Goal: Task Accomplishment & Management: Use online tool/utility

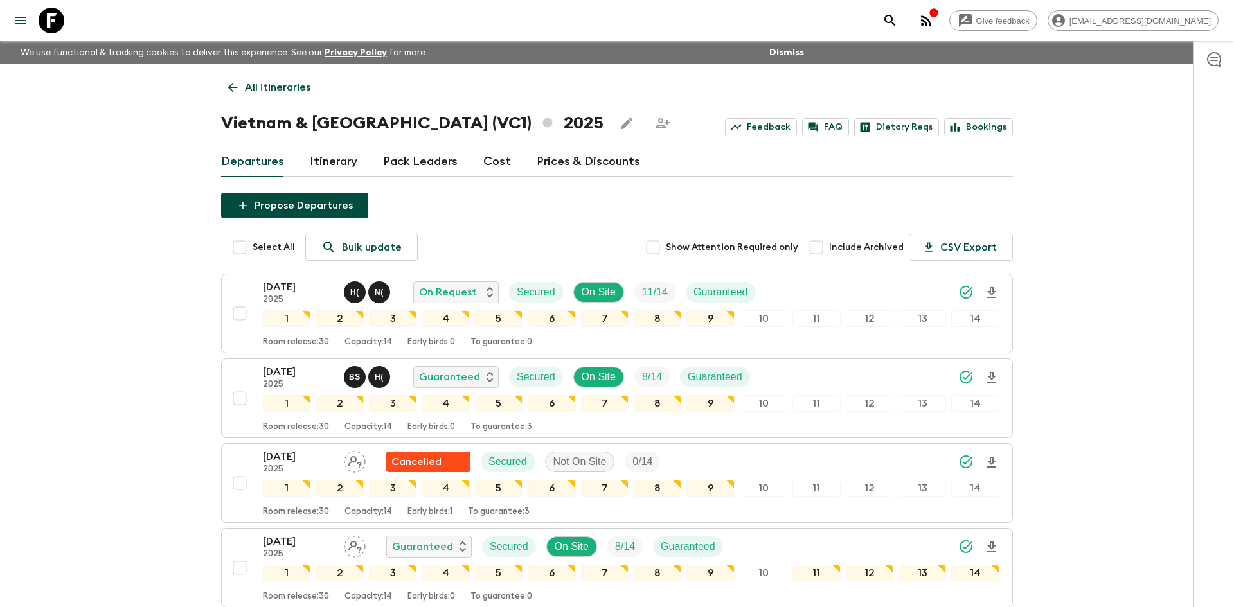
click at [251, 84] on p "All itineraries" at bounding box center [278, 87] width 66 height 15
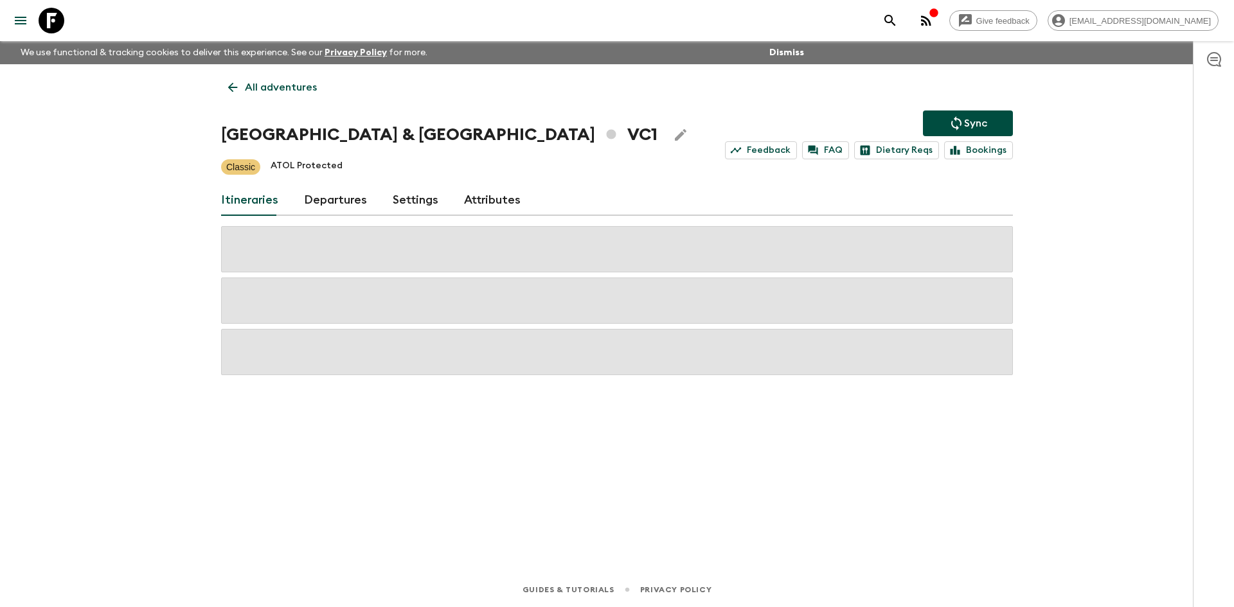
click at [251, 84] on p "All adventures" at bounding box center [281, 87] width 72 height 15
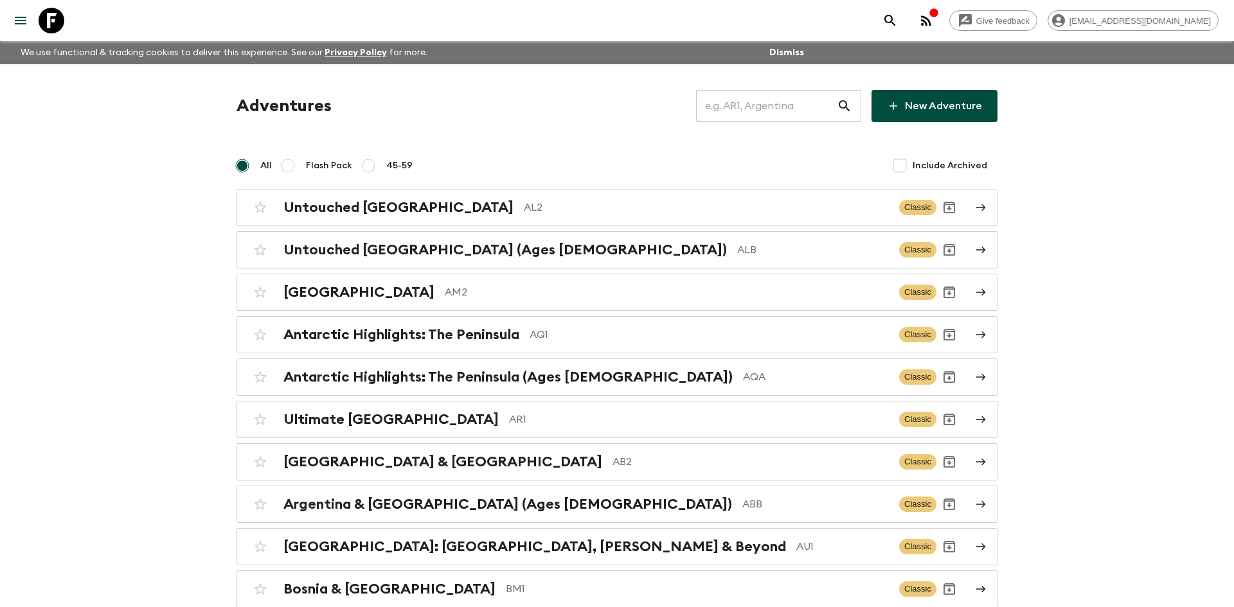
click at [718, 107] on input "text" at bounding box center [766, 106] width 141 height 36
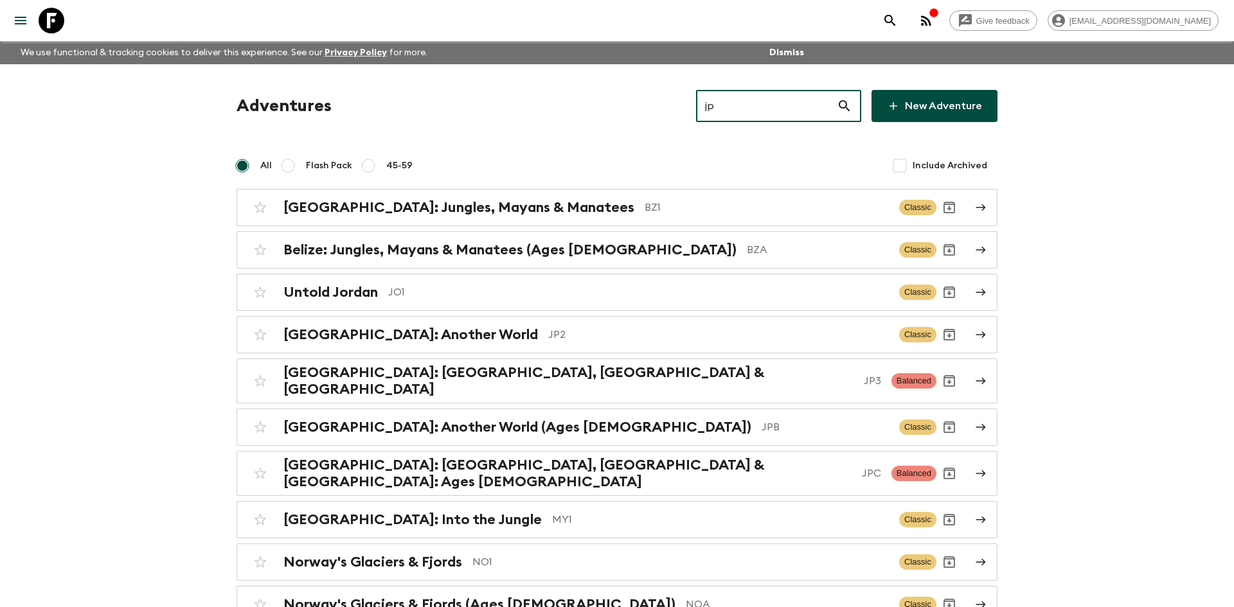
type input "jpb"
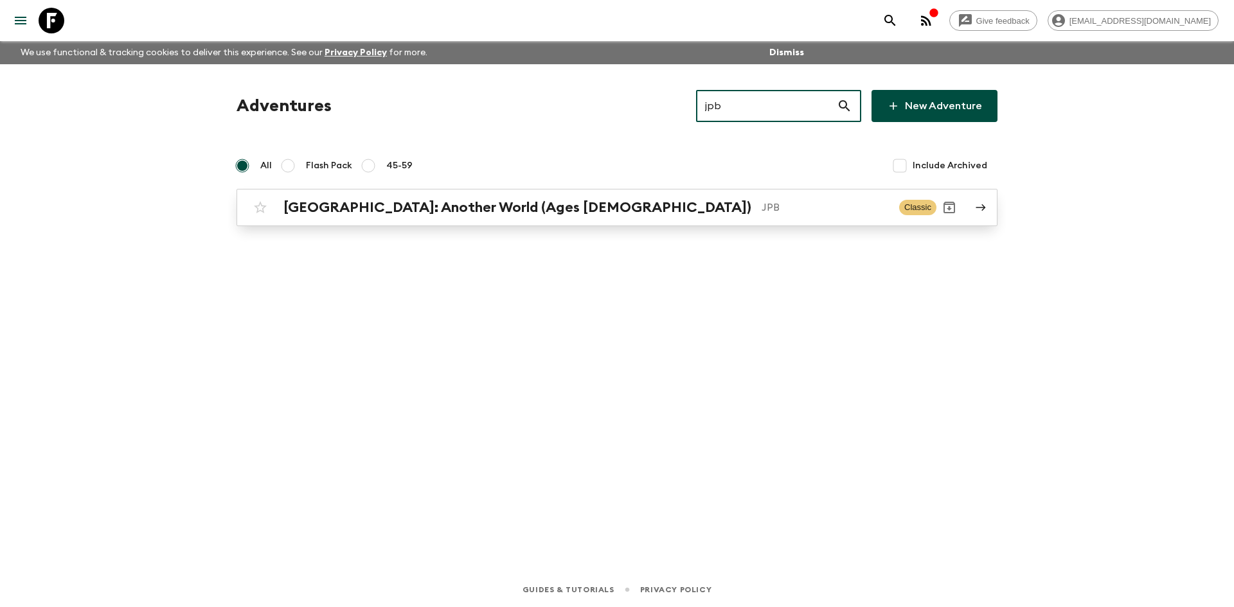
click at [468, 201] on h2 "[GEOGRAPHIC_DATA]: Another World (Ages [DEMOGRAPHIC_DATA])" at bounding box center [517, 207] width 468 height 17
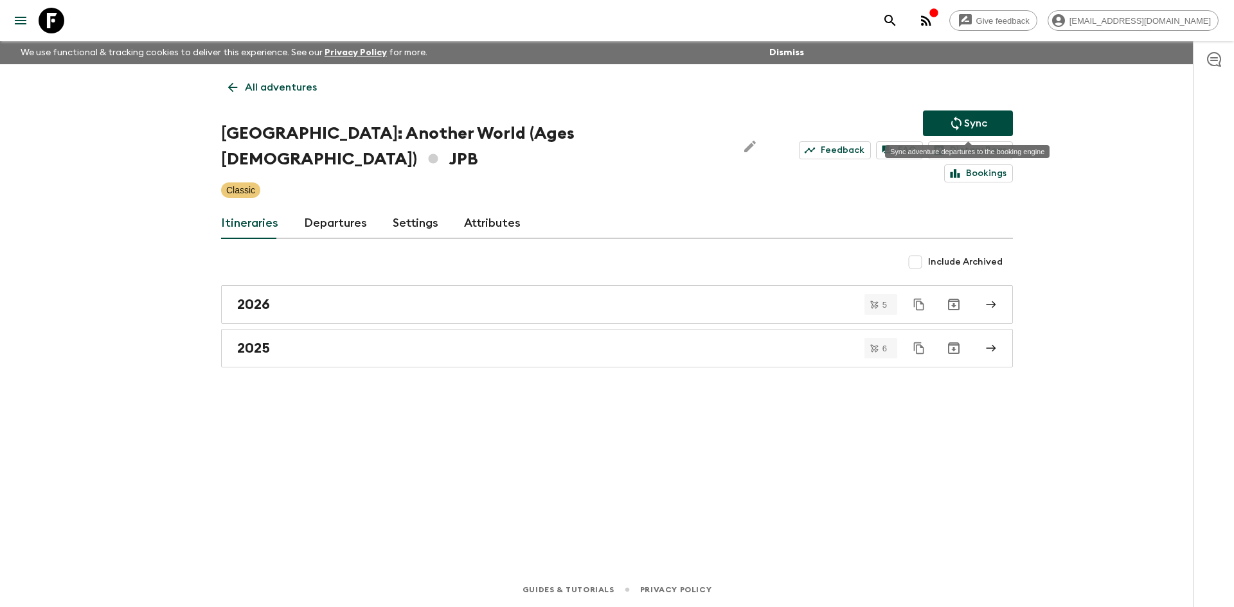
click at [951, 111] on button "Sync" at bounding box center [968, 124] width 90 height 26
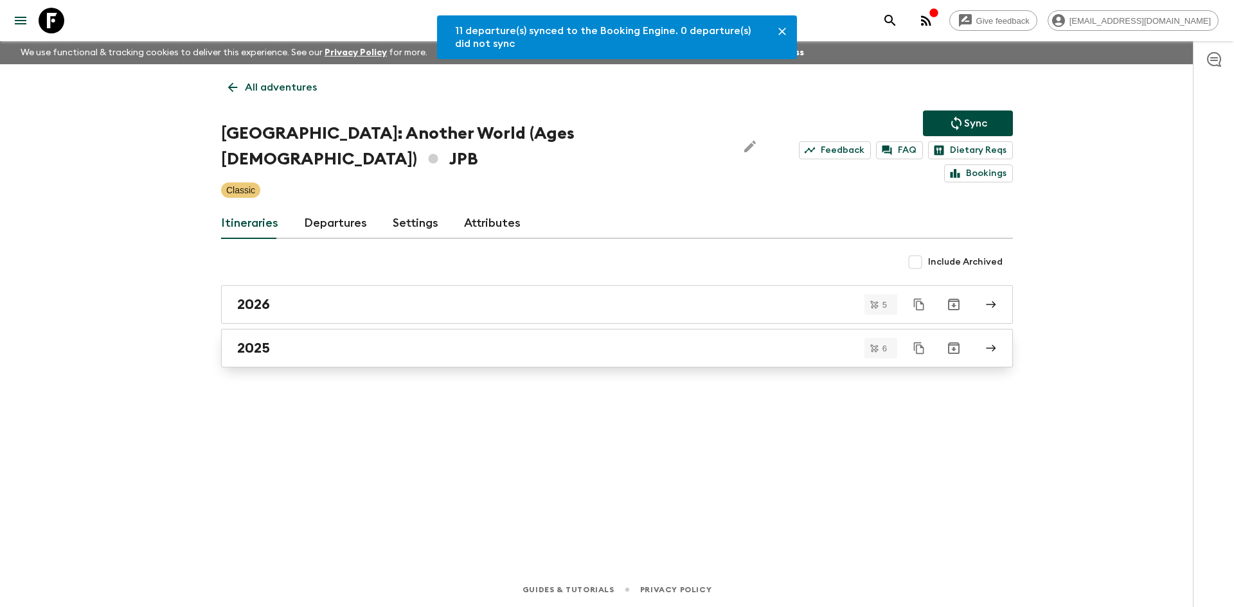
click at [294, 342] on link "2025" at bounding box center [617, 348] width 792 height 39
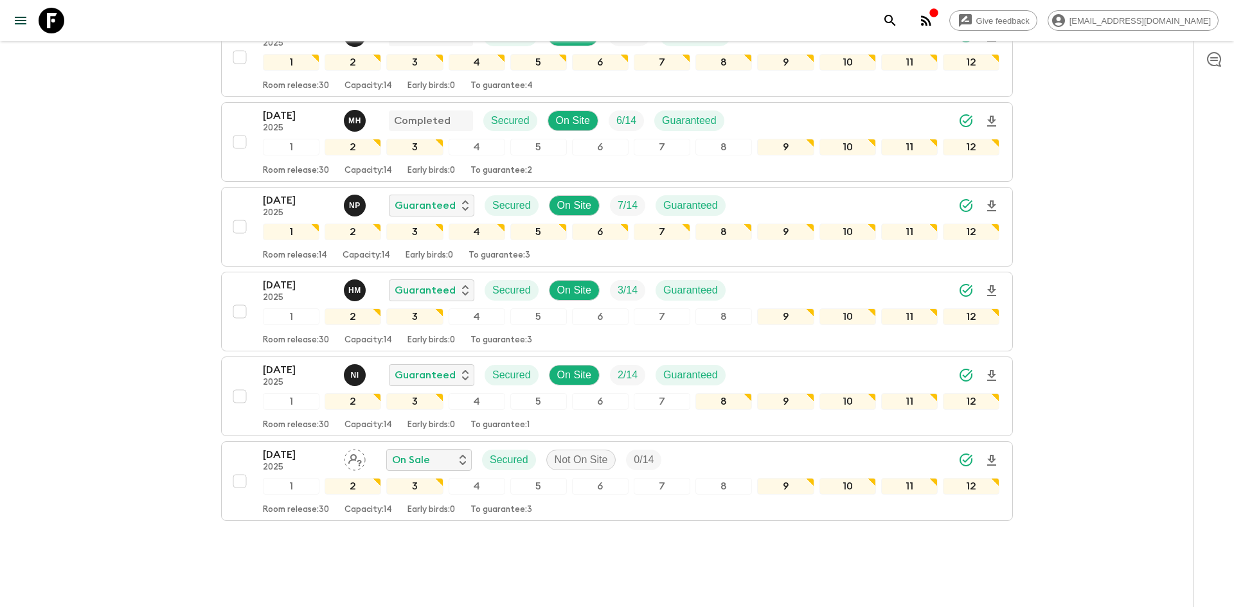
scroll to position [287, 0]
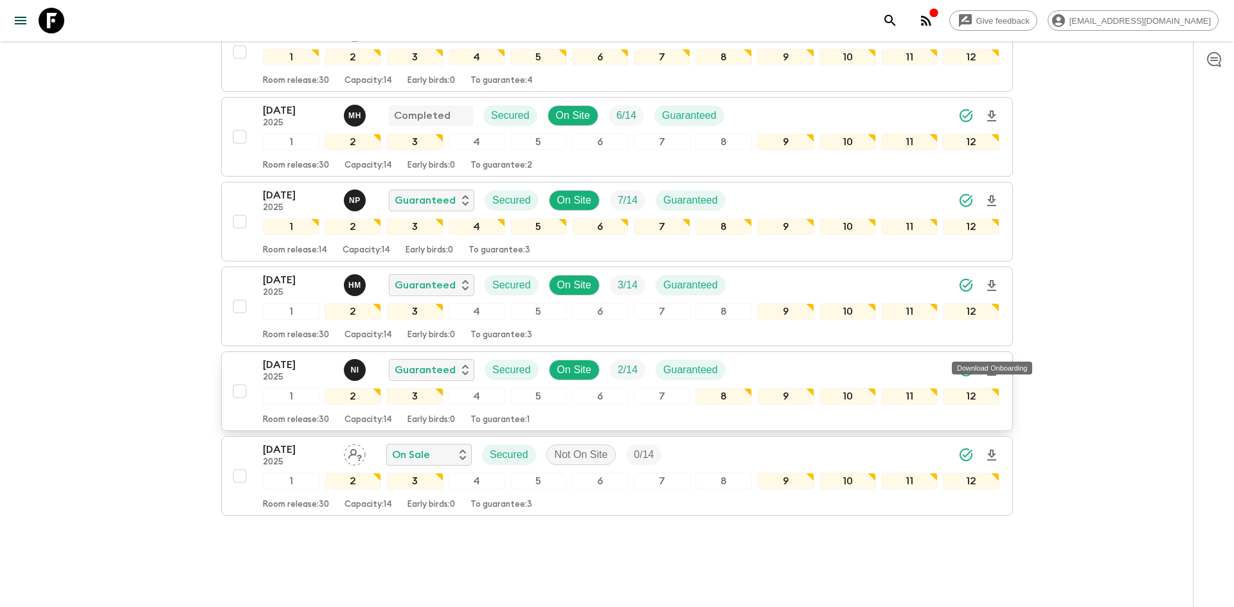
click at [990, 365] on icon "Download Onboarding" at bounding box center [991, 370] width 9 height 11
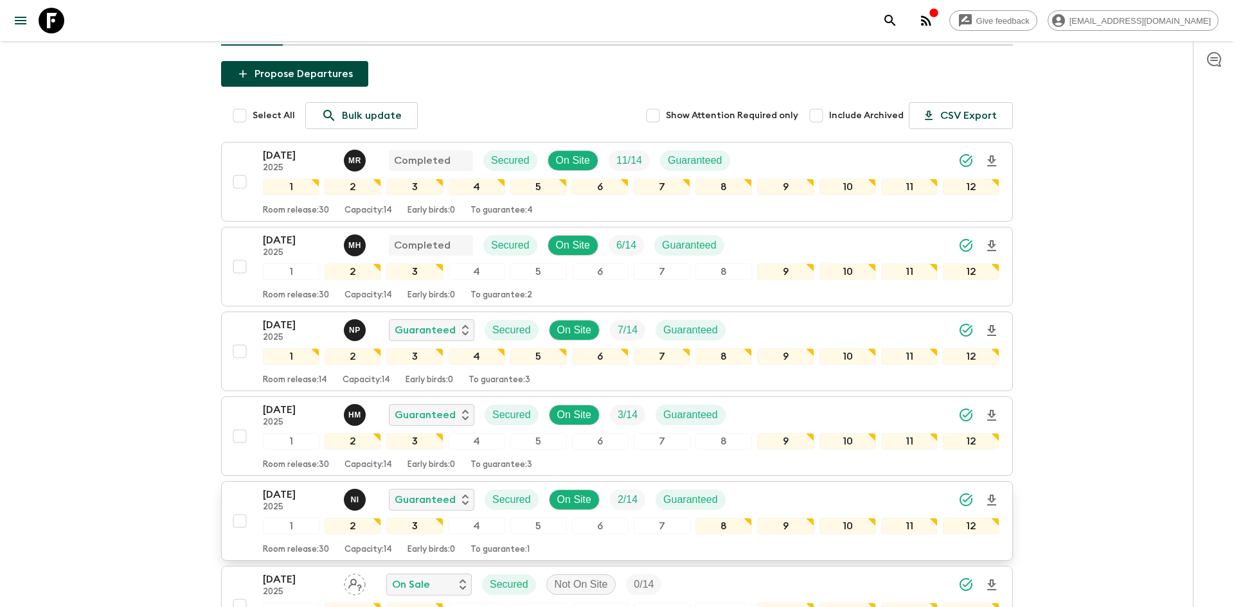
scroll to position [0, 0]
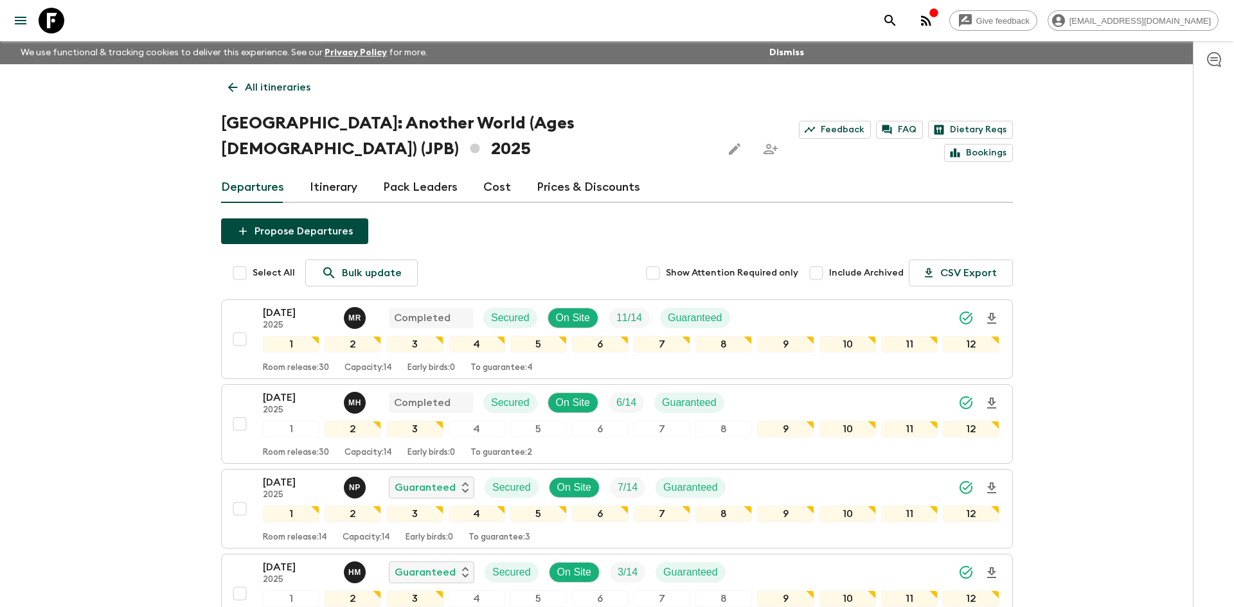
click at [275, 82] on p "All itineraries" at bounding box center [278, 87] width 66 height 15
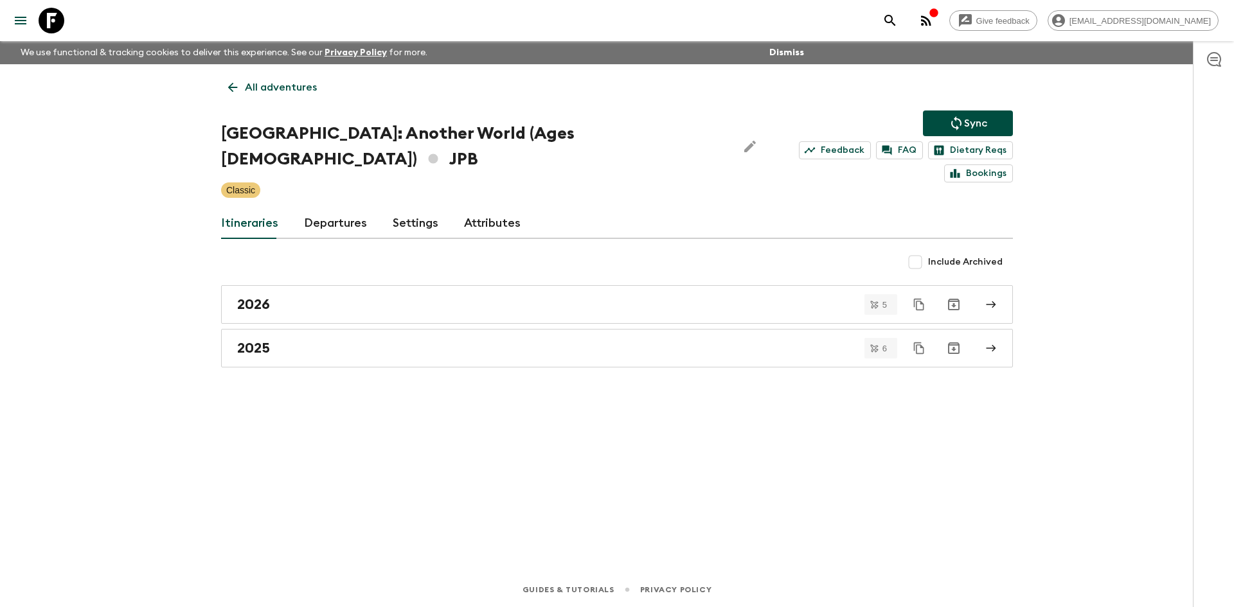
click at [275, 82] on p "All adventures" at bounding box center [281, 87] width 72 height 15
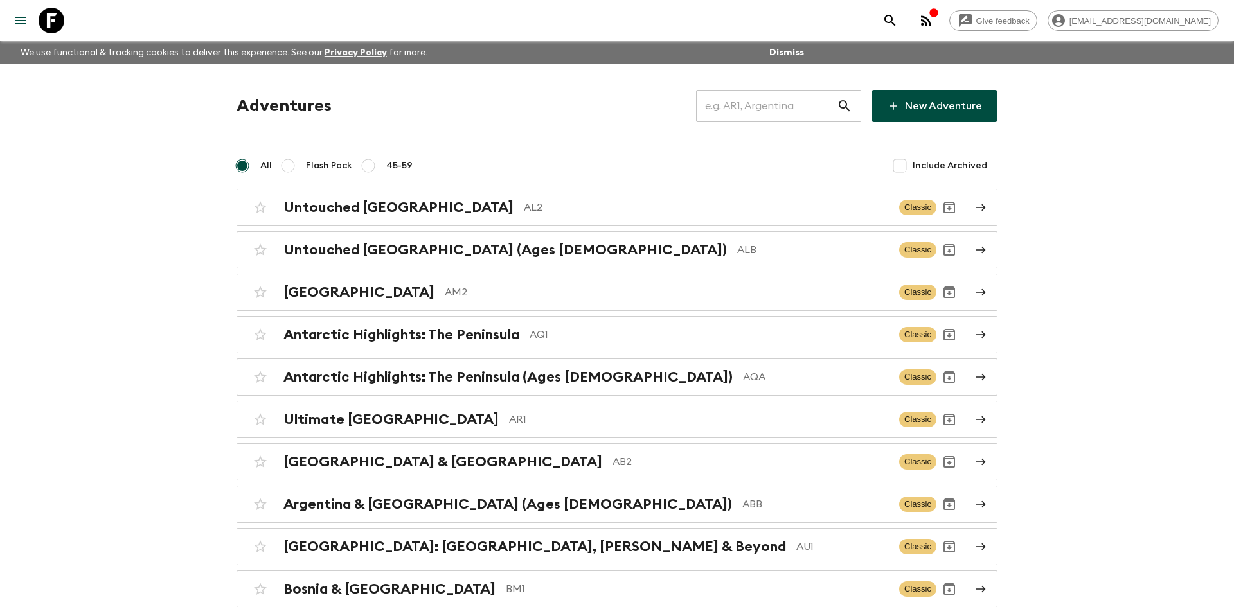
click at [744, 107] on input "text" at bounding box center [766, 106] width 141 height 36
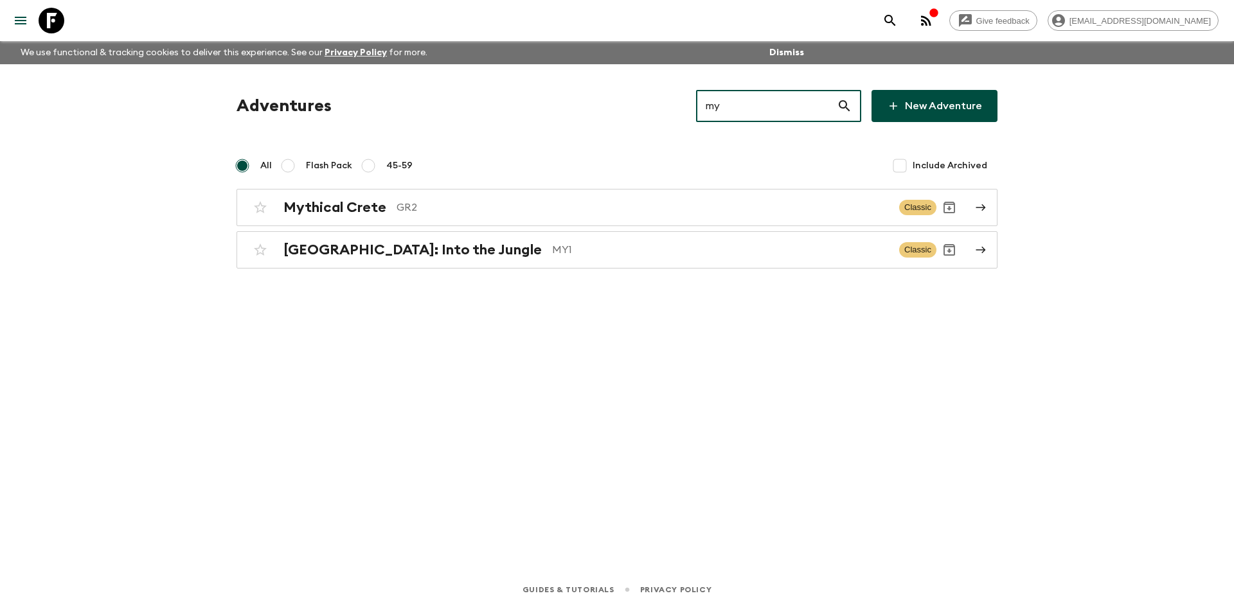
type input "my1"
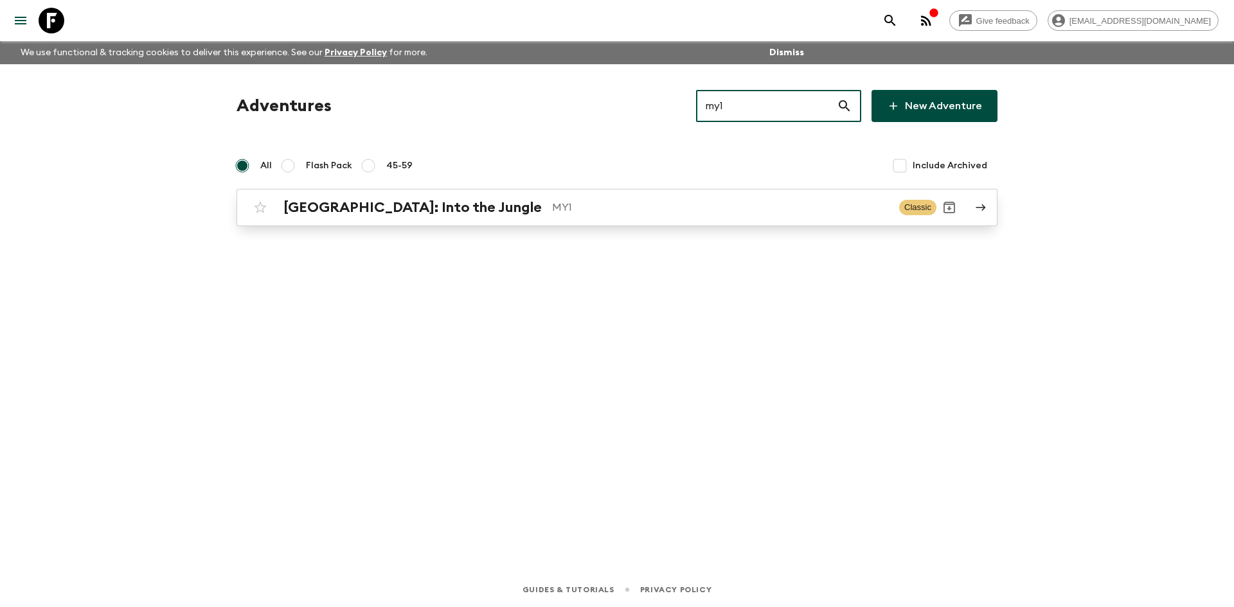
click at [552, 209] on p "MY1" at bounding box center [720, 207] width 337 height 15
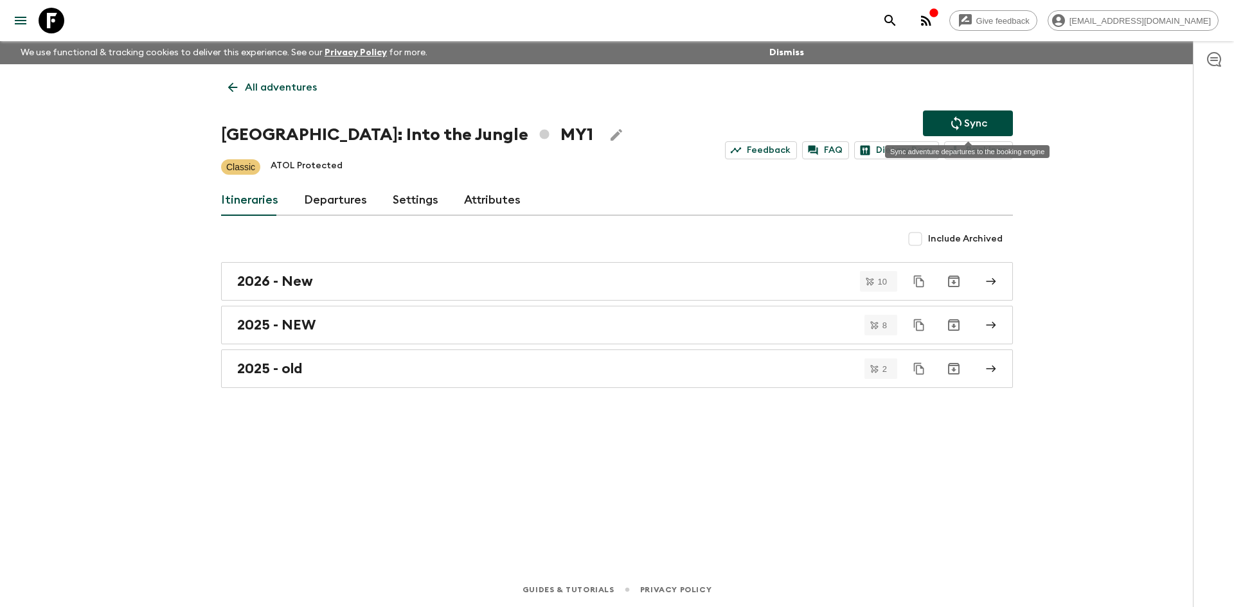
click at [980, 116] on p "Sync" at bounding box center [975, 123] width 23 height 15
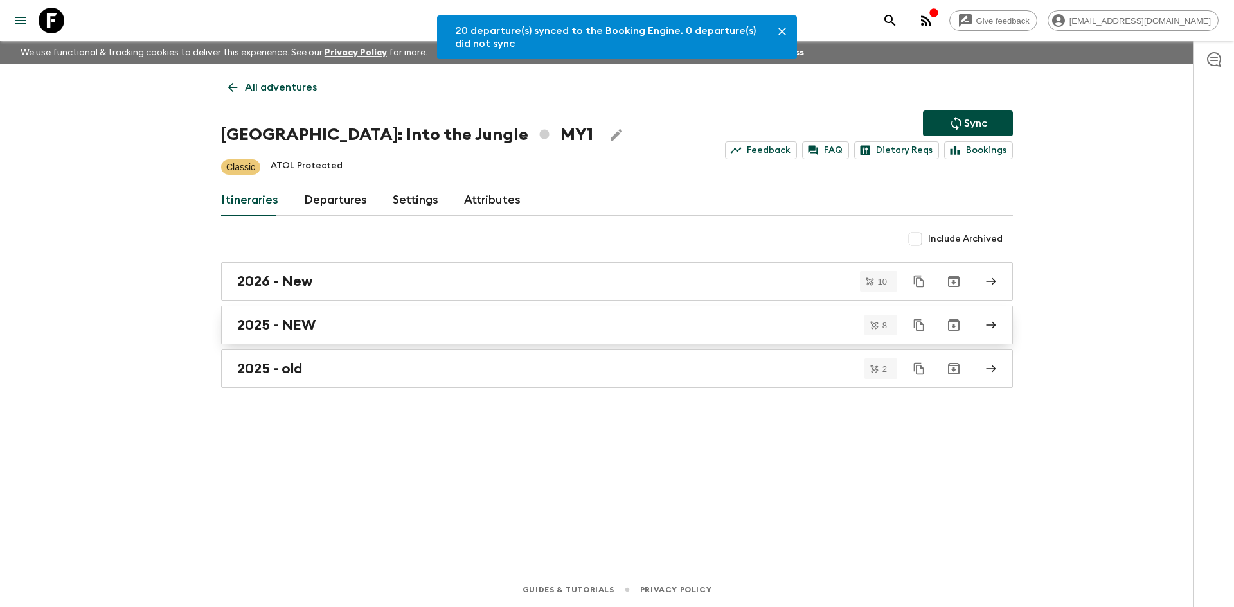
click at [303, 317] on h2 "2025 - NEW" at bounding box center [276, 325] width 78 height 17
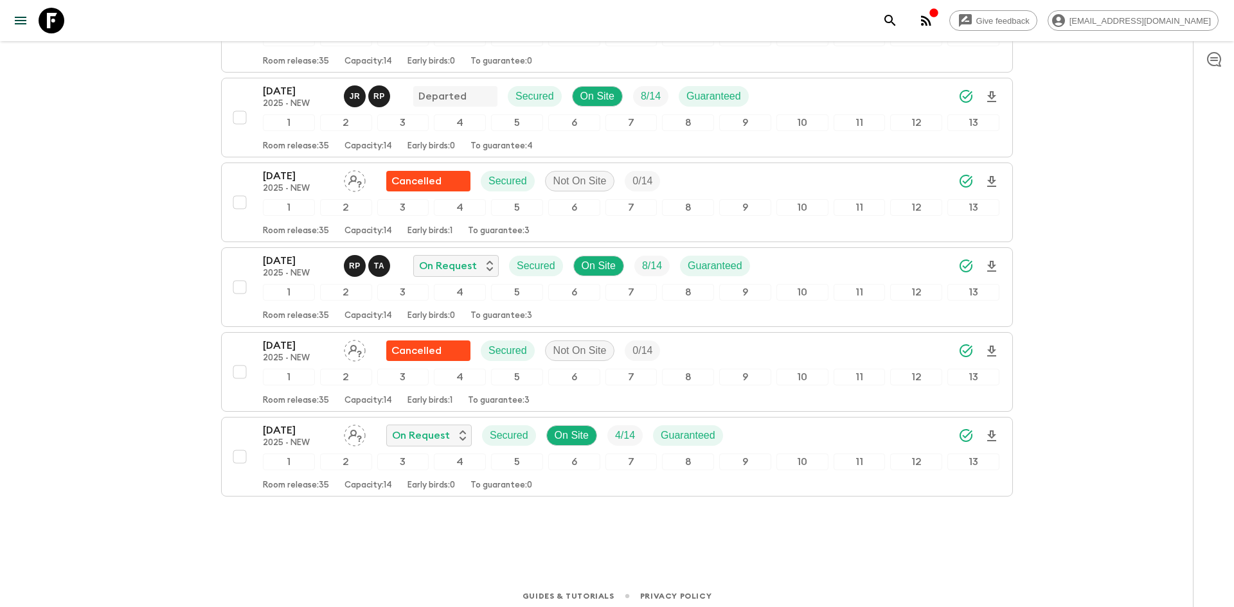
scroll to position [457, 0]
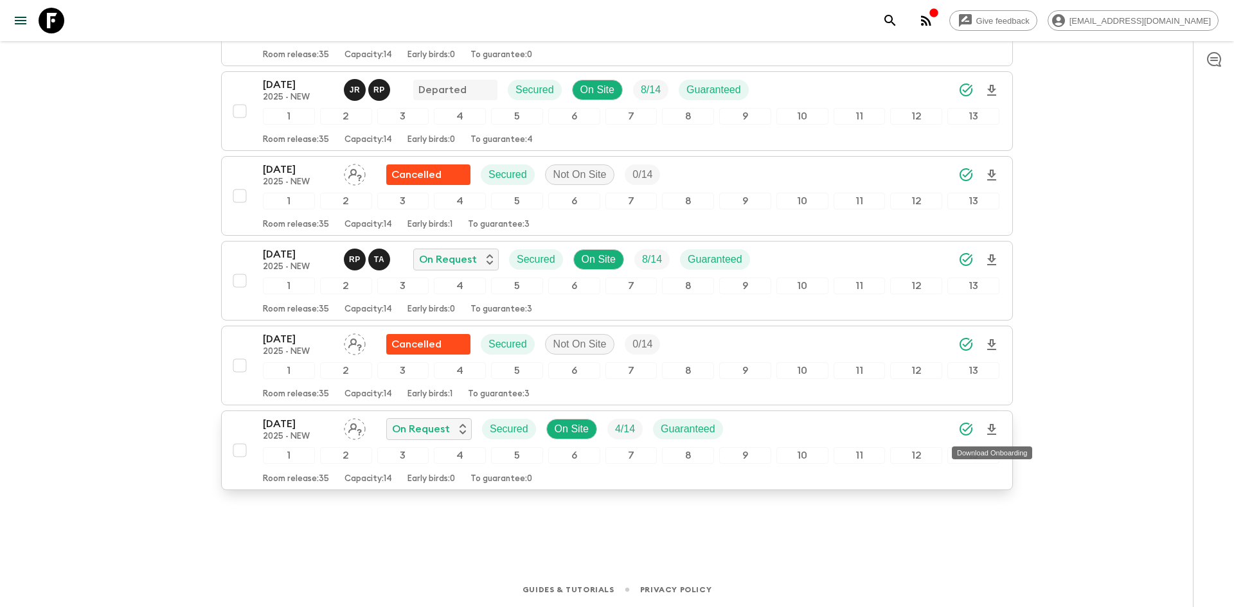
click at [995, 427] on icon "Download Onboarding" at bounding box center [991, 429] width 9 height 11
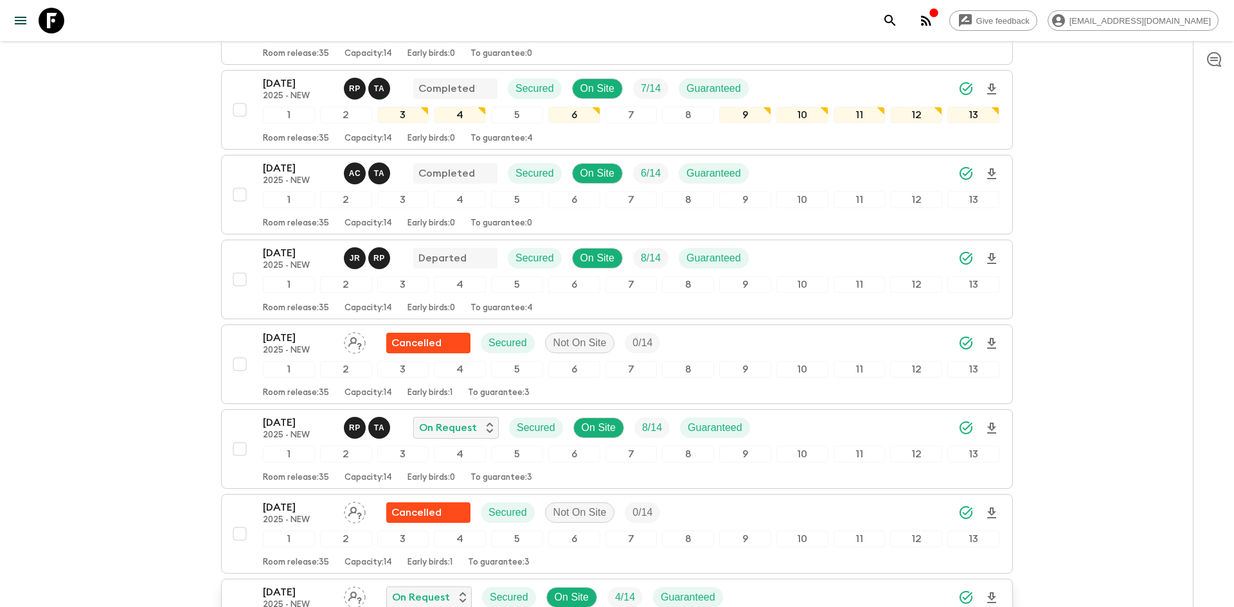
scroll to position [0, 0]
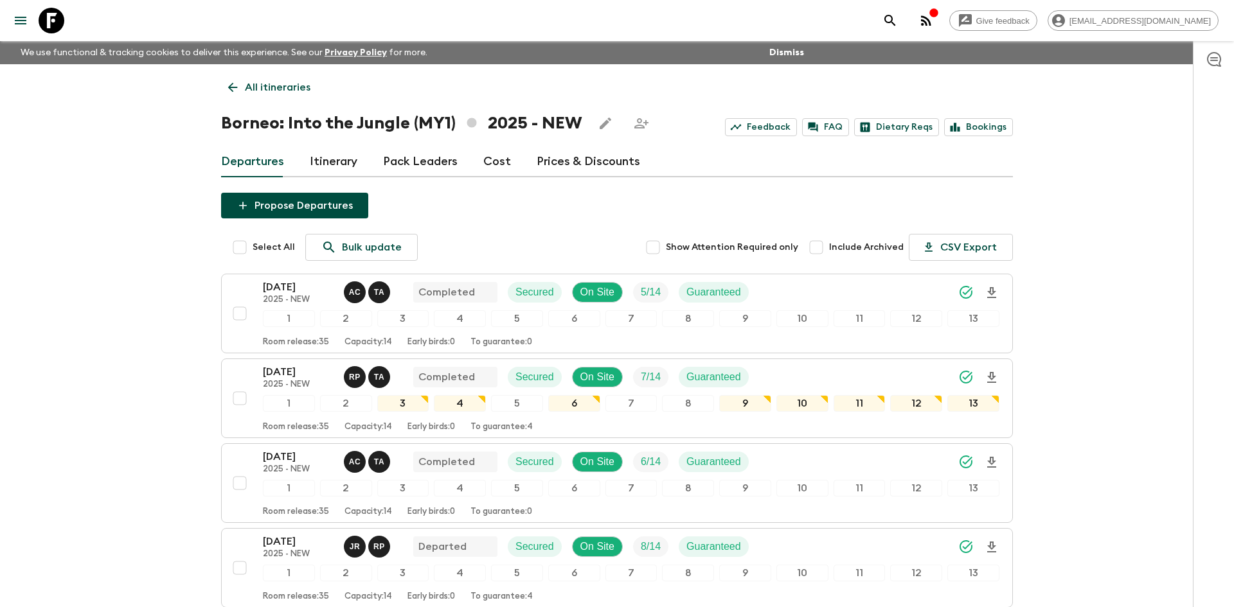
click at [271, 93] on p "All itineraries" at bounding box center [278, 87] width 66 height 15
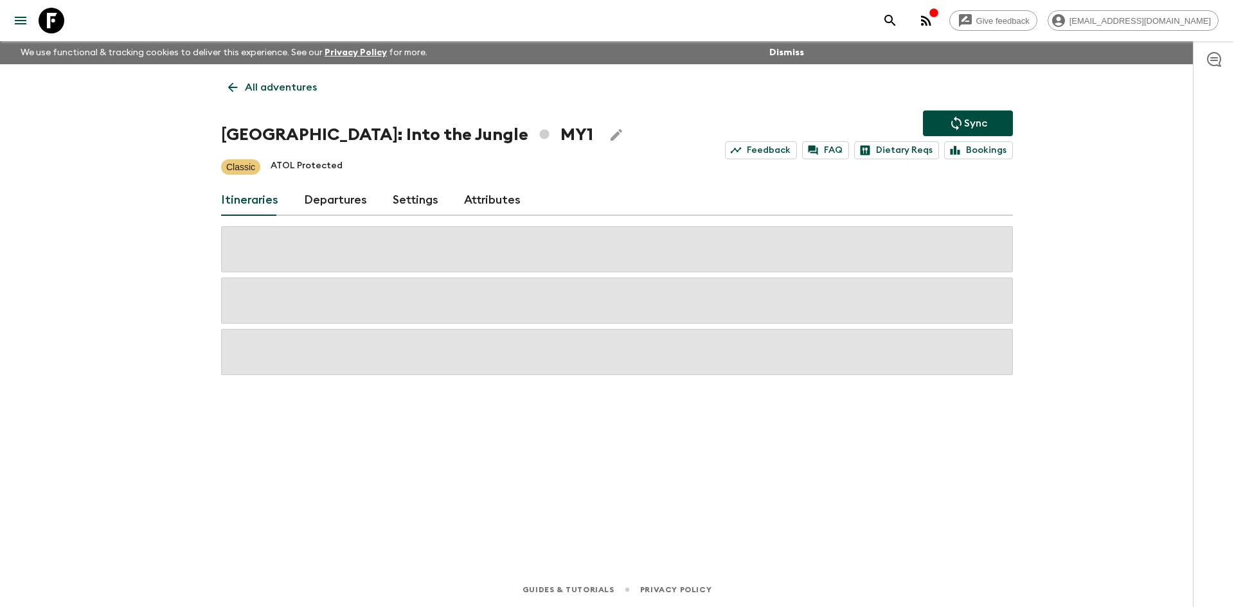
click at [271, 93] on p "All adventures" at bounding box center [281, 87] width 72 height 15
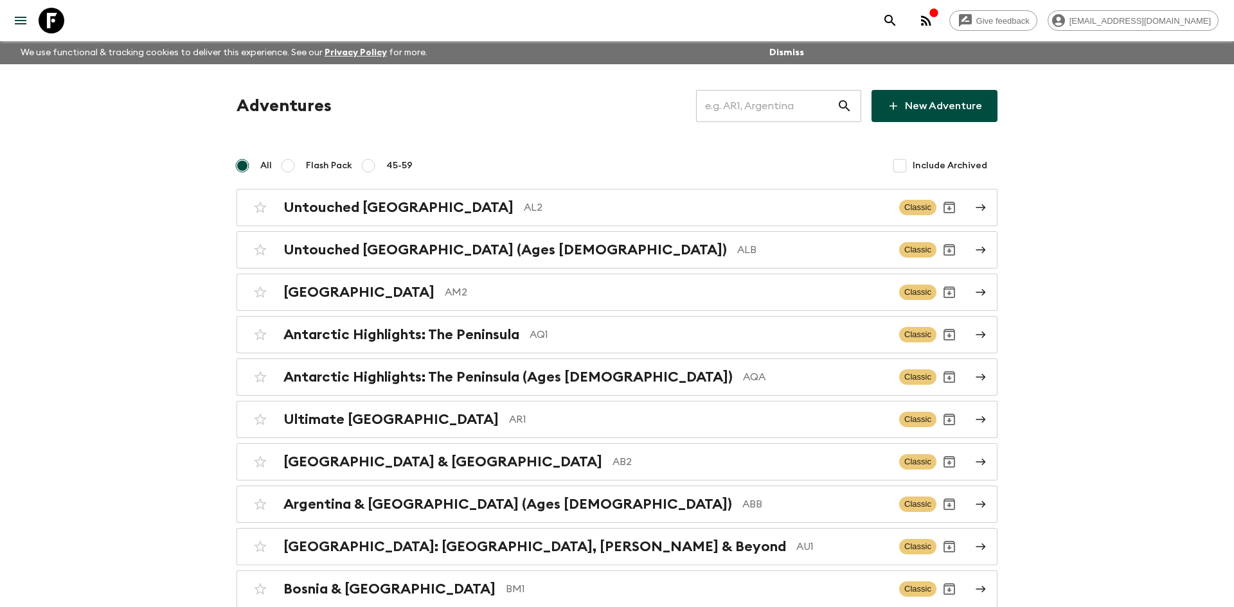
click at [757, 100] on input "text" at bounding box center [766, 106] width 141 height 36
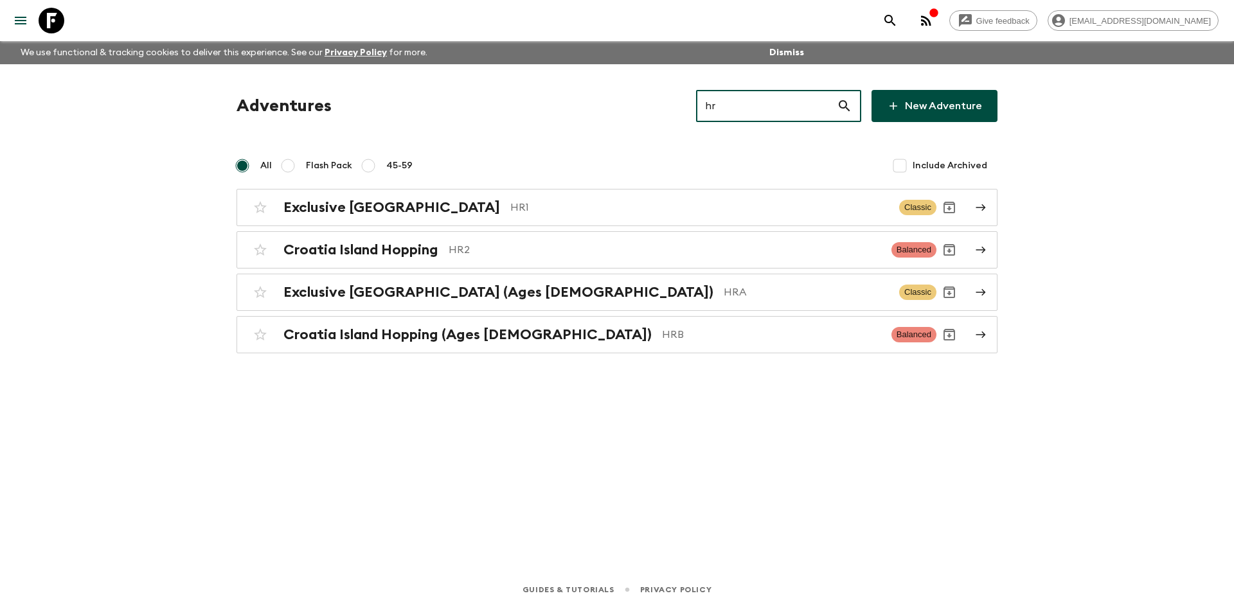
type input "hr2"
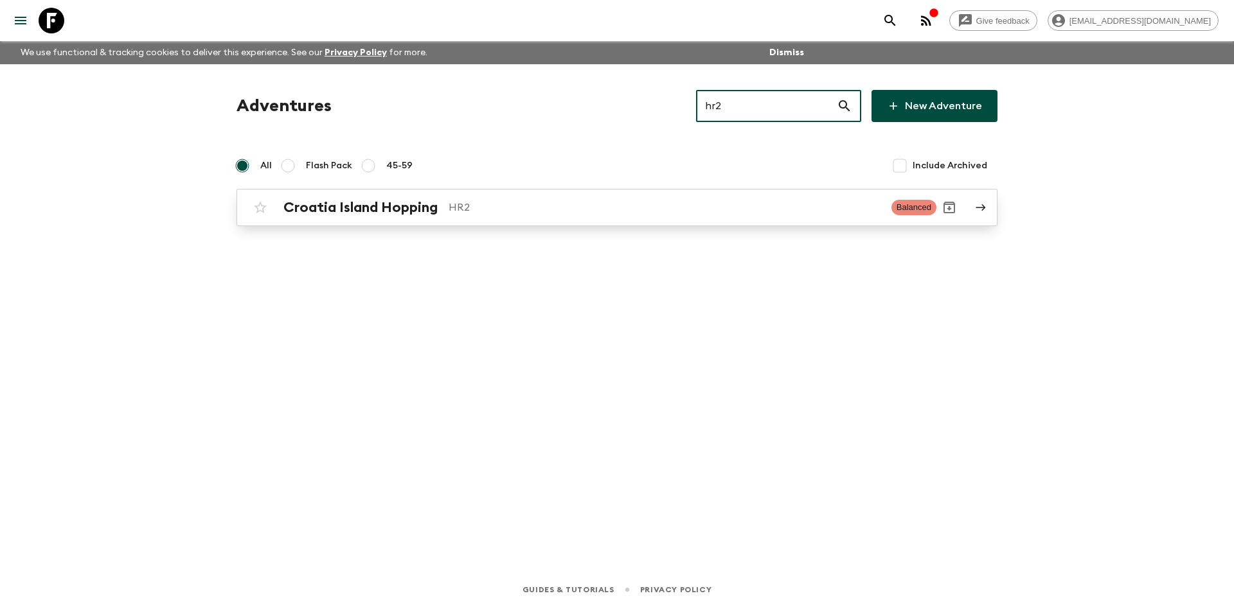
click at [482, 215] on div "Croatia Island Hopping HR2" at bounding box center [581, 207] width 597 height 17
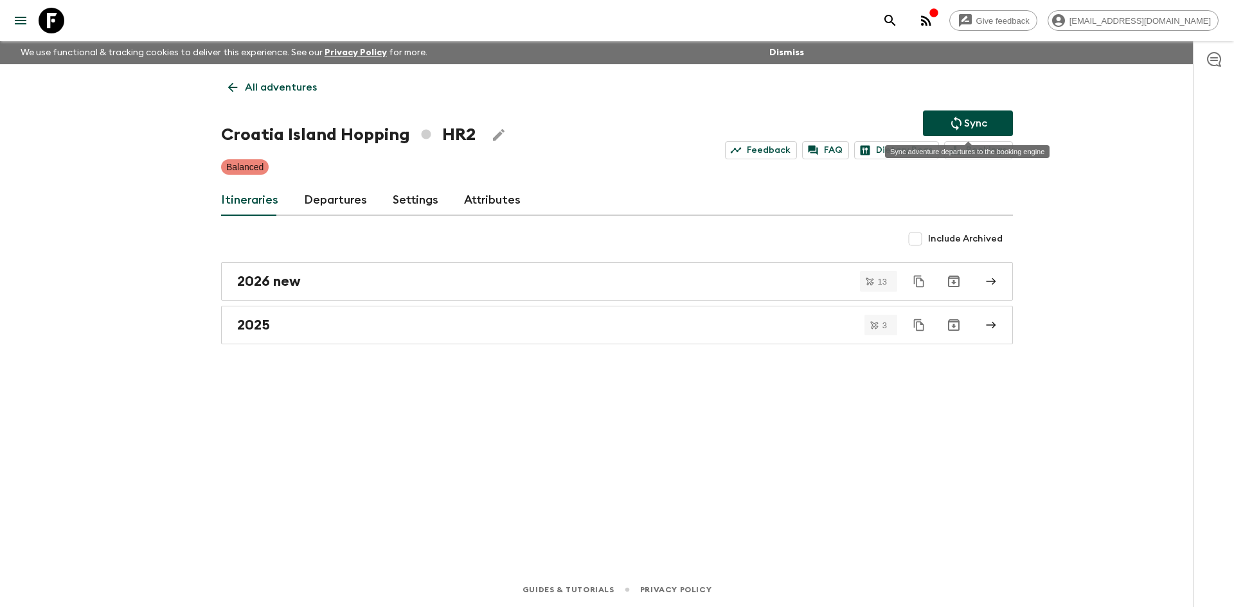
click at [950, 123] on icon "Sync adventure departures to the booking engine" at bounding box center [955, 123] width 15 height 15
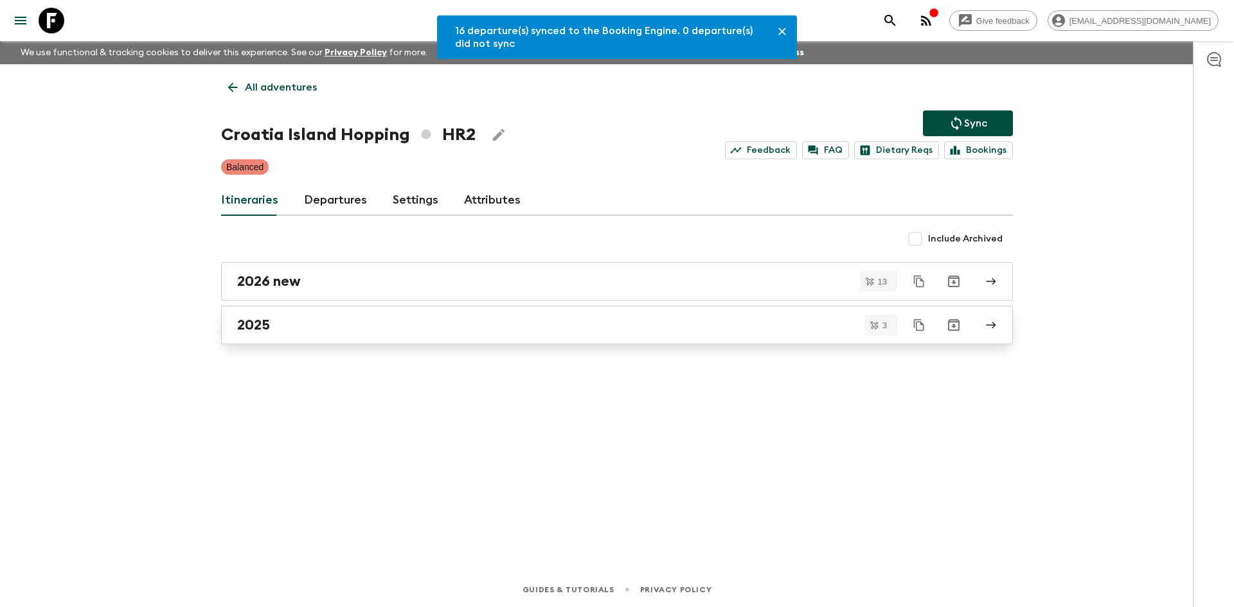
click at [272, 330] on div "2025" at bounding box center [604, 325] width 735 height 17
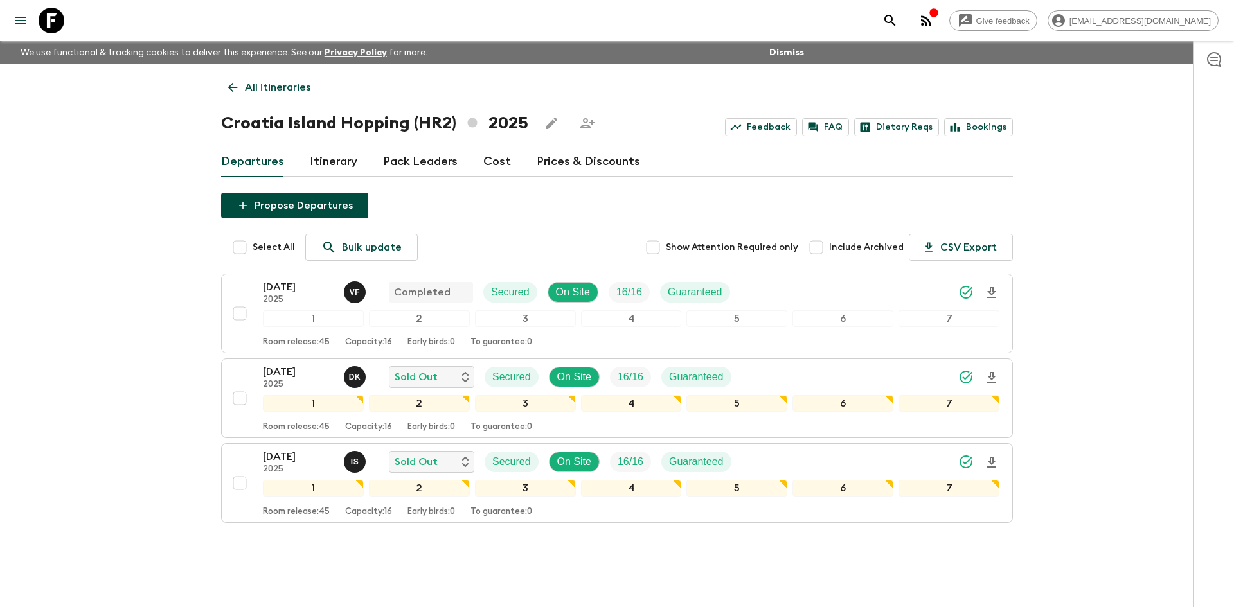
click at [267, 92] on p "All itineraries" at bounding box center [278, 87] width 66 height 15
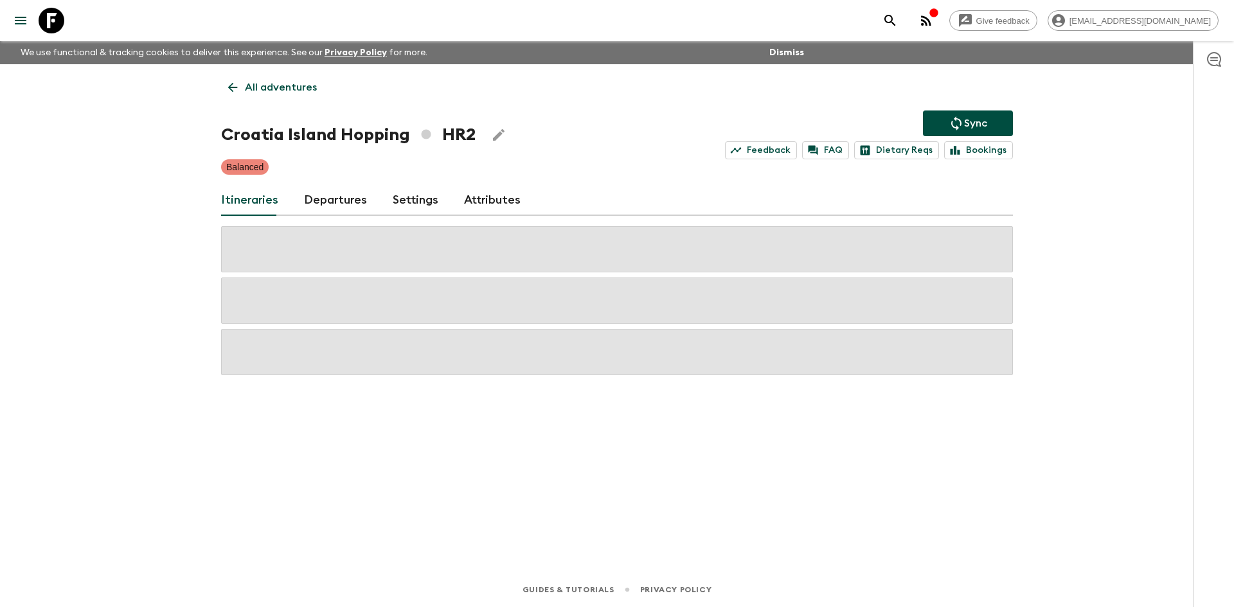
click at [267, 92] on p "All adventures" at bounding box center [281, 87] width 72 height 15
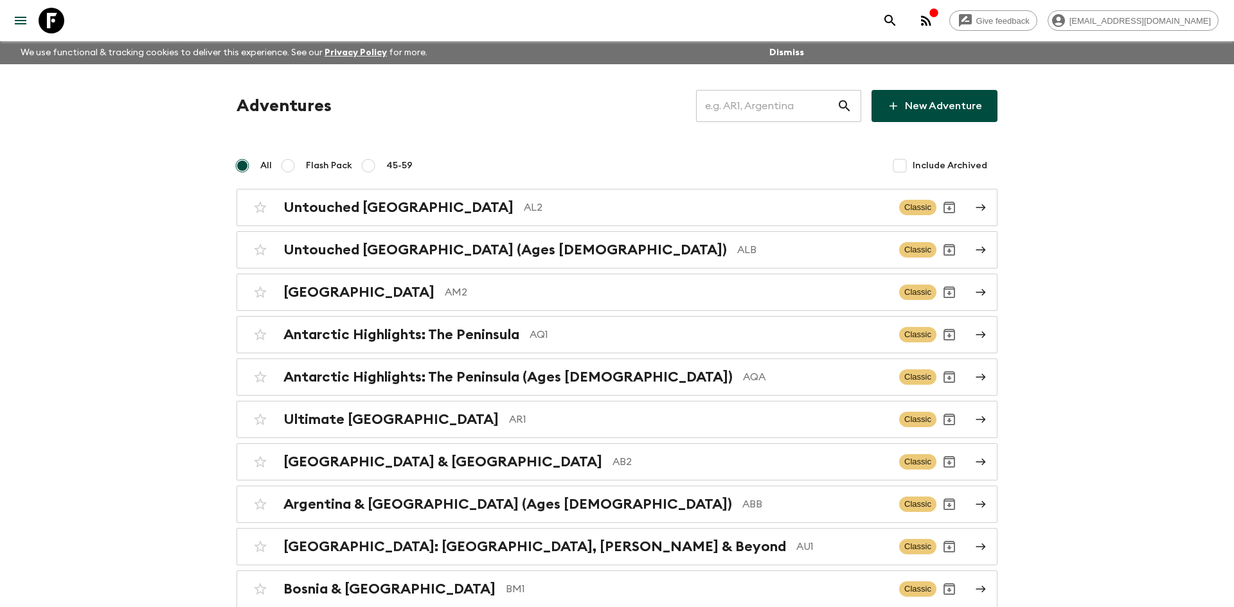
click at [747, 109] on input "text" at bounding box center [766, 106] width 141 height 36
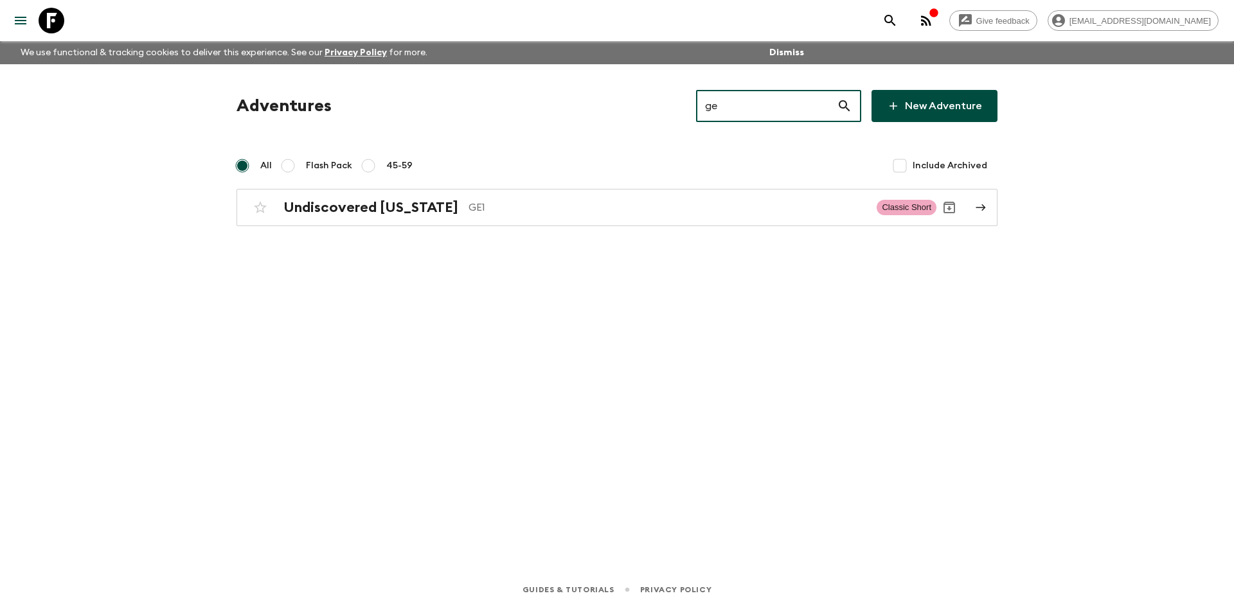
type input "ge1"
click at [435, 200] on div "Undiscovered [US_STATE] GE1" at bounding box center [574, 207] width 583 height 17
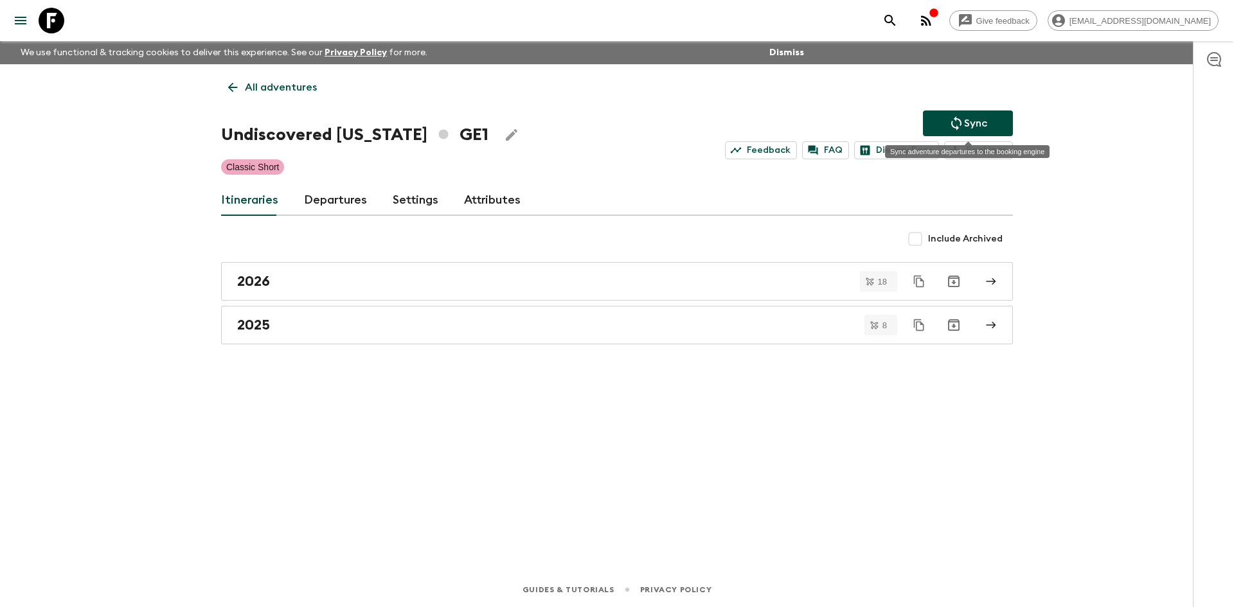
click at [955, 117] on icon "Sync adventure departures to the booking engine" at bounding box center [956, 123] width 10 height 14
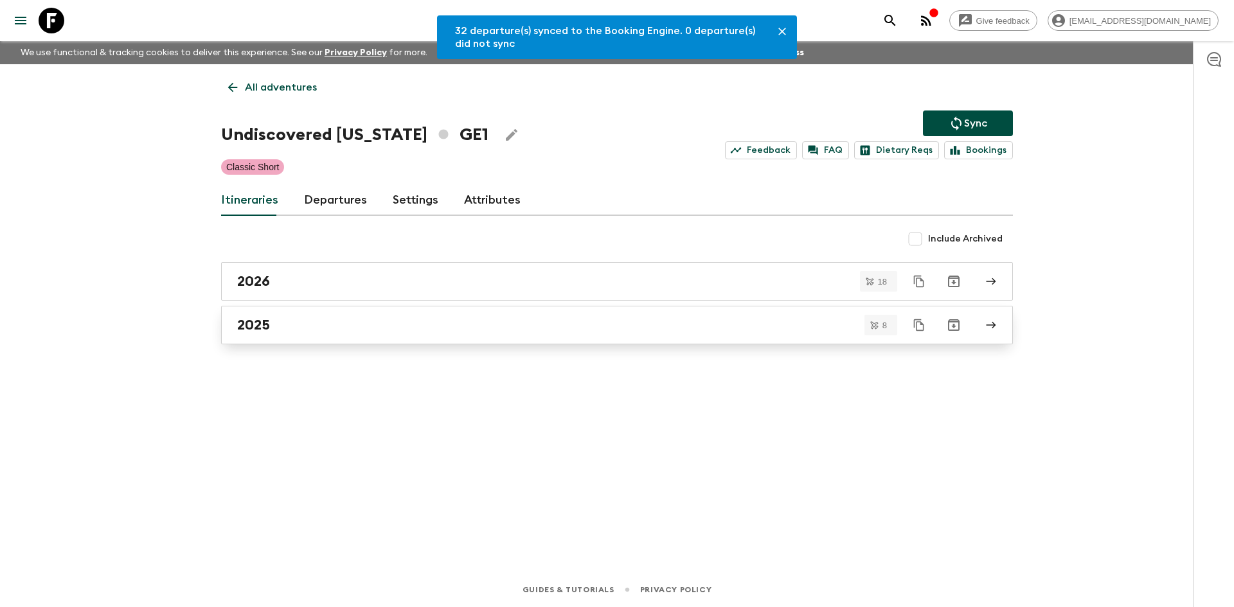
click at [597, 342] on link "2025" at bounding box center [617, 325] width 792 height 39
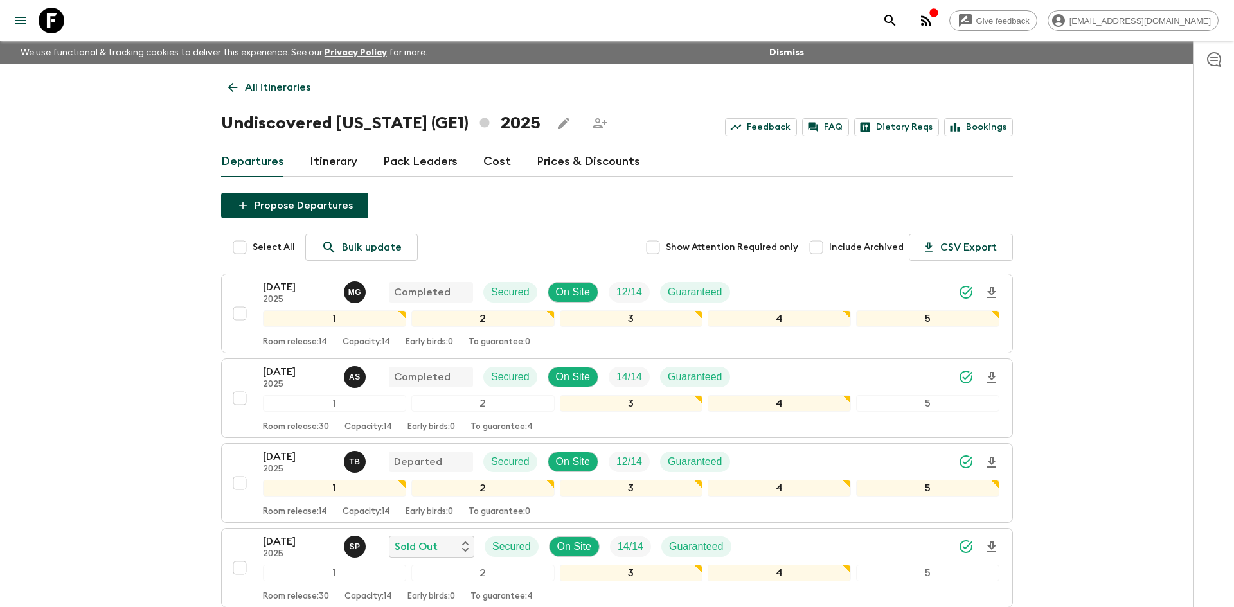
click at [301, 82] on p "All itineraries" at bounding box center [278, 87] width 66 height 15
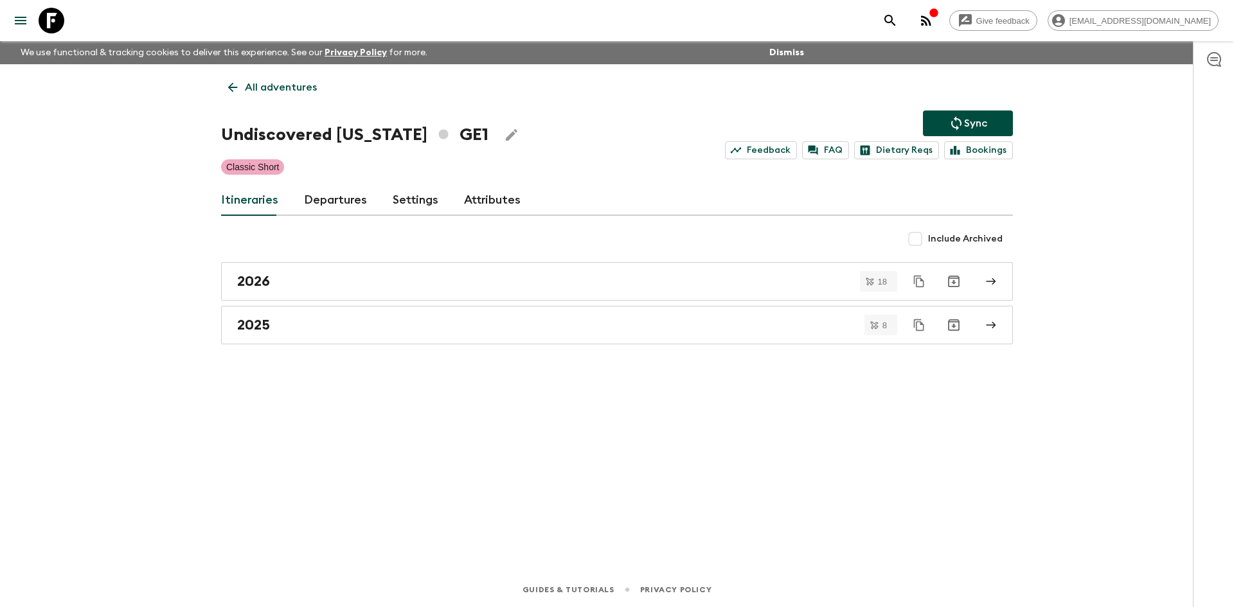
click at [301, 82] on p "All adventures" at bounding box center [281, 87] width 72 height 15
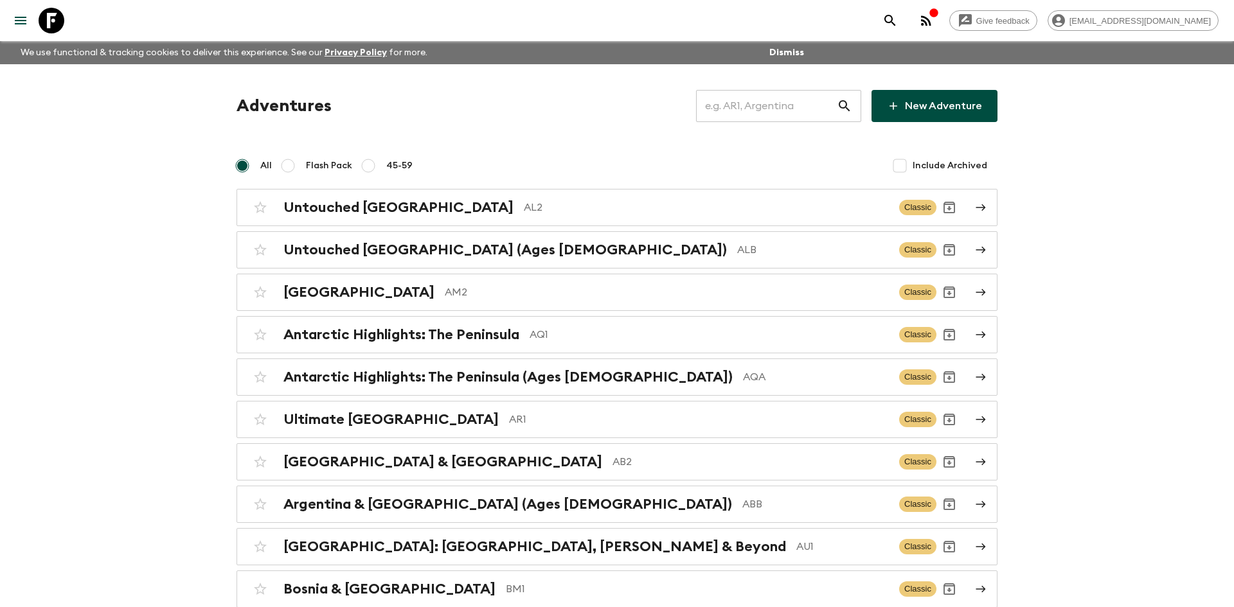
click at [757, 103] on input "text" at bounding box center [766, 106] width 141 height 36
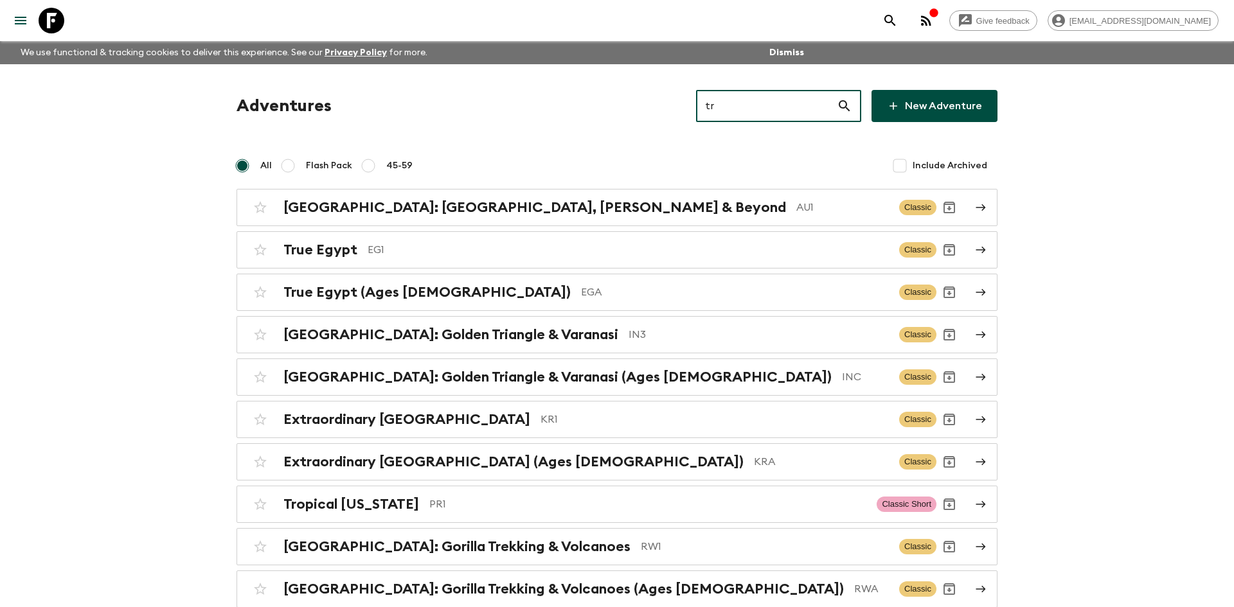
type input "tr2"
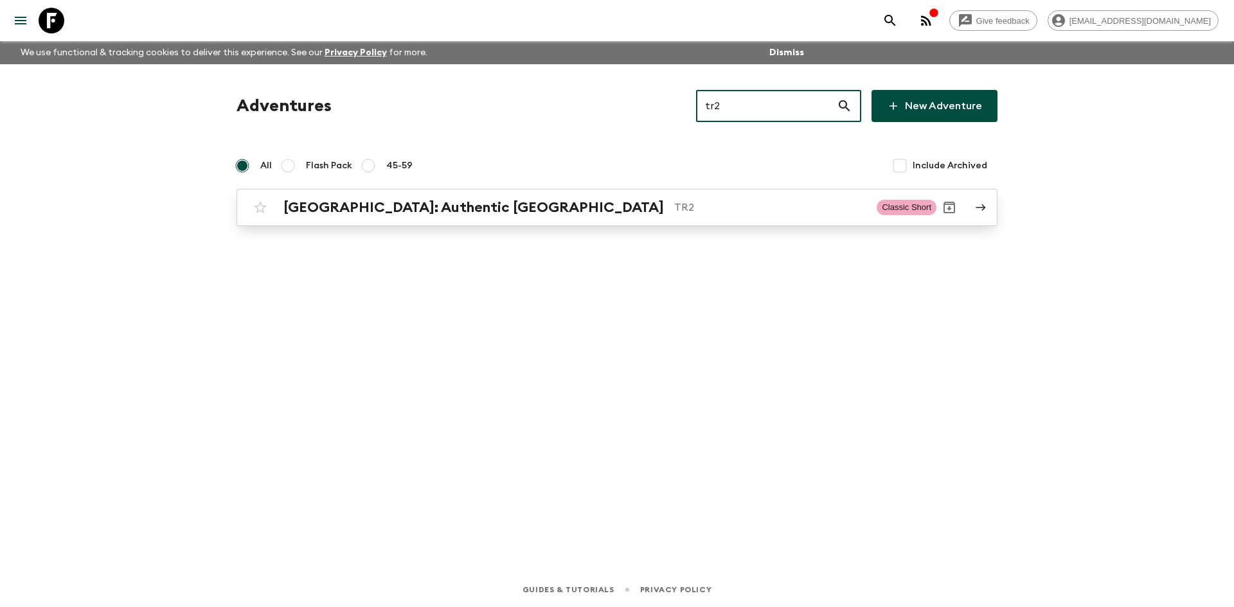
click at [674, 211] on p "TR2" at bounding box center [770, 207] width 192 height 15
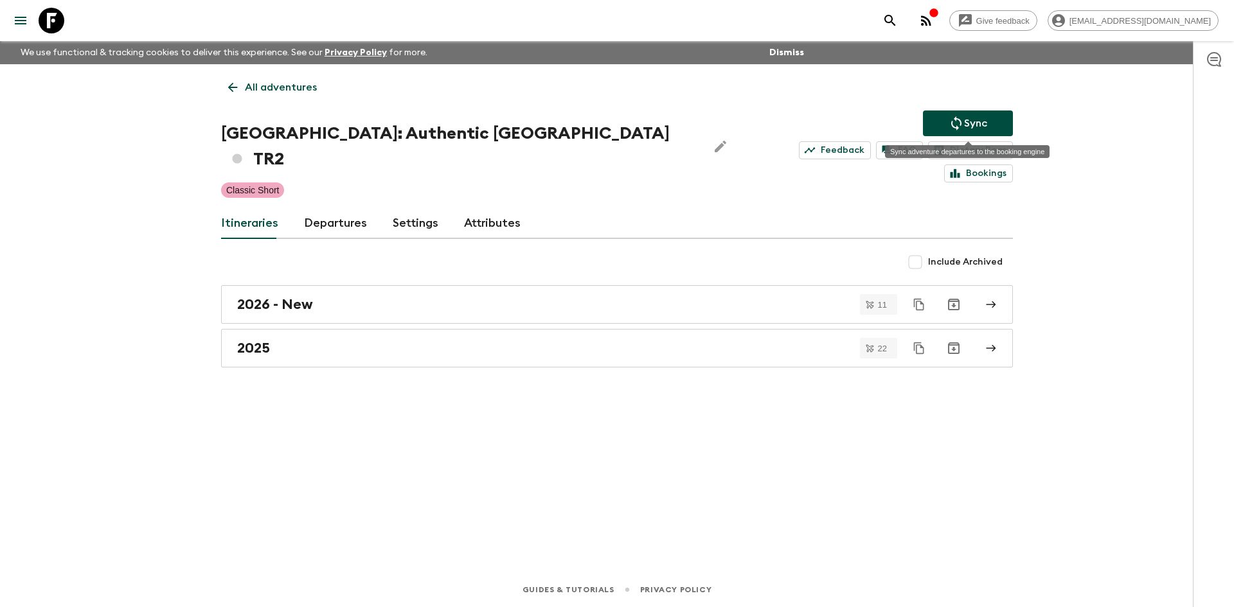
click at [936, 130] on button "Sync" at bounding box center [968, 124] width 90 height 26
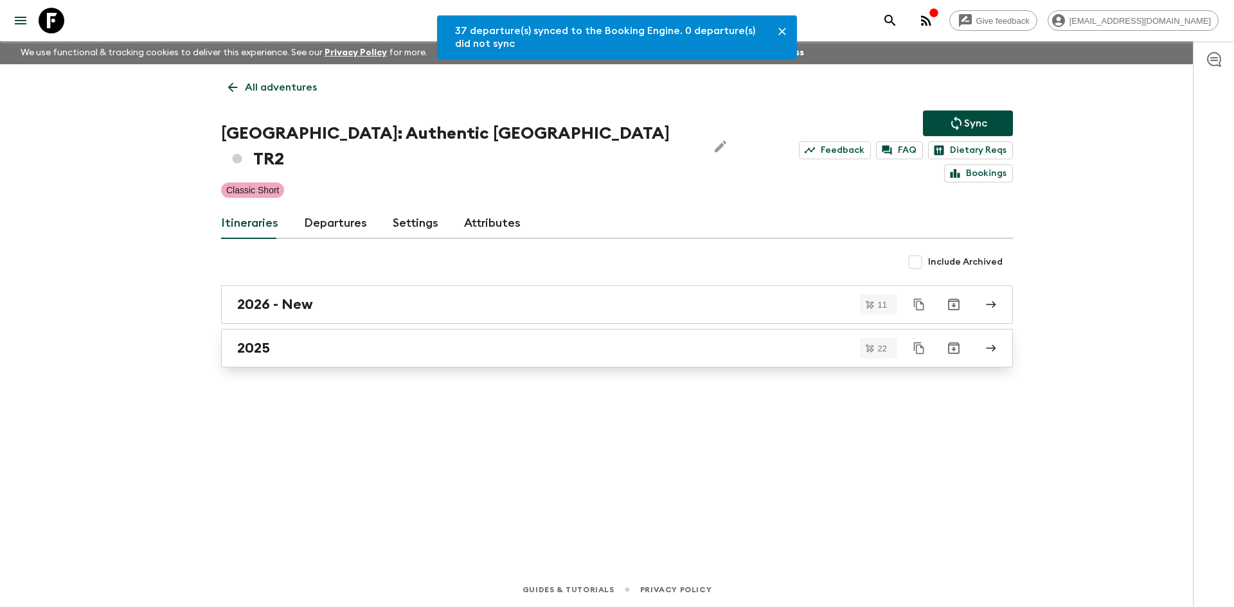
click at [285, 340] on div "2025" at bounding box center [604, 348] width 735 height 17
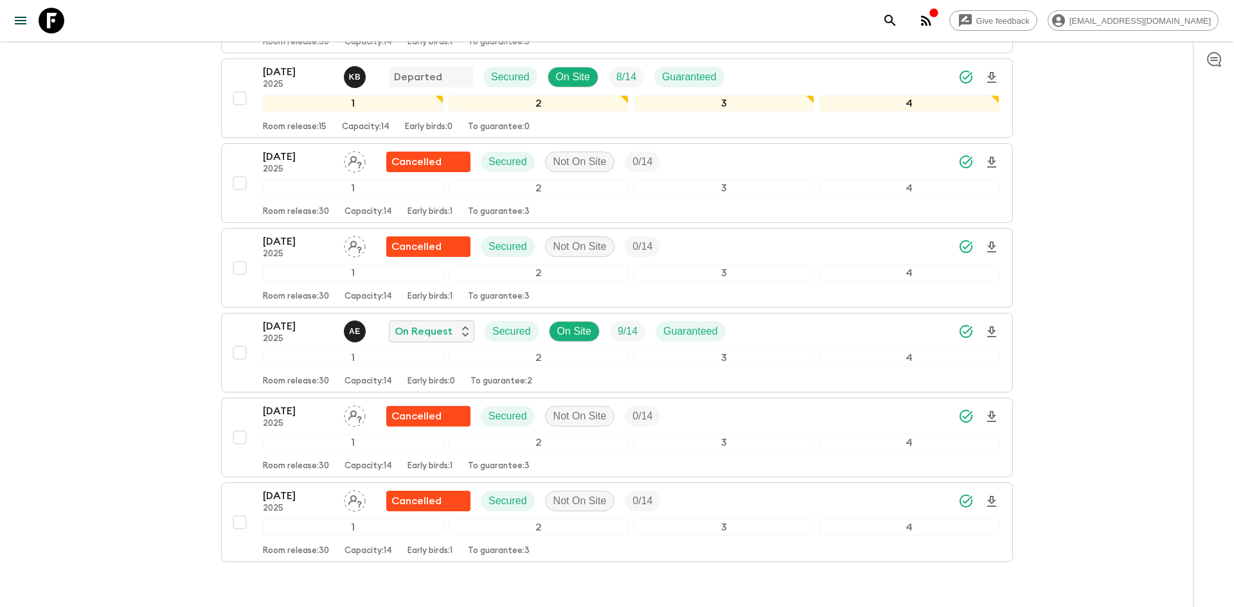
scroll to position [1609, 0]
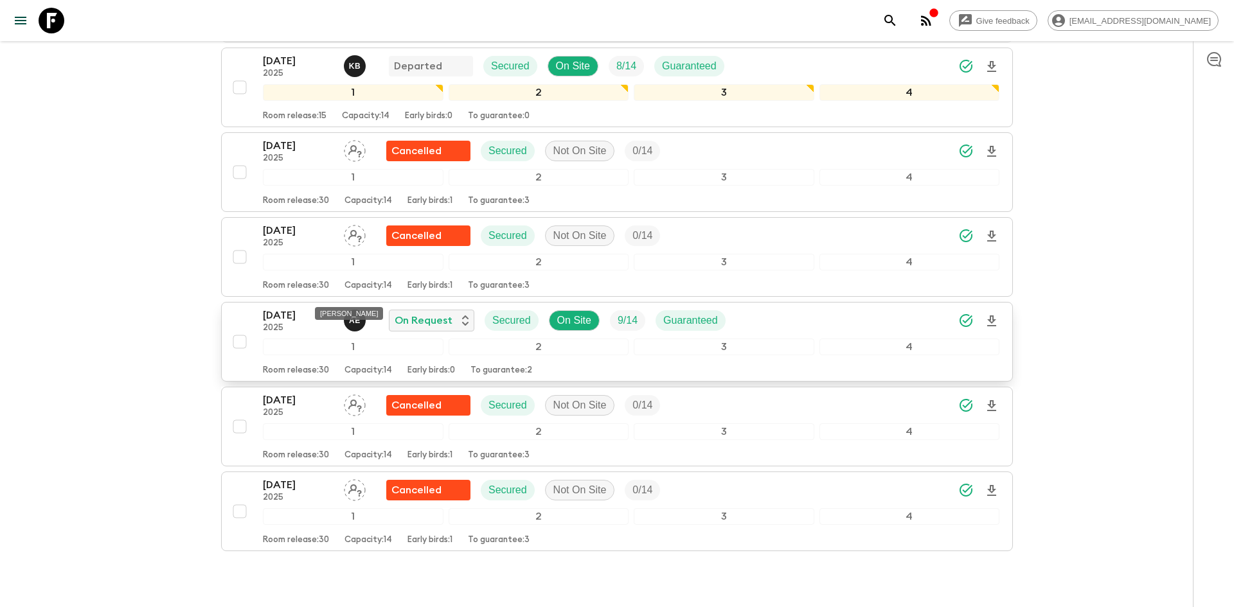
click at [355, 315] on p "A E" at bounding box center [355, 320] width 12 height 10
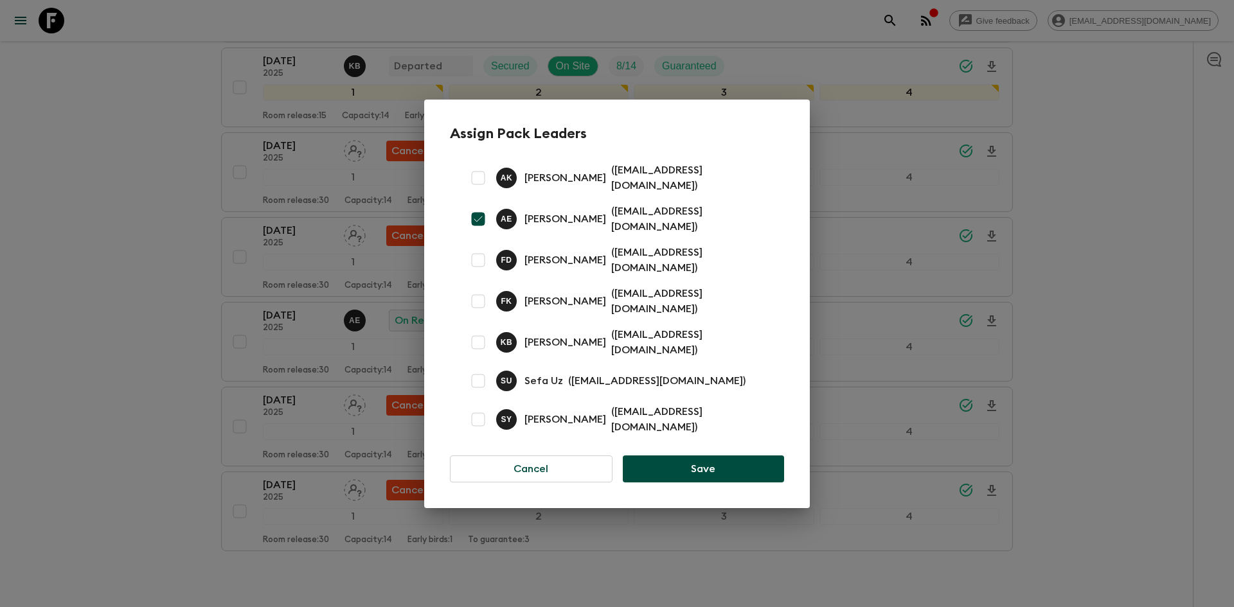
click at [156, 163] on div "Assign Pack Leaders A K [PERSON_NAME] ( [EMAIL_ADDRESS][DOMAIN_NAME] ) A E Alp …" at bounding box center [617, 303] width 1234 height 607
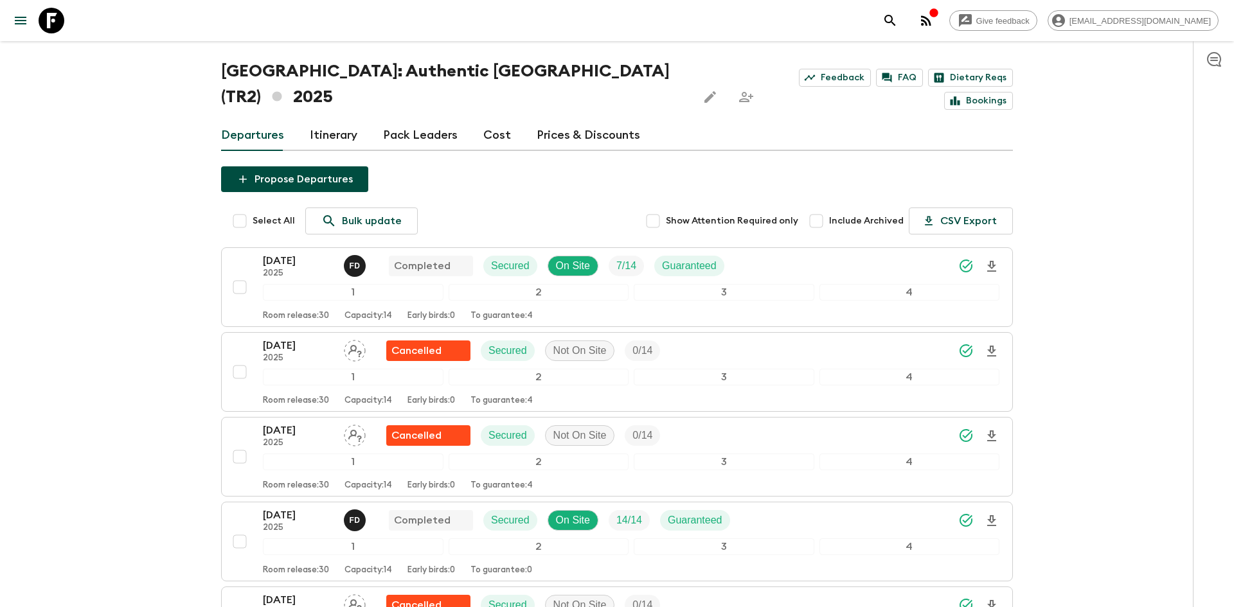
scroll to position [0, 0]
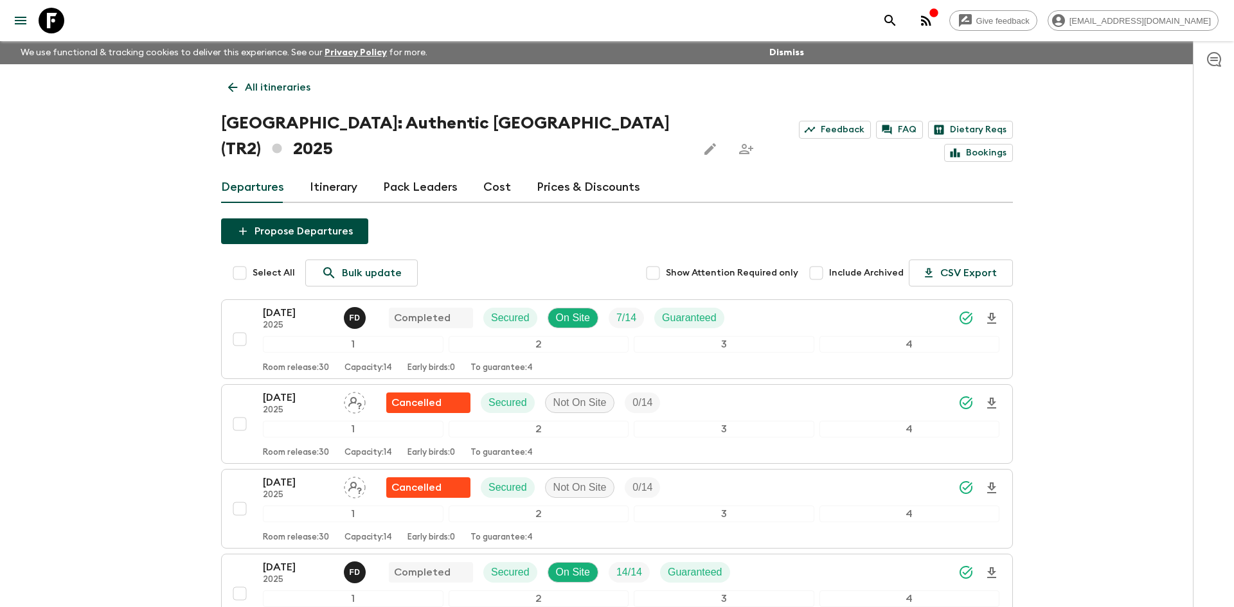
click at [280, 89] on p "All itineraries" at bounding box center [278, 87] width 66 height 15
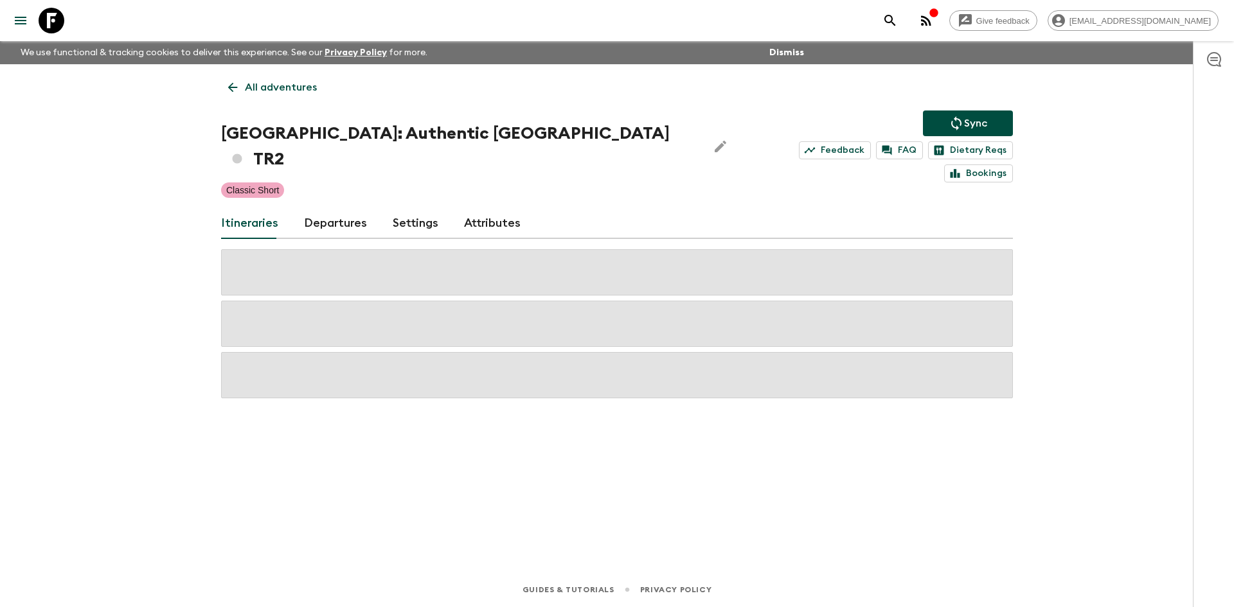
click at [280, 89] on p "All adventures" at bounding box center [281, 87] width 72 height 15
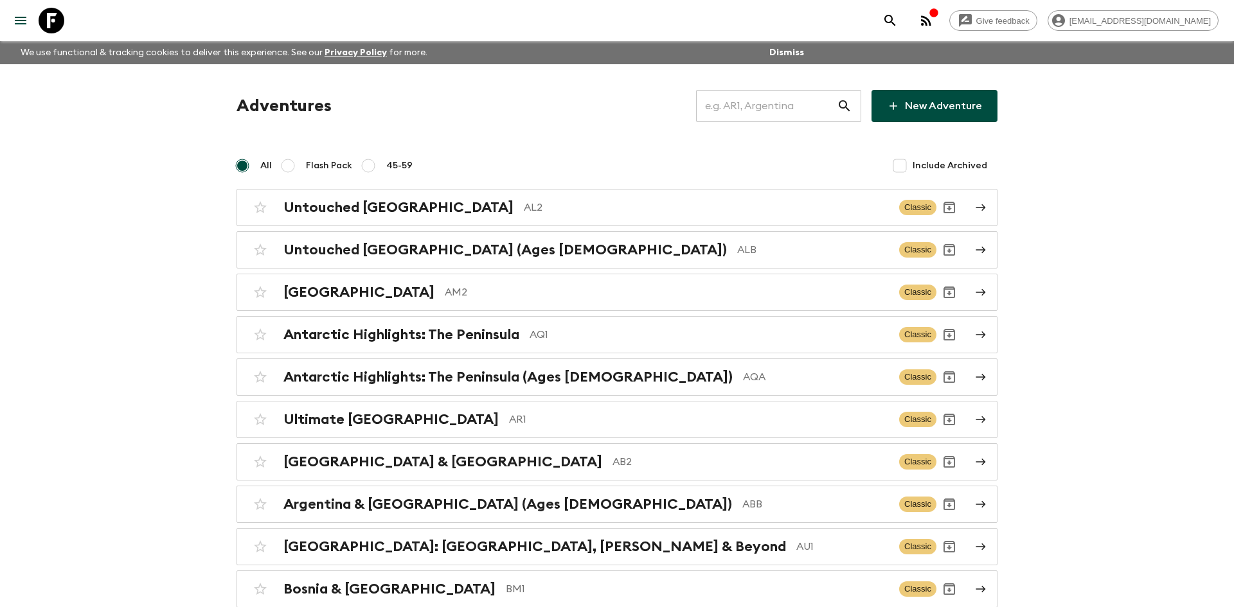
click at [718, 104] on input "text" at bounding box center [766, 106] width 141 height 36
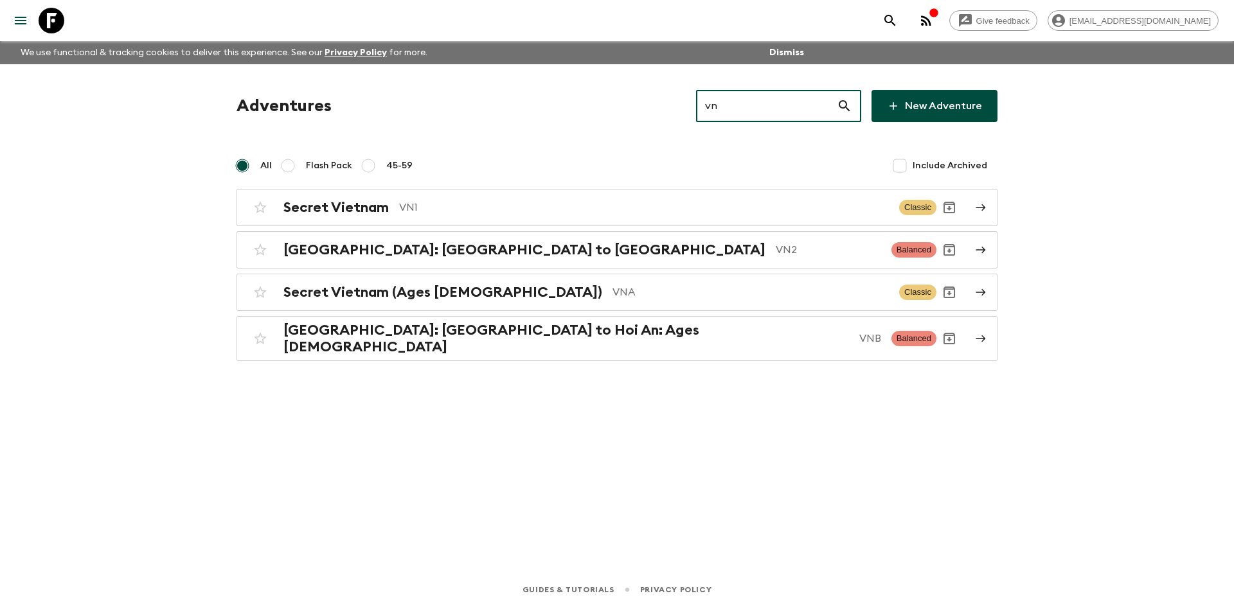
type input "vn1"
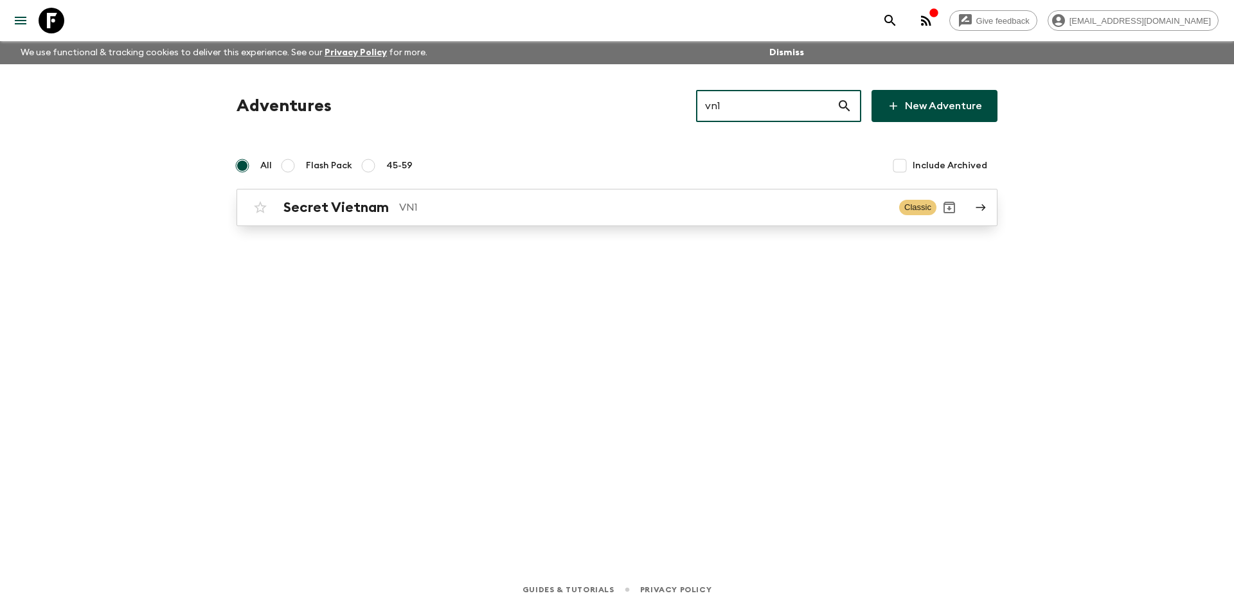
click at [482, 197] on div "Secret Vietnam VN1 Classic" at bounding box center [591, 208] width 689 height 26
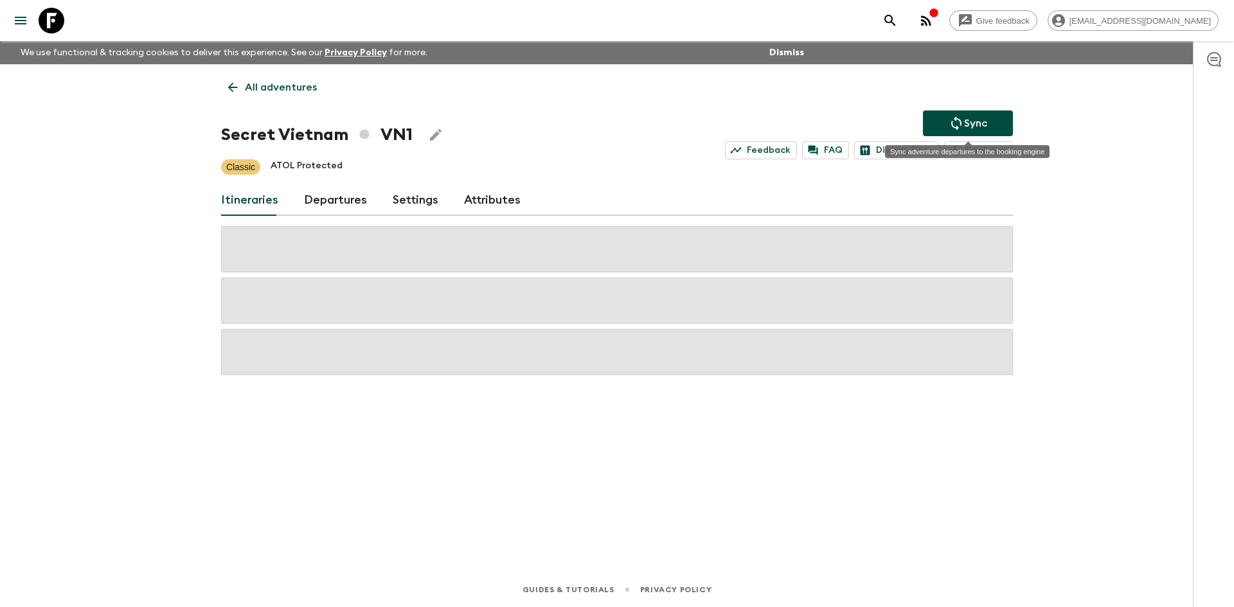
click at [949, 132] on button "Sync" at bounding box center [968, 124] width 90 height 26
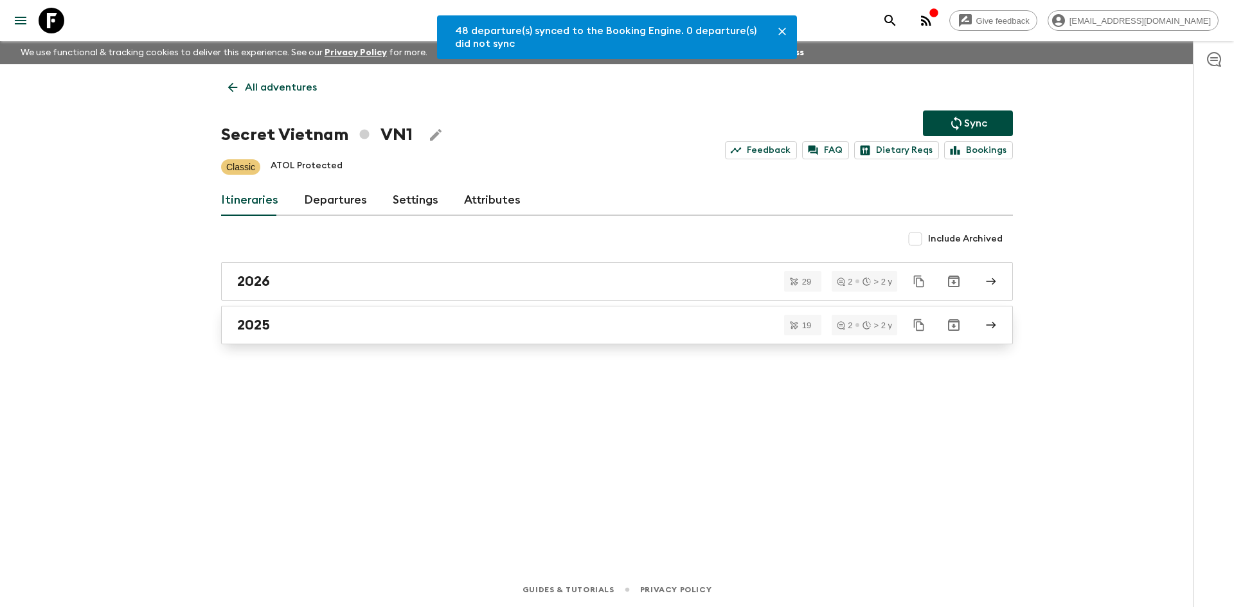
click at [303, 323] on div "2025" at bounding box center [604, 325] width 735 height 17
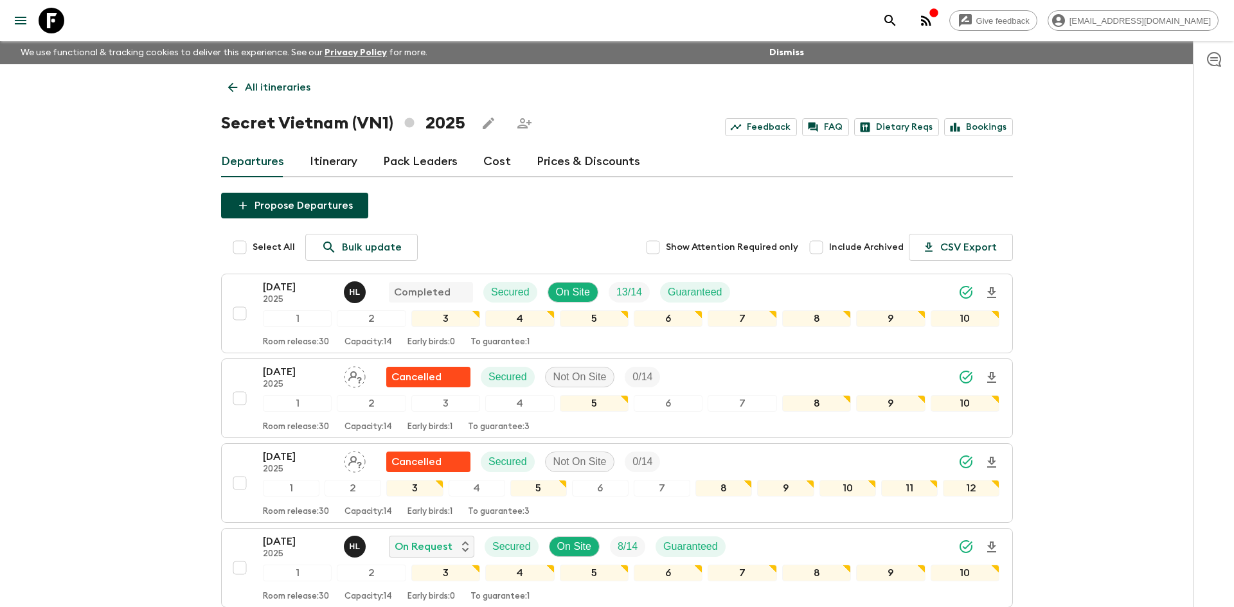
click at [245, 82] on p "All itineraries" at bounding box center [278, 87] width 66 height 15
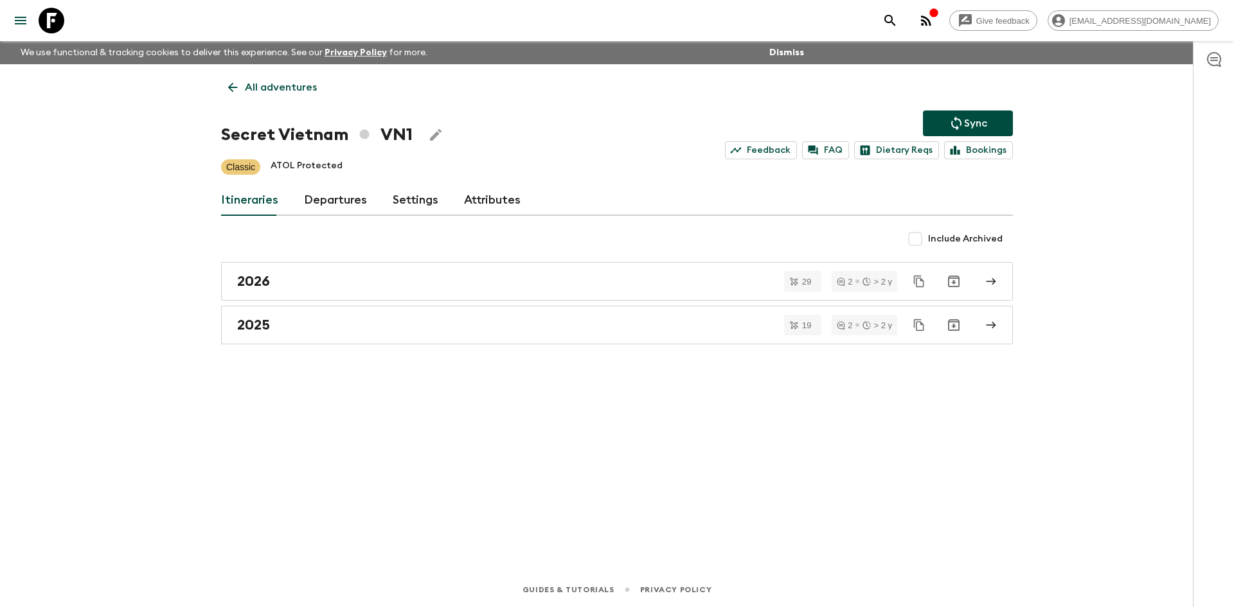
click at [245, 82] on p "All adventures" at bounding box center [281, 87] width 72 height 15
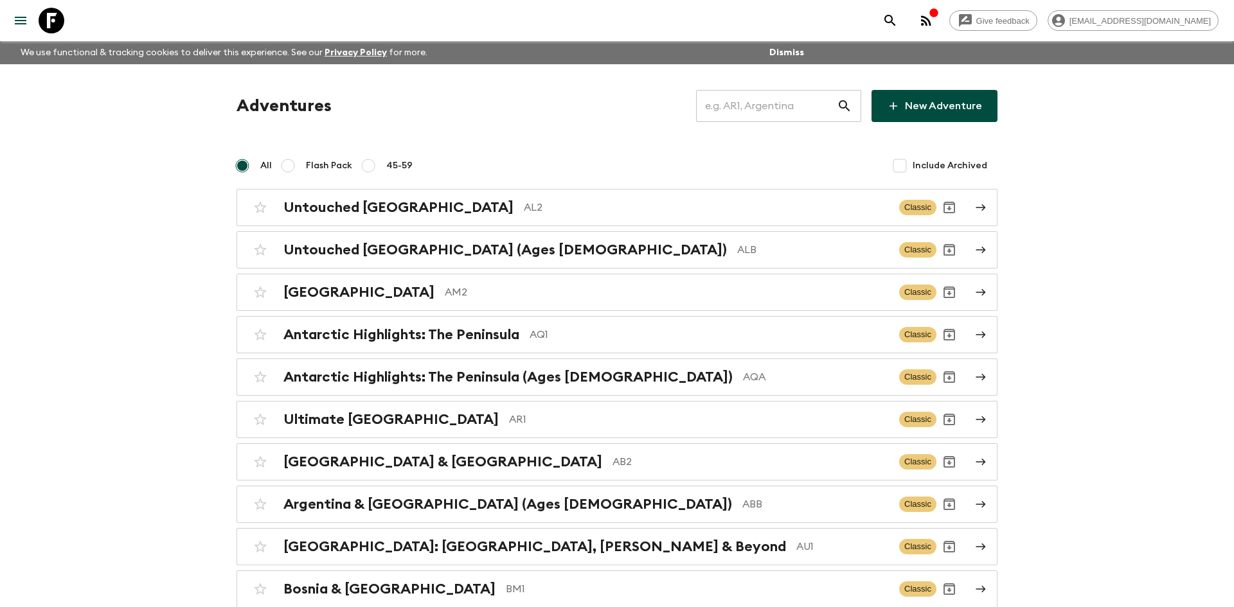
click at [756, 105] on input "text" at bounding box center [766, 106] width 141 height 36
type input "lka"
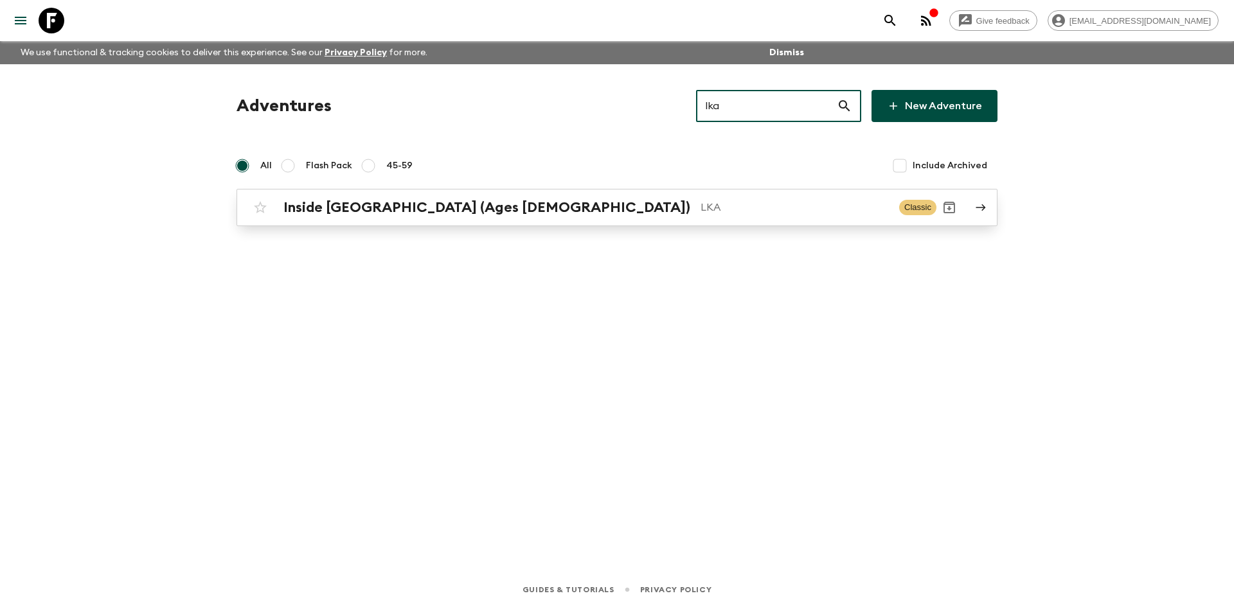
click at [449, 203] on h2 "Inside [GEOGRAPHIC_DATA] (Ages [DEMOGRAPHIC_DATA])" at bounding box center [486, 207] width 407 height 17
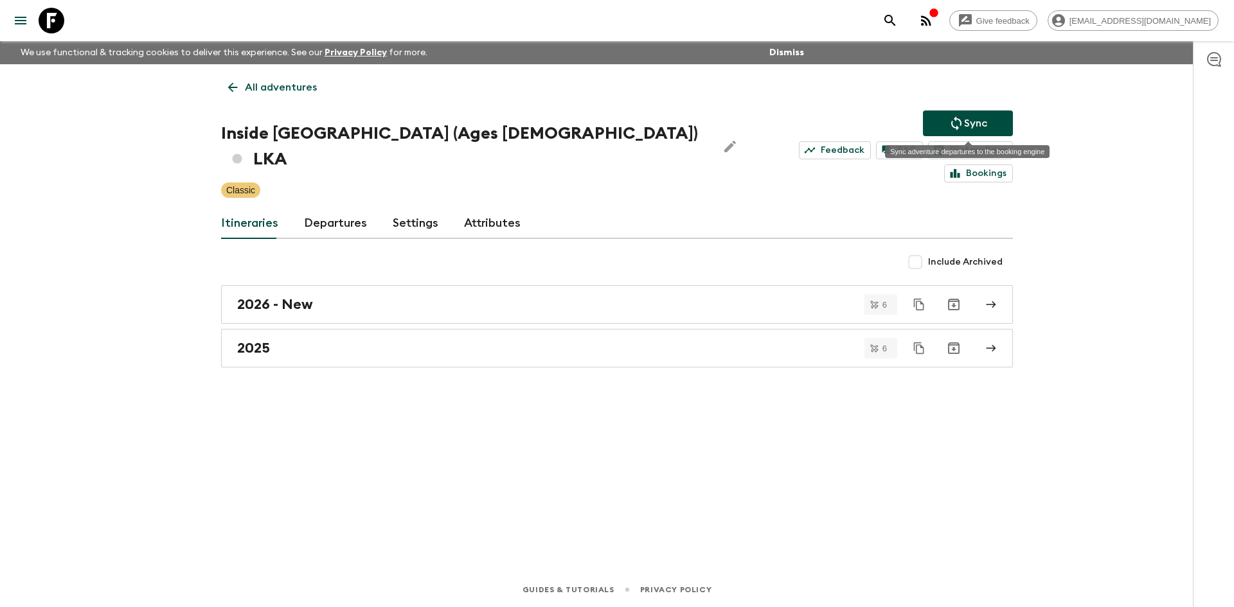
click at [986, 120] on p "Sync" at bounding box center [975, 123] width 23 height 15
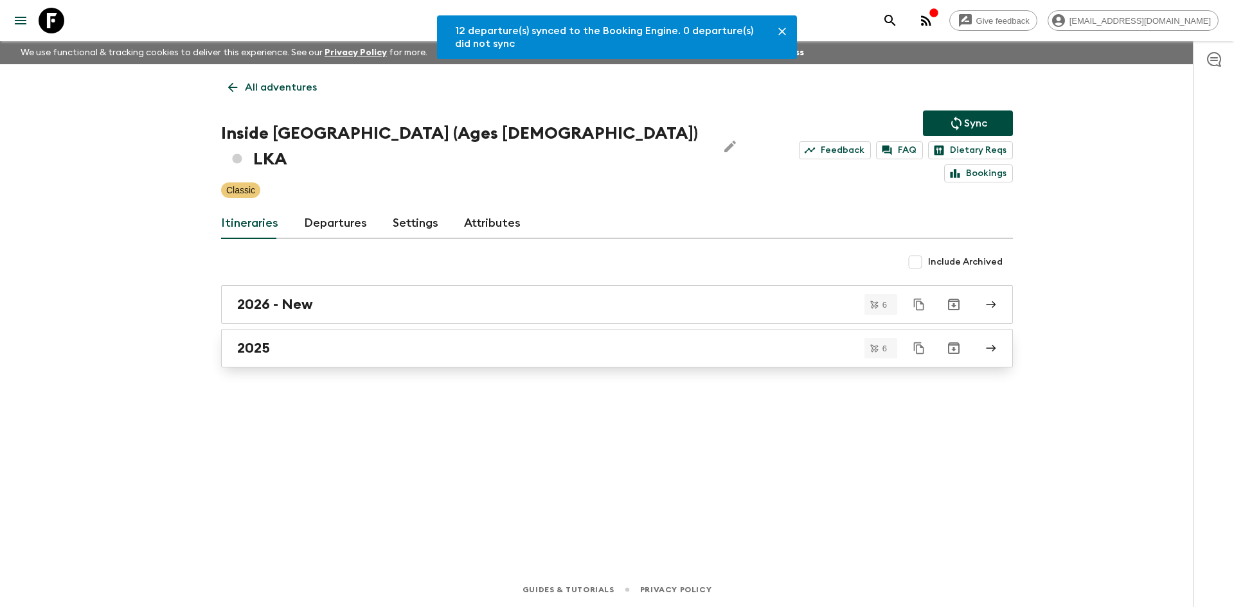
click at [261, 340] on h2 "2025" at bounding box center [253, 348] width 33 height 17
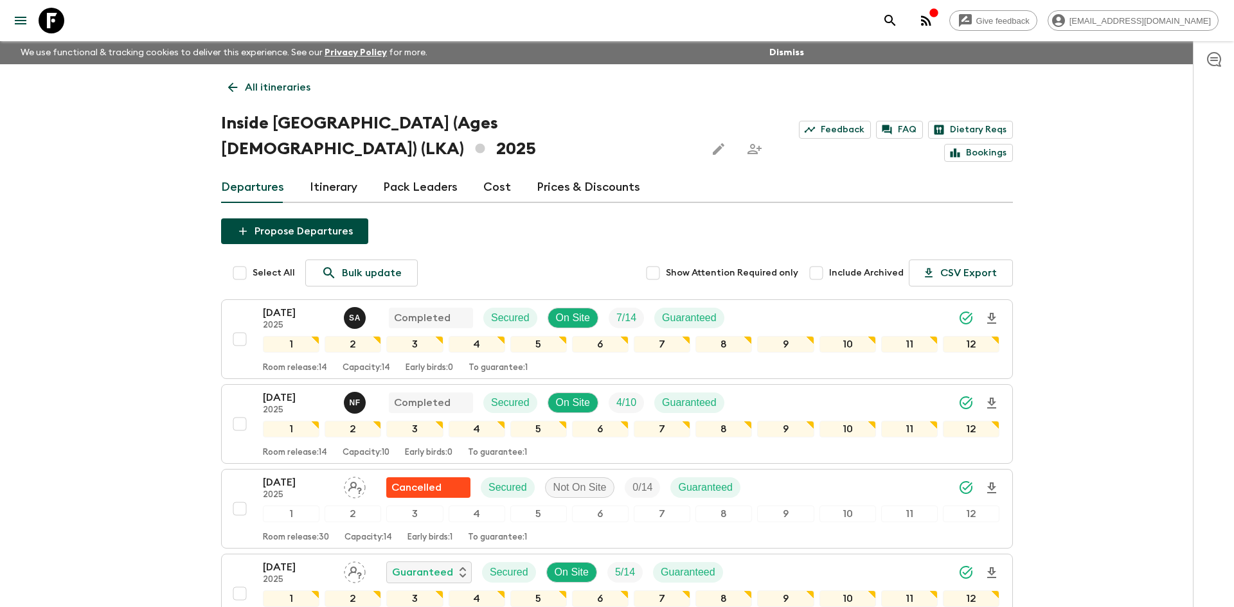
click at [285, 78] on link "All itineraries" at bounding box center [269, 88] width 96 height 26
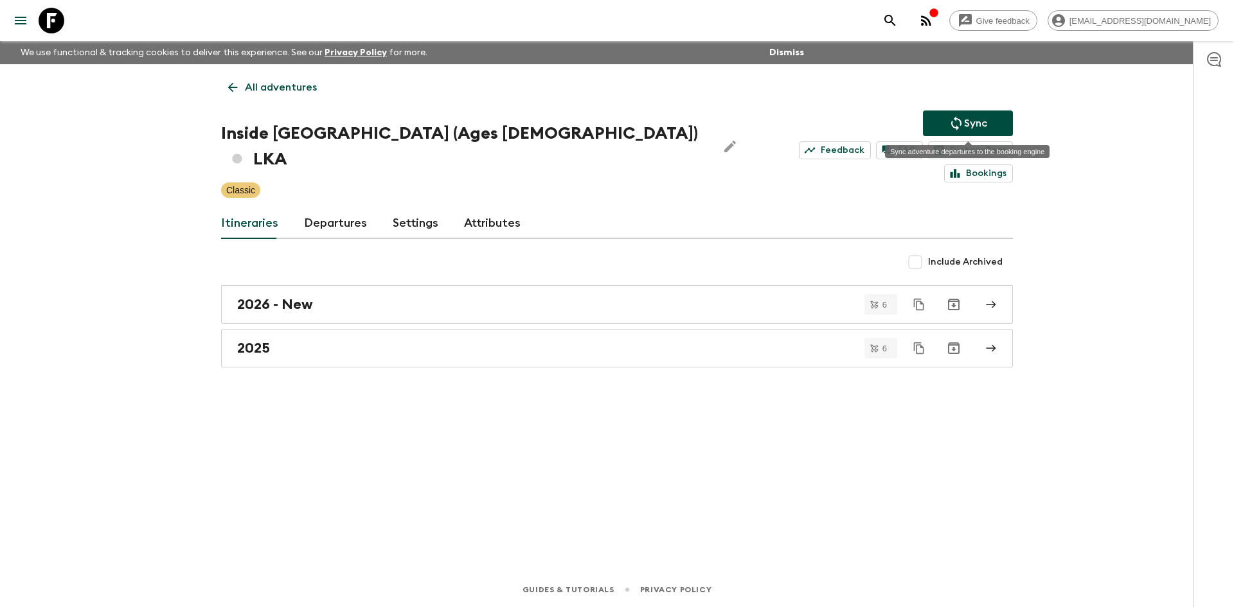
click at [948, 112] on button "Sync" at bounding box center [968, 124] width 90 height 26
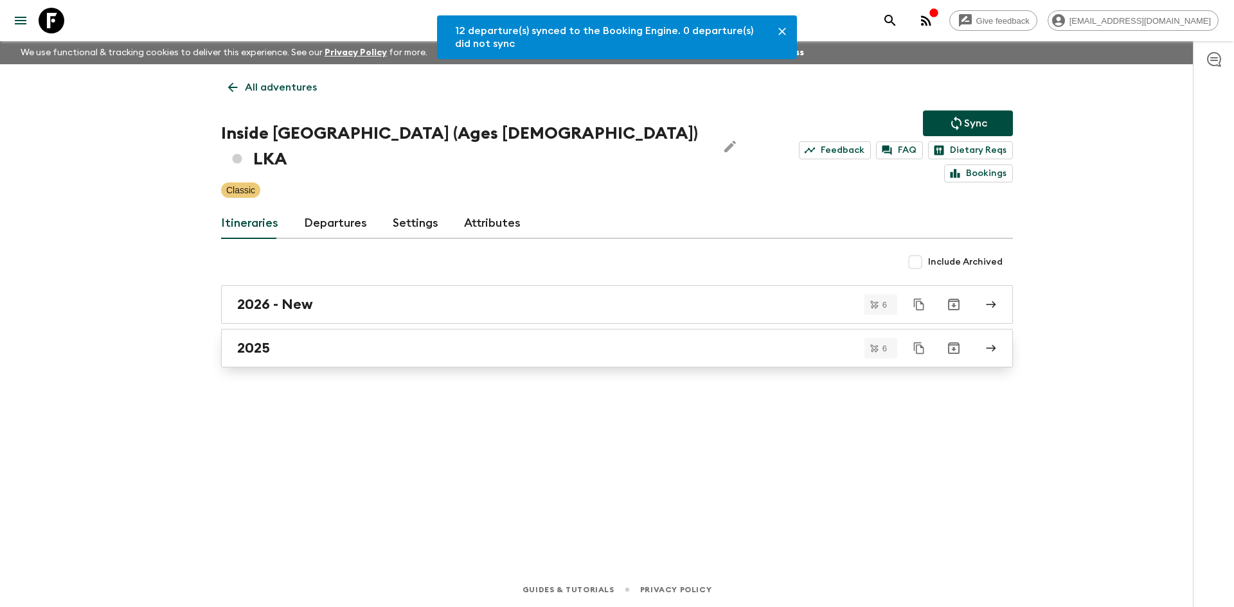
click at [234, 329] on link "2025" at bounding box center [617, 348] width 792 height 39
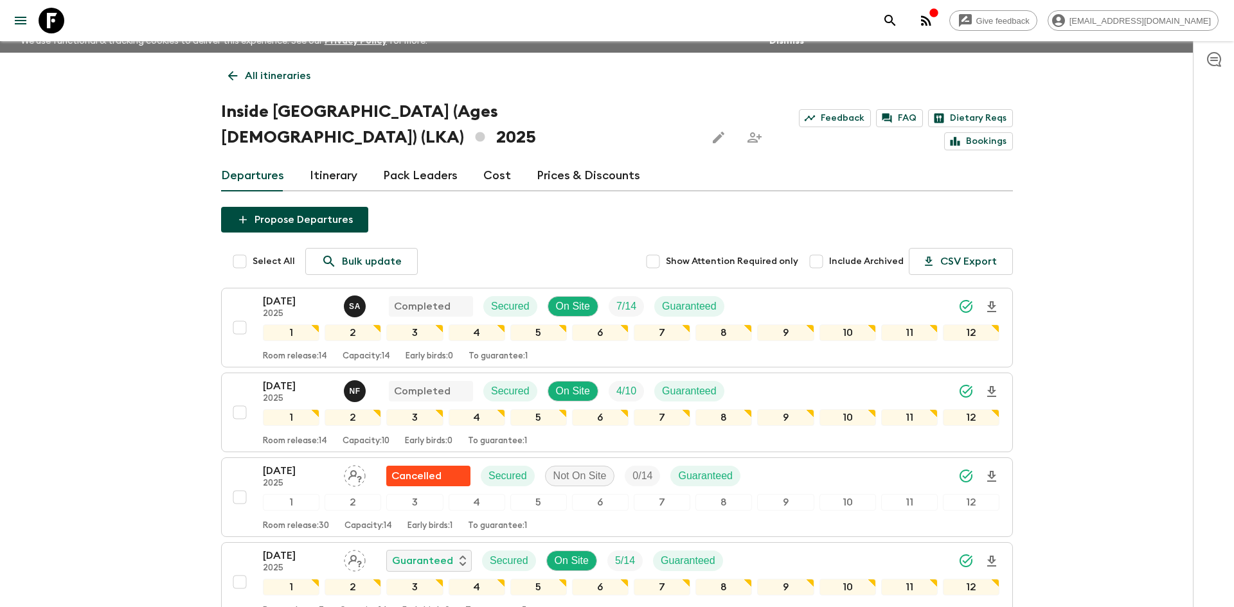
scroll to position [9, 0]
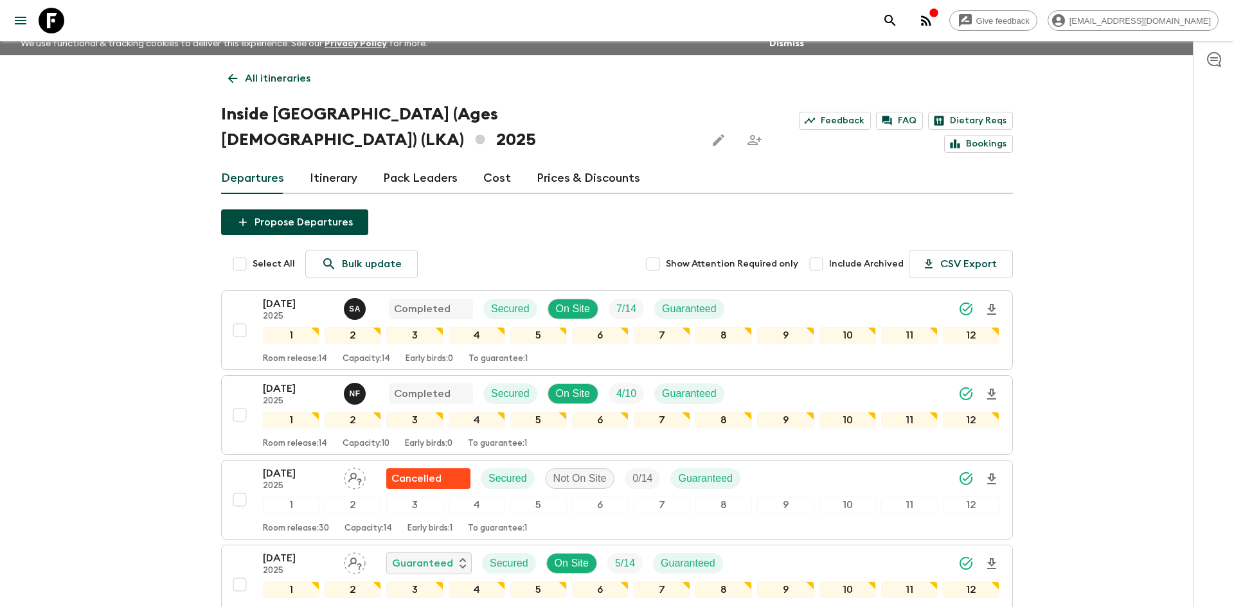
click at [275, 87] on link "All itineraries" at bounding box center [269, 79] width 96 height 26
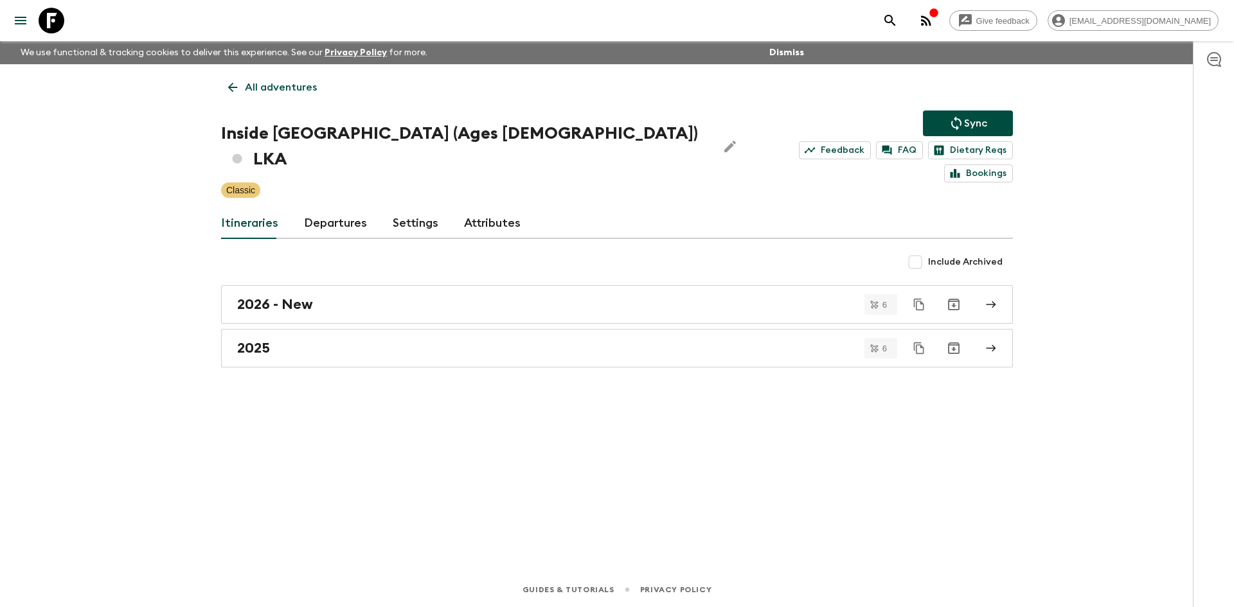
click at [275, 87] on p "All adventures" at bounding box center [281, 87] width 72 height 15
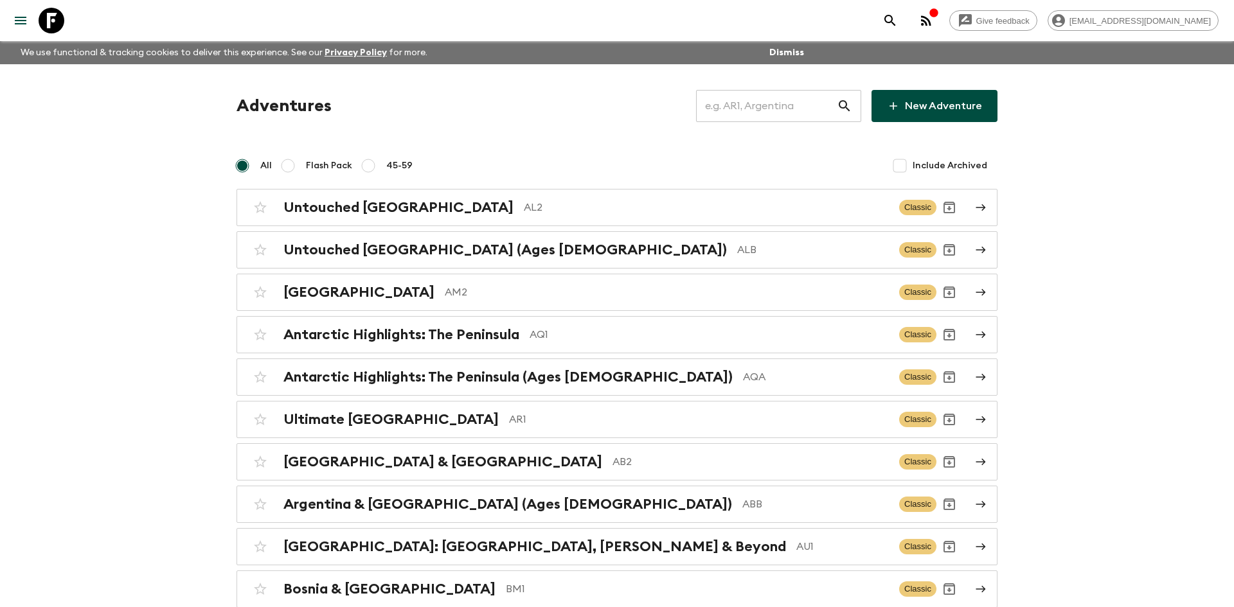
click at [747, 106] on input "text" at bounding box center [766, 106] width 141 height 36
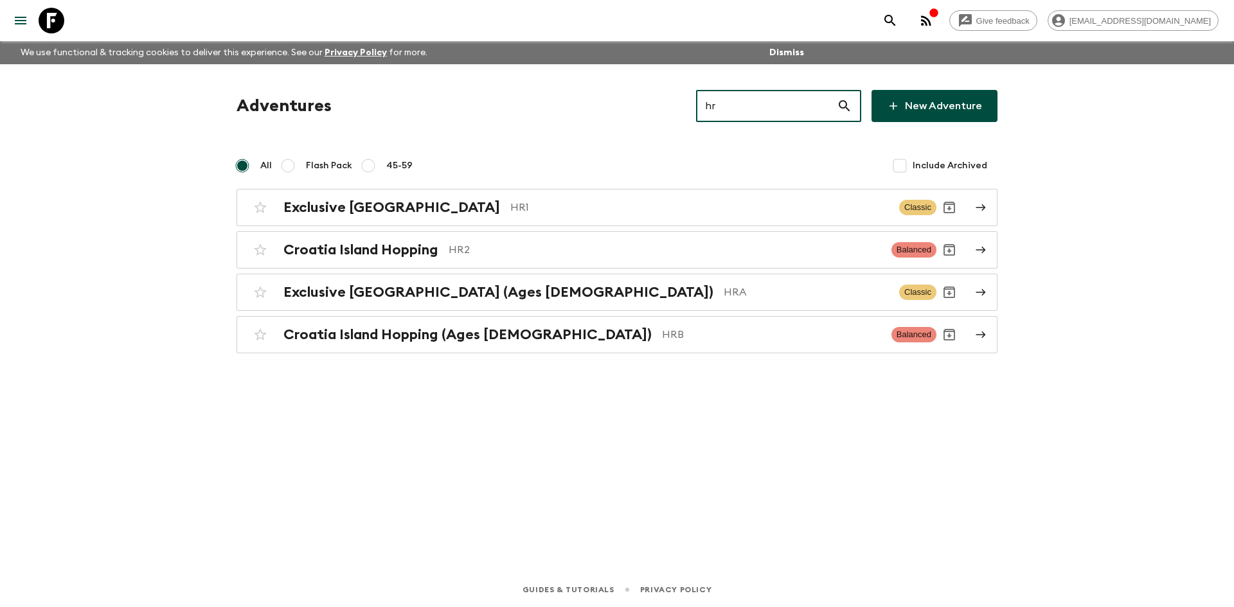
type input "hr1"
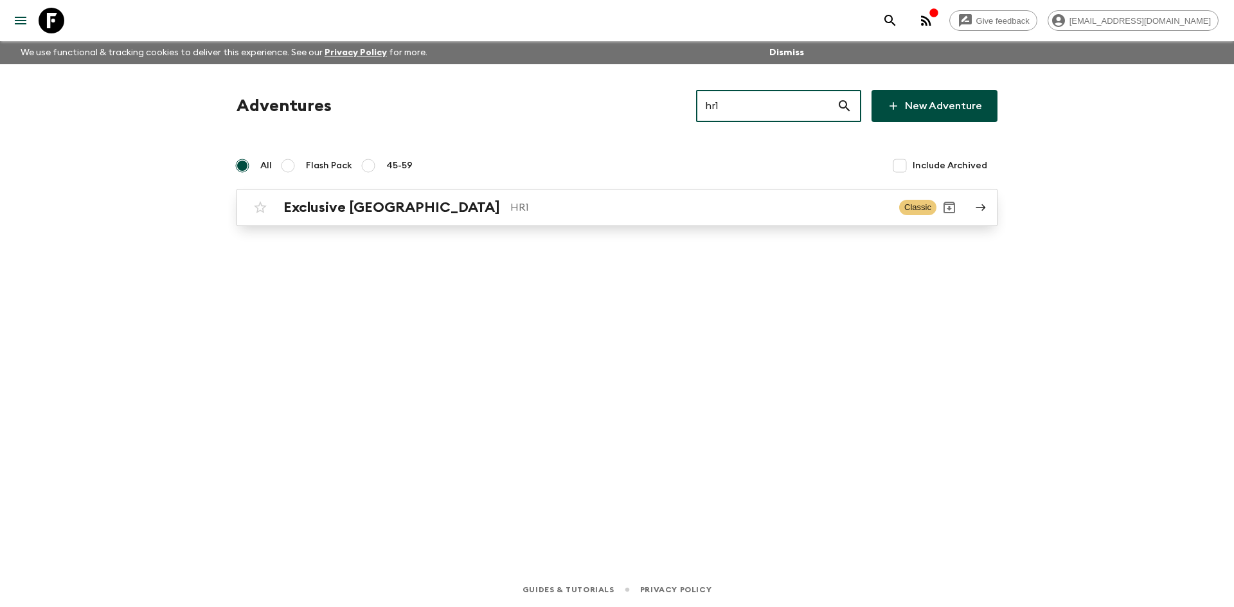
click at [510, 208] on p "HR1" at bounding box center [699, 207] width 378 height 15
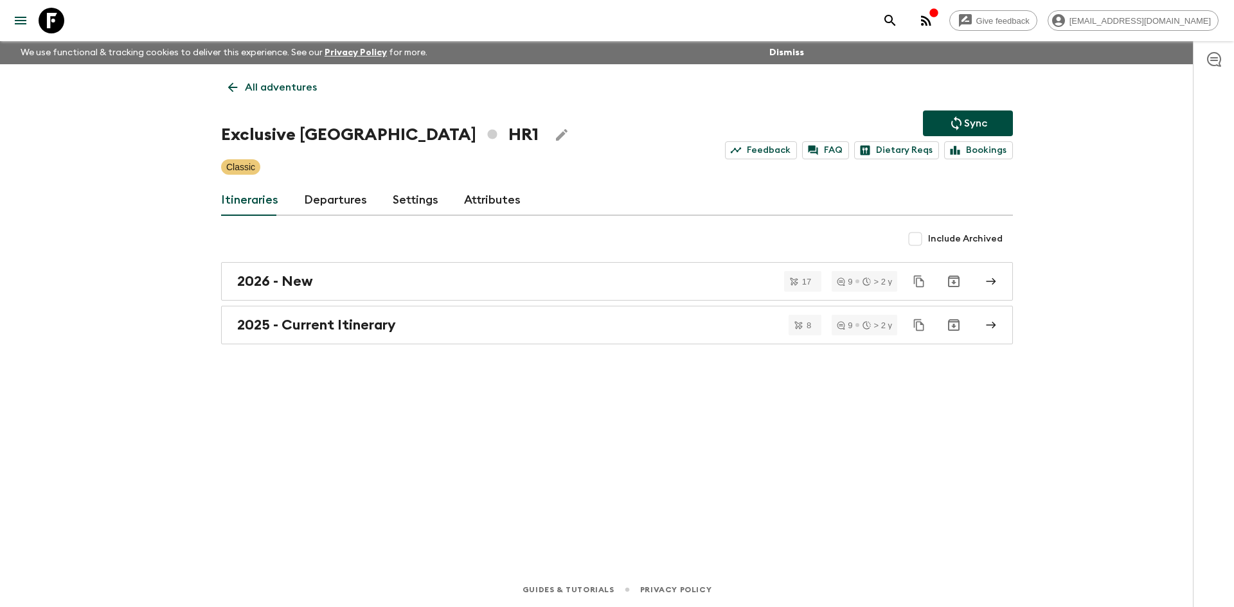
click at [950, 123] on icon "Sync adventure departures to the booking engine" at bounding box center [955, 123] width 15 height 15
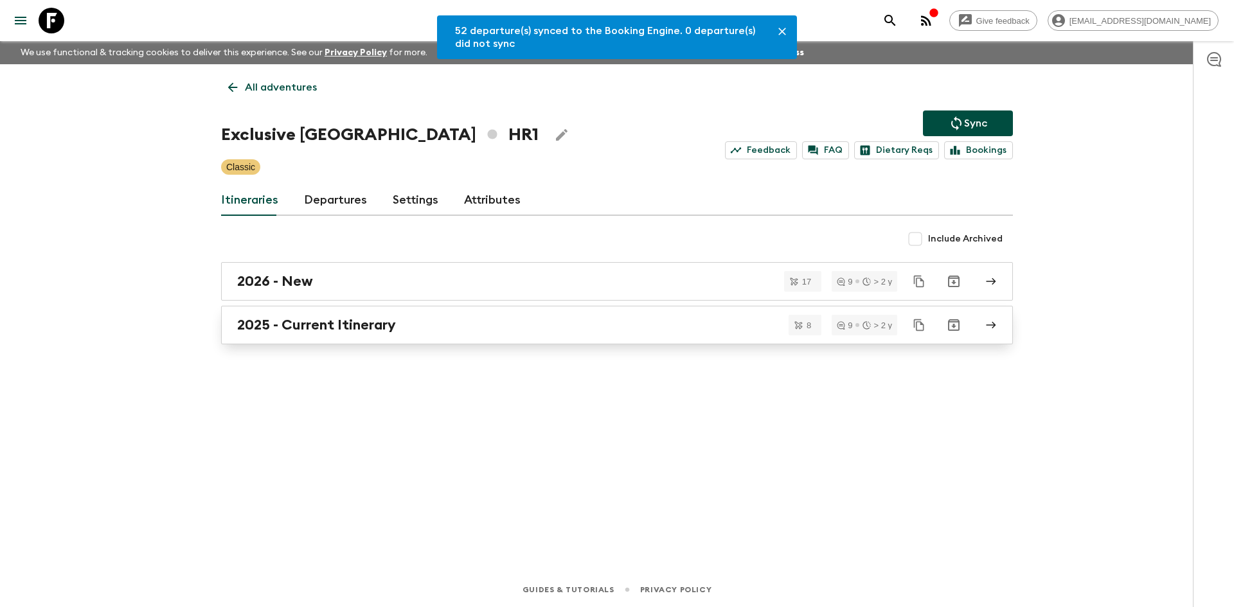
click at [389, 318] on h2 "2025 - Current Itinerary" at bounding box center [316, 325] width 159 height 17
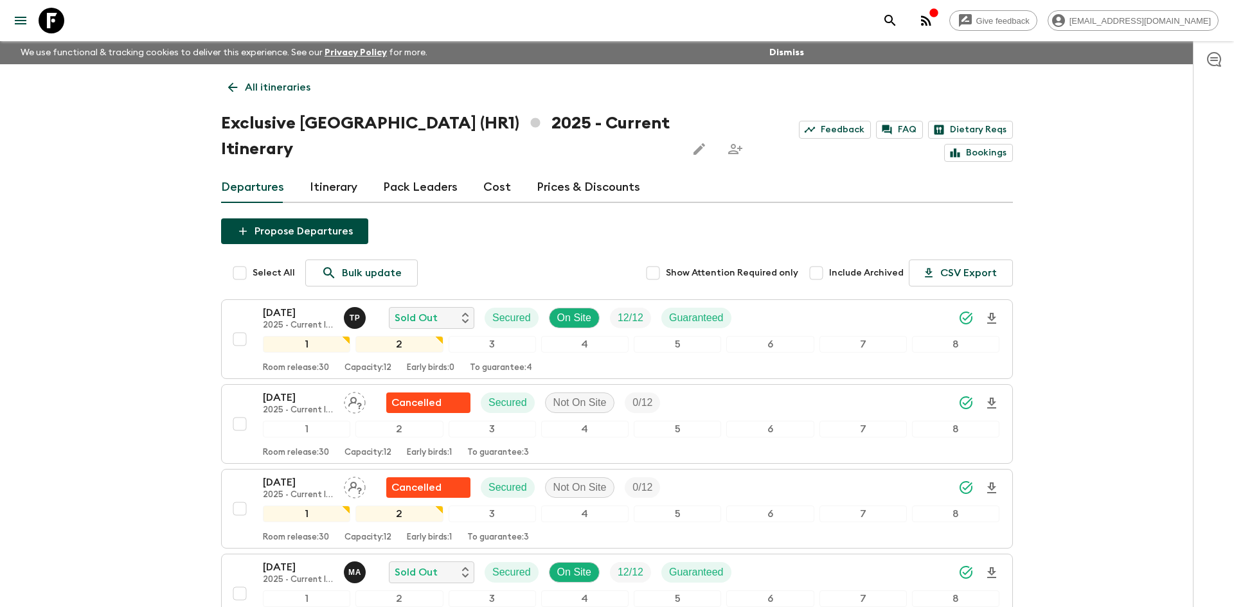
click at [301, 84] on p "All itineraries" at bounding box center [278, 87] width 66 height 15
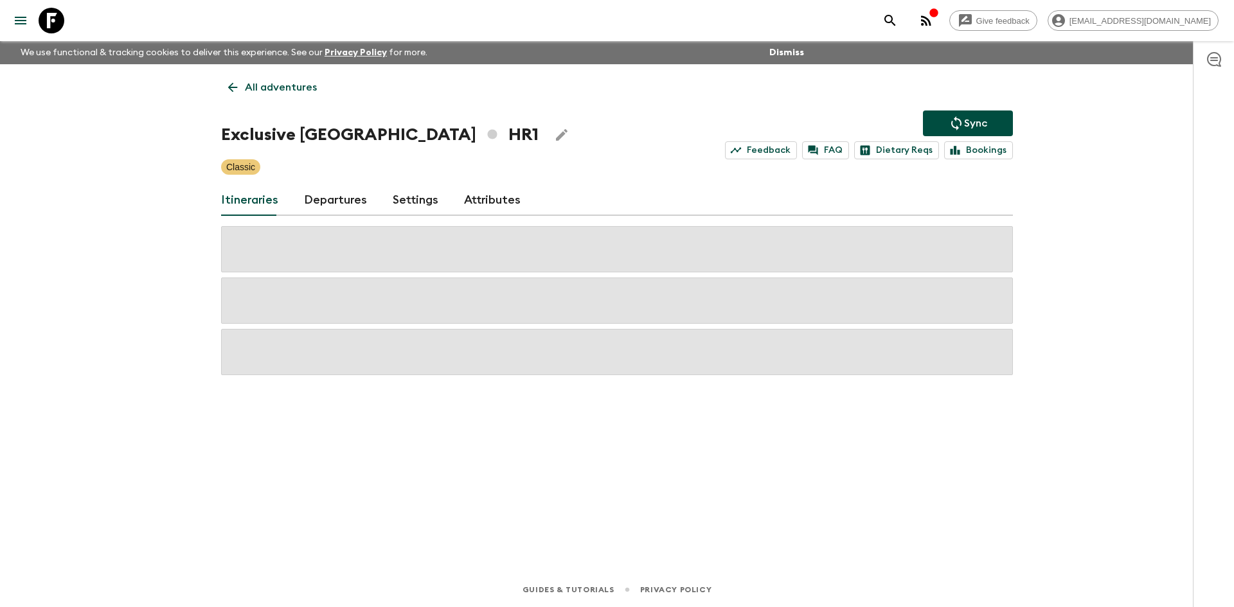
click at [301, 84] on p "All adventures" at bounding box center [281, 87] width 72 height 15
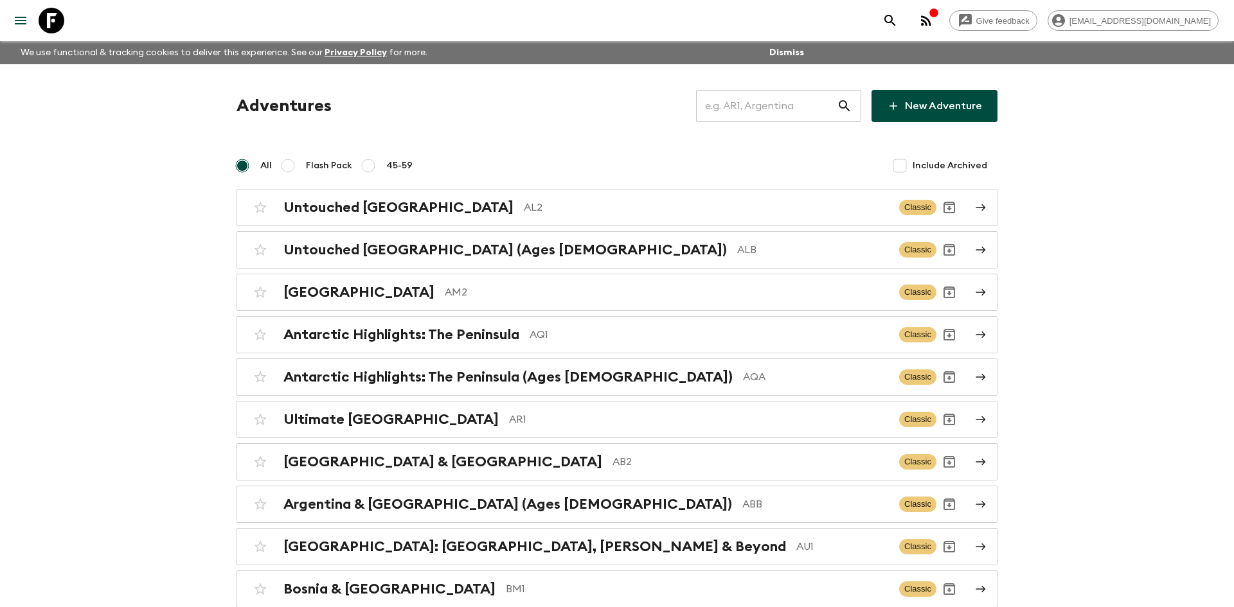
click at [707, 109] on input "text" at bounding box center [766, 106] width 141 height 36
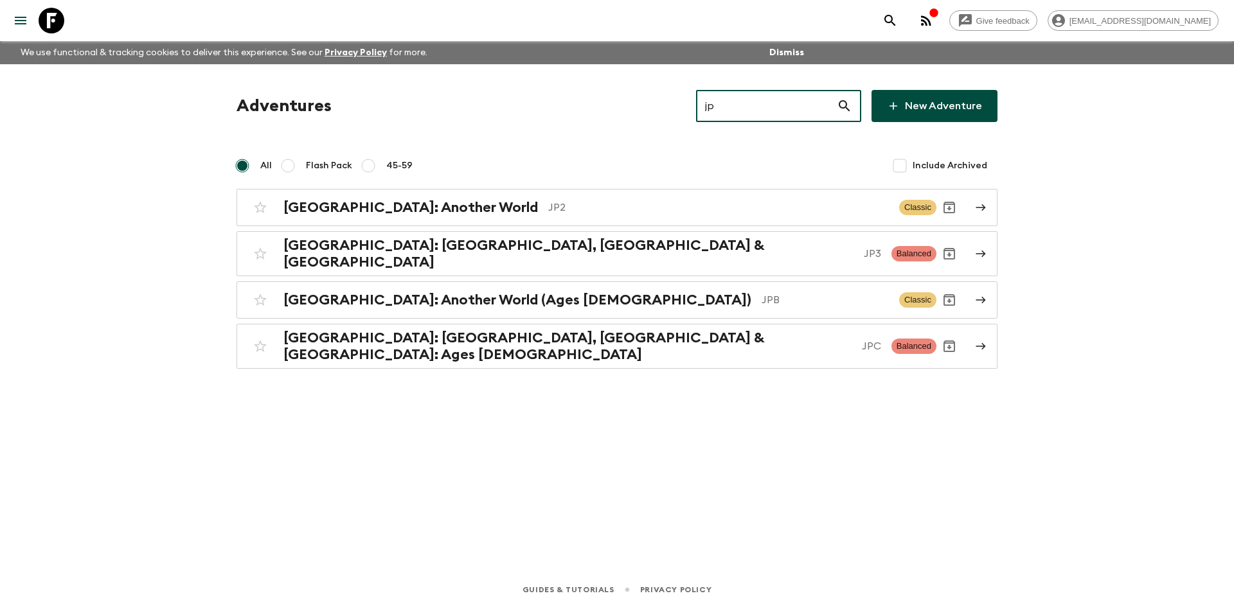
type input "jp3"
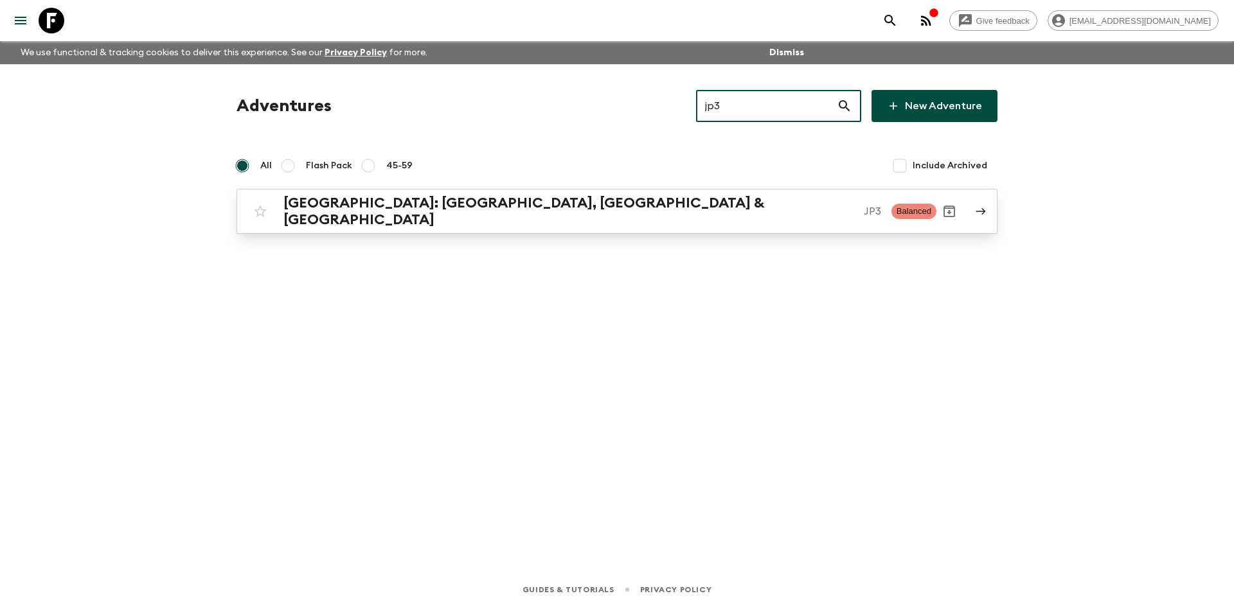
click at [504, 204] on h2 "[GEOGRAPHIC_DATA]: [GEOGRAPHIC_DATA], [GEOGRAPHIC_DATA] & [GEOGRAPHIC_DATA]" at bounding box center [568, 211] width 570 height 33
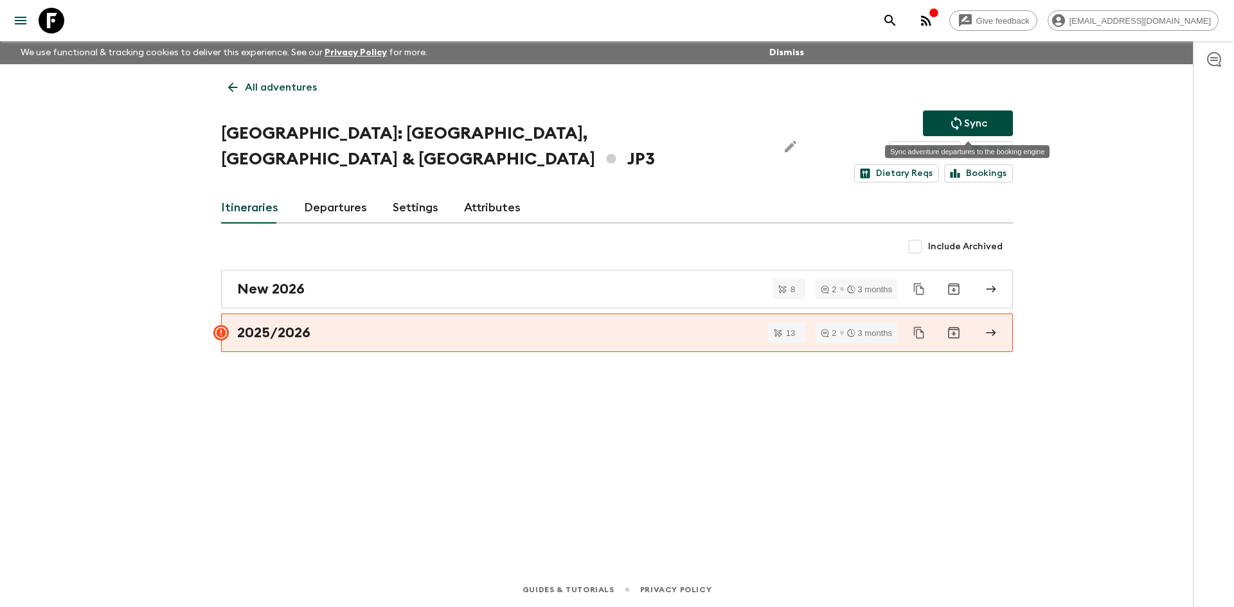
click at [974, 123] on p "Sync" at bounding box center [975, 123] width 23 height 15
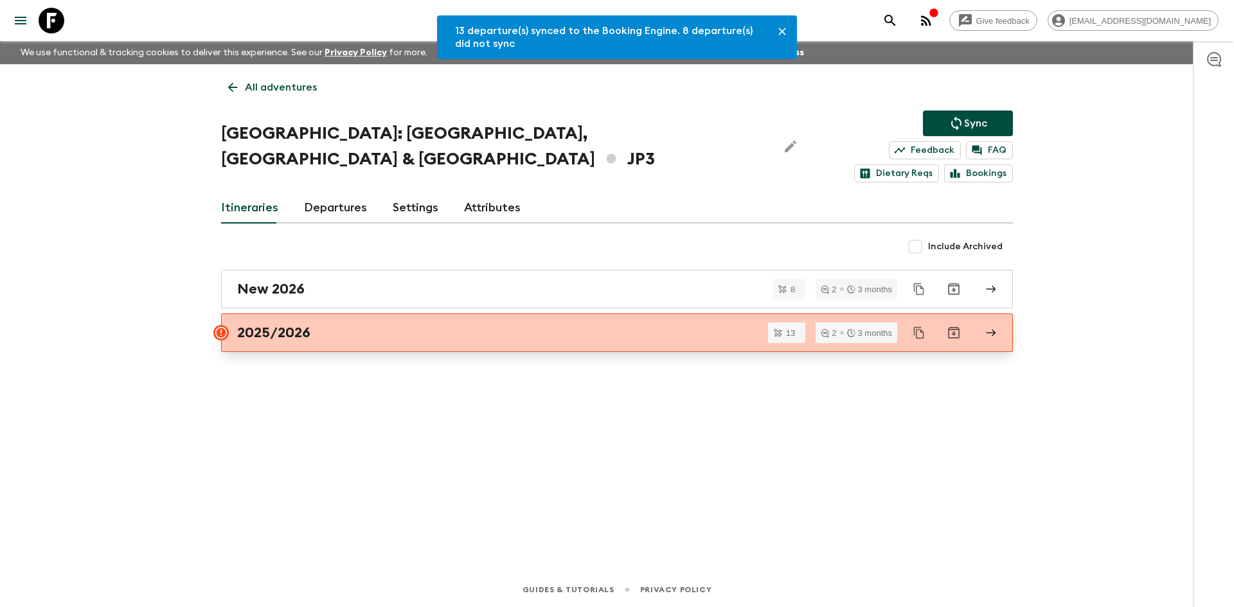
click at [369, 324] on div "2025/2026" at bounding box center [604, 332] width 735 height 17
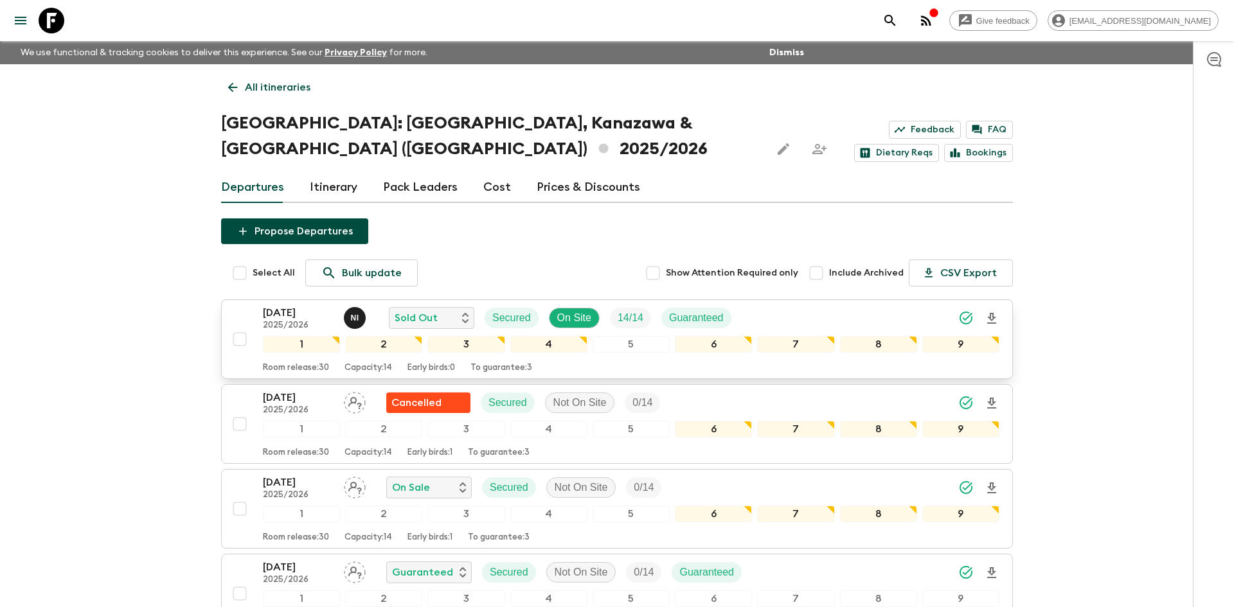
click at [768, 305] on div "[DATE] 2025/2026 N I Sold Out Secured On Site 14 / 14 Guaranteed" at bounding box center [631, 318] width 736 height 26
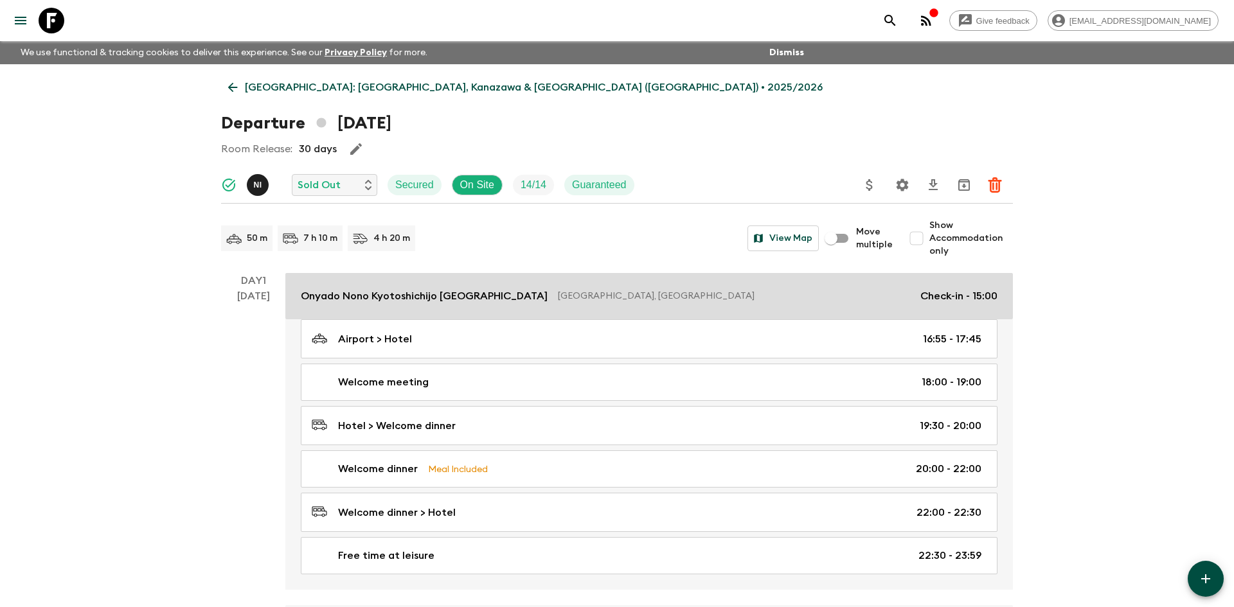
click at [375, 298] on p "Onyado Nono Kyotoshichijo [GEOGRAPHIC_DATA]" at bounding box center [424, 295] width 247 height 15
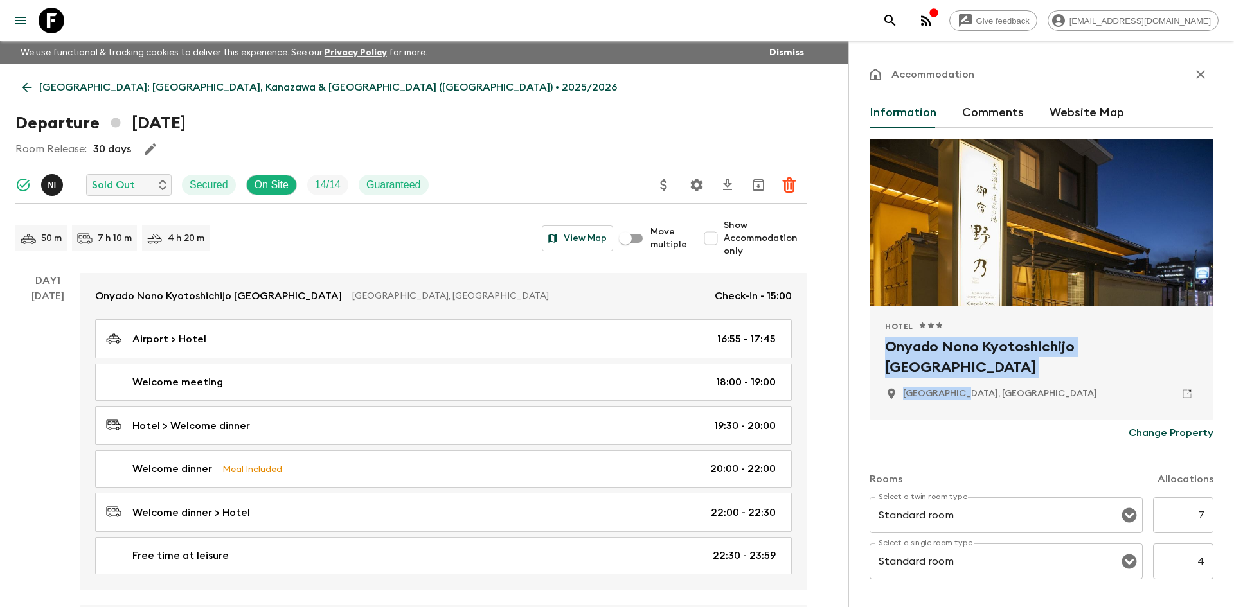
drag, startPoint x: 962, startPoint y: 394, endPoint x: 885, endPoint y: 350, distance: 88.6
click at [885, 350] on div "Hotel 1 Star 2 Stars 3 Stars 4 Stars 5 Stars Onyado Nono Kyotoshichijo [GEOGRAP…" at bounding box center [1041, 363] width 313 height 84
copy div "Onyado Nono Kyotoshichijo [GEOGRAPHIC_DATA] [GEOGRAPHIC_DATA], [GEOGRAPHIC_DATA]"
click at [133, 92] on p "[GEOGRAPHIC_DATA]: [GEOGRAPHIC_DATA], Kanazawa & [GEOGRAPHIC_DATA] ([GEOGRAPHIC…" at bounding box center [328, 87] width 578 height 15
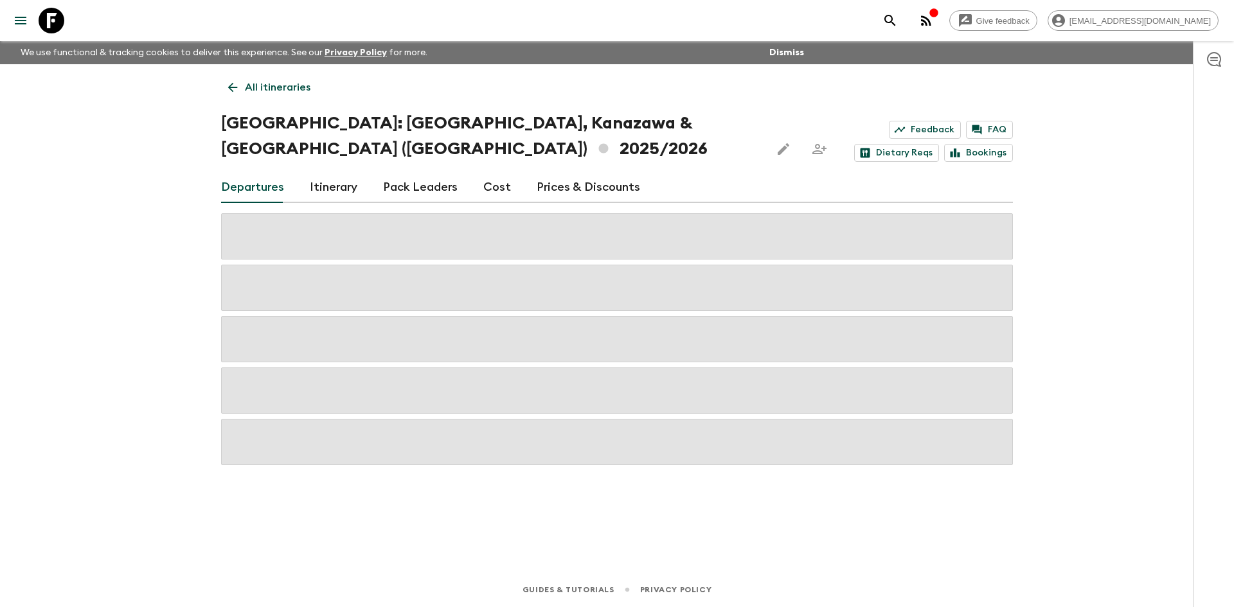
click at [295, 88] on p "All itineraries" at bounding box center [278, 87] width 66 height 15
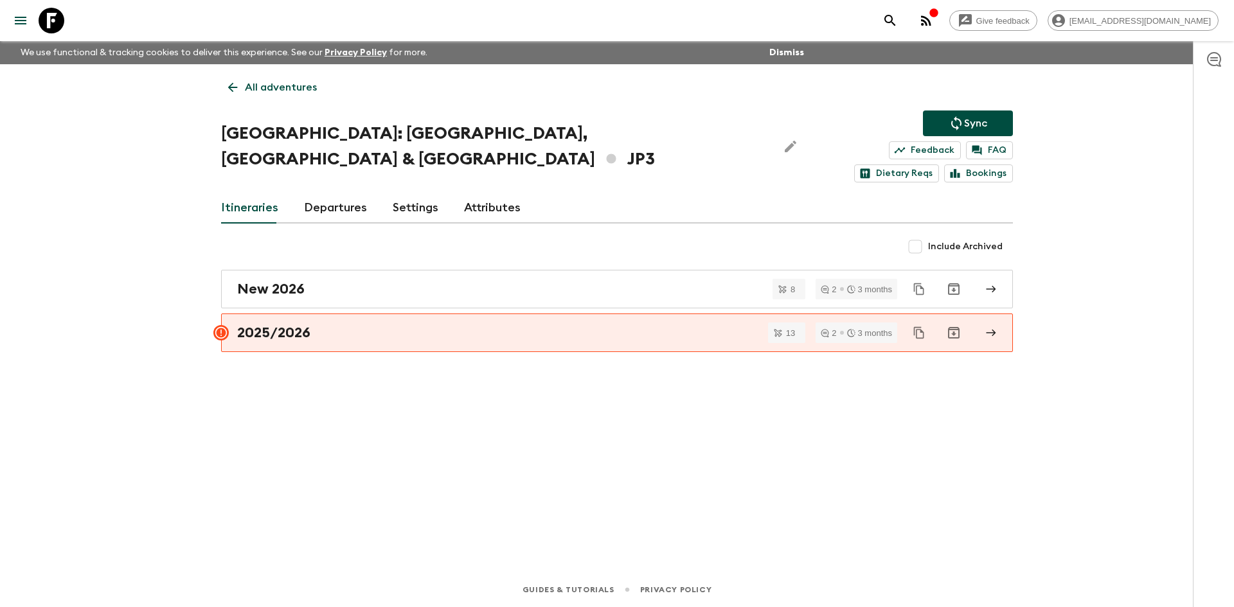
click at [295, 88] on p "All adventures" at bounding box center [281, 87] width 72 height 15
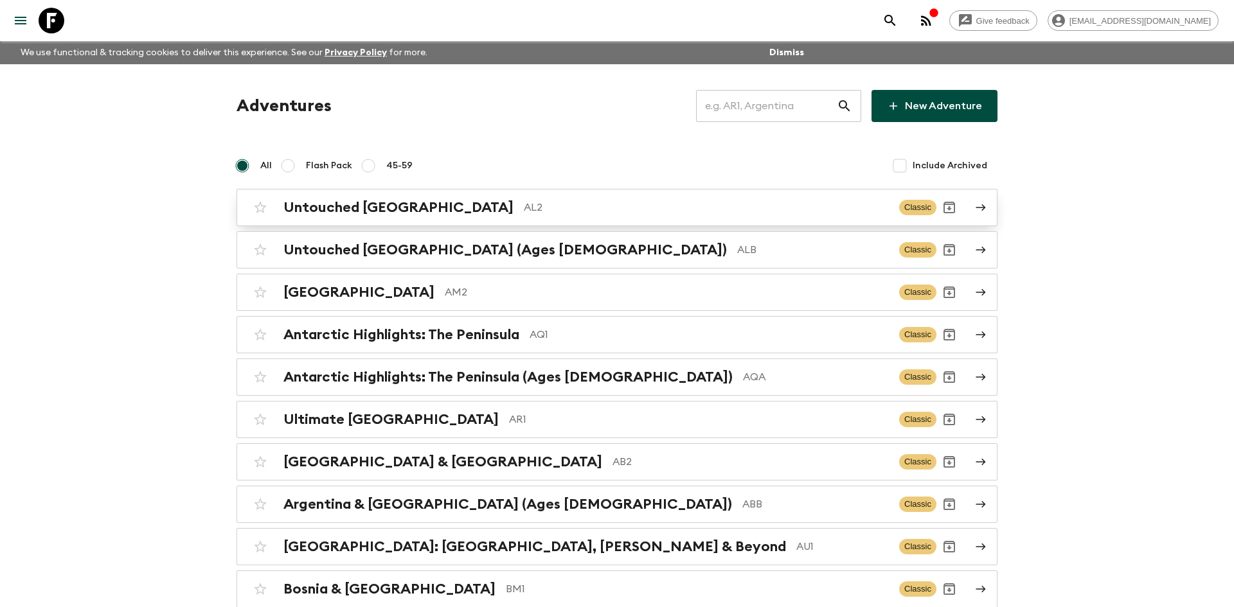
click at [404, 211] on h2 "Untouched [GEOGRAPHIC_DATA]" at bounding box center [398, 207] width 230 height 17
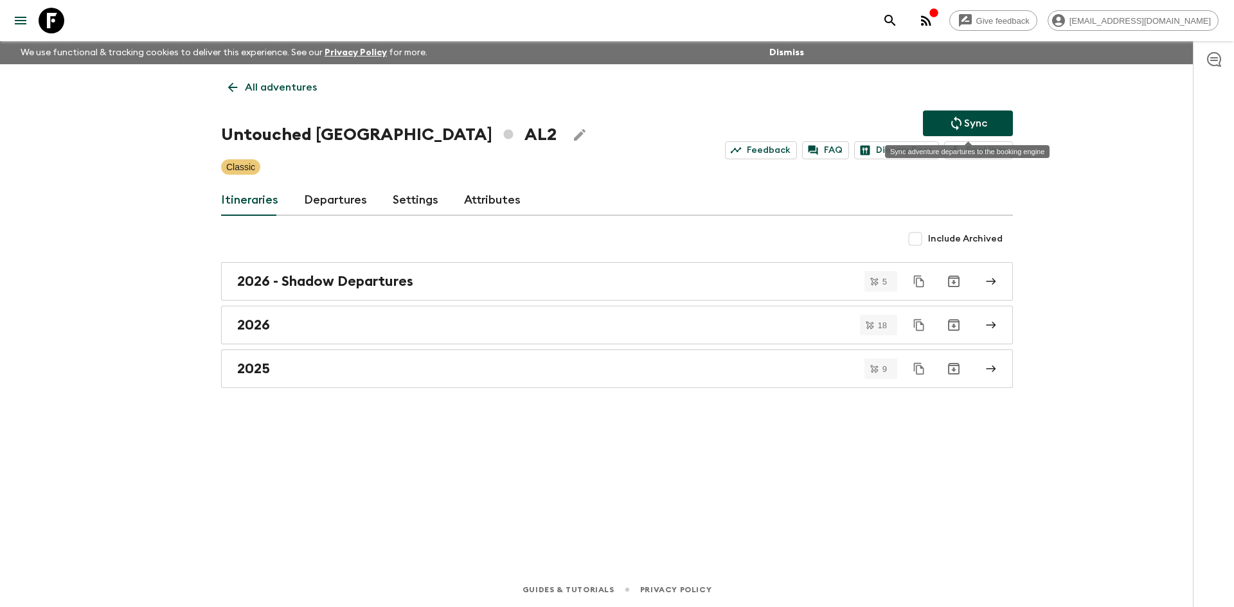
click at [979, 118] on p "Sync" at bounding box center [975, 123] width 23 height 15
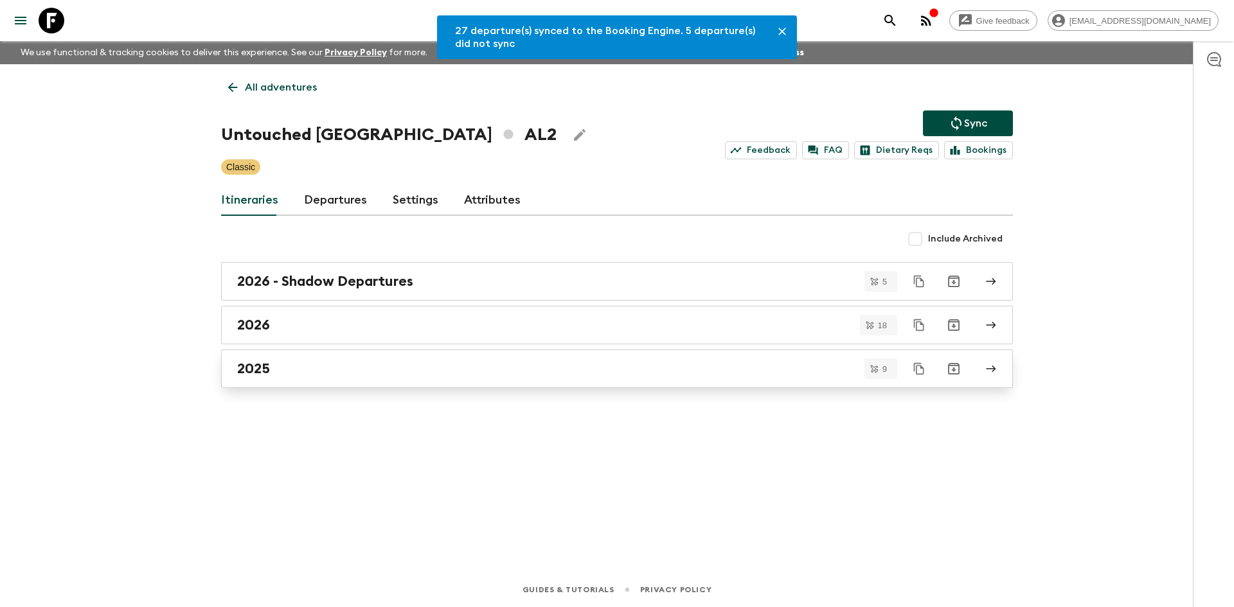
click at [251, 360] on h2 "2025" at bounding box center [253, 368] width 33 height 17
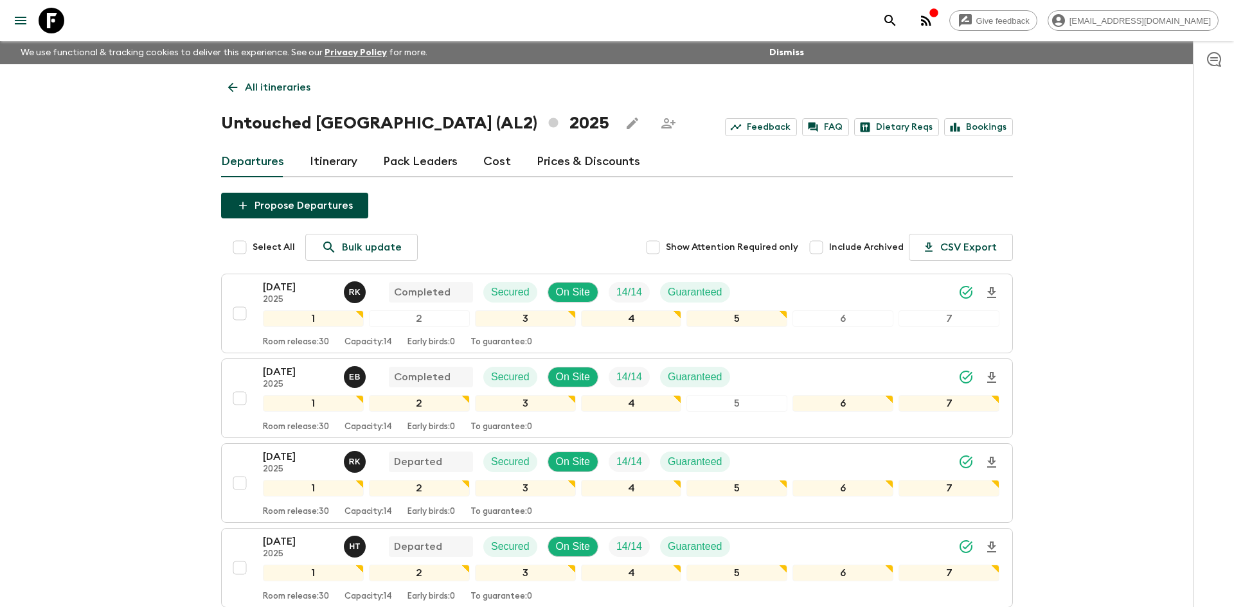
click at [272, 81] on p "All itineraries" at bounding box center [278, 87] width 66 height 15
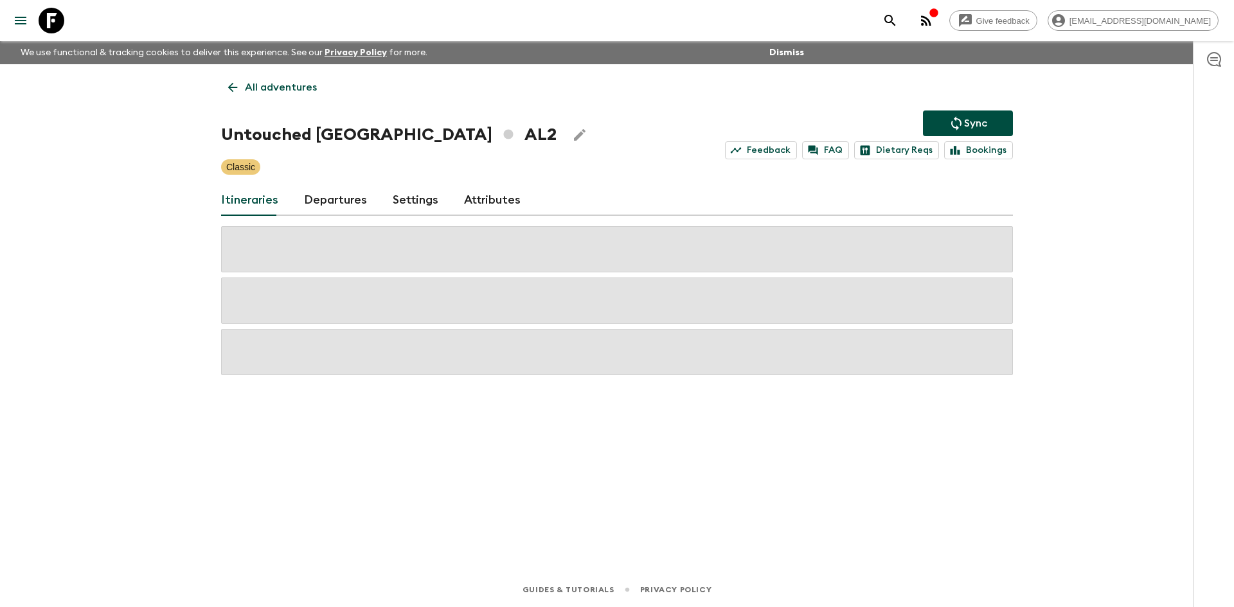
click at [272, 81] on p "All adventures" at bounding box center [281, 87] width 72 height 15
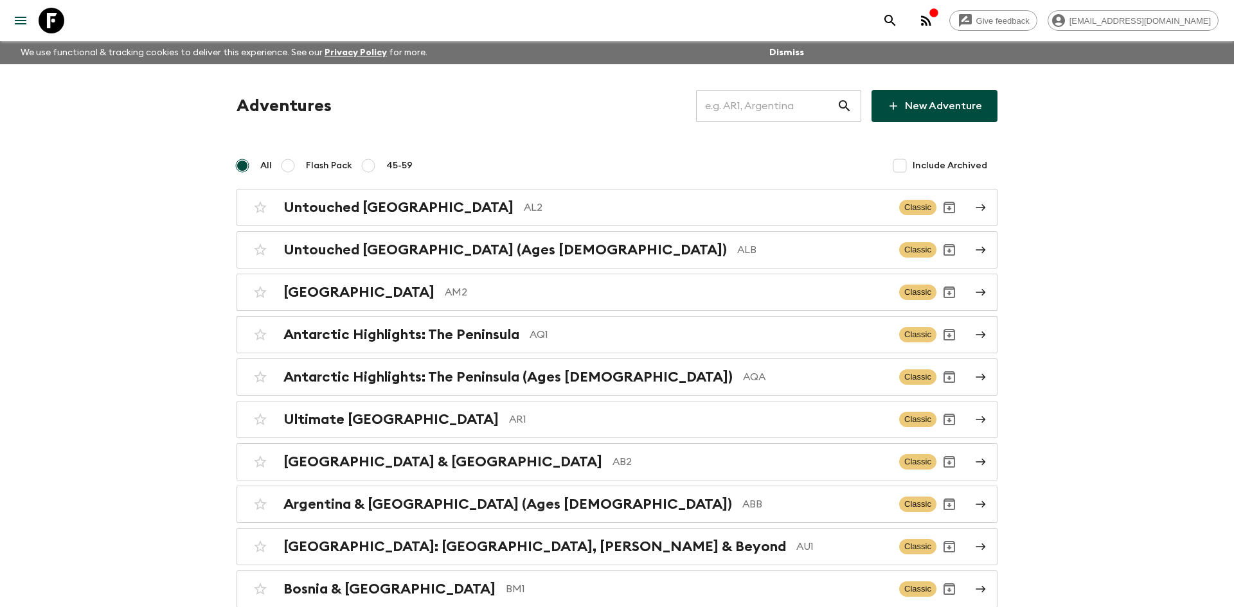
click at [747, 107] on input "text" at bounding box center [766, 106] width 141 height 36
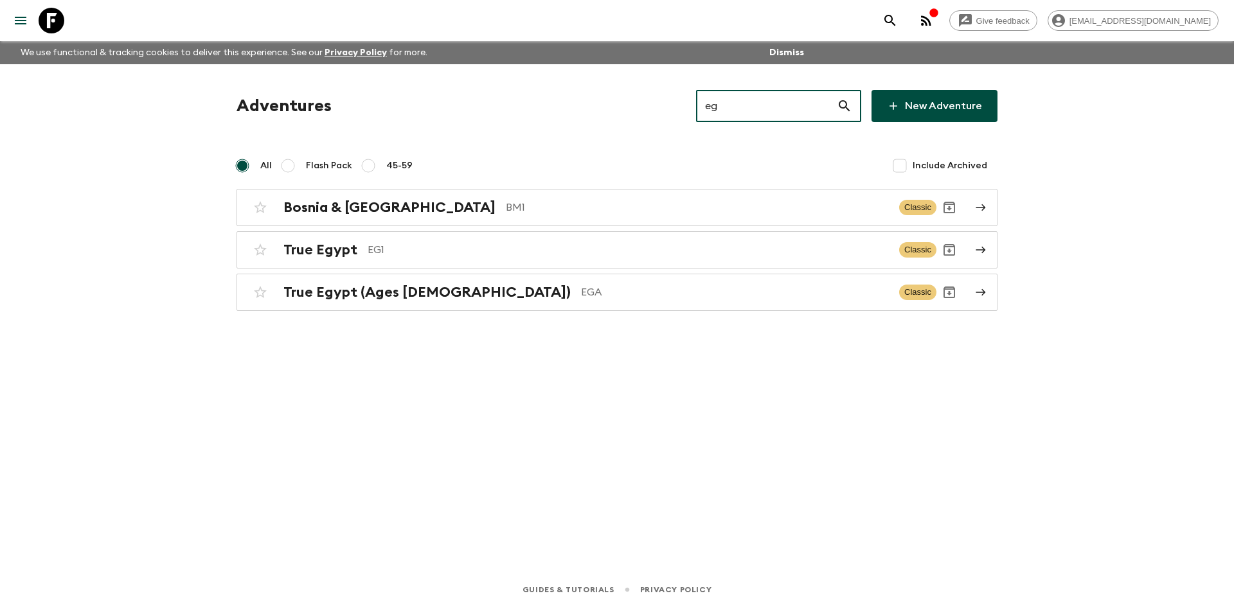
type input "eg1"
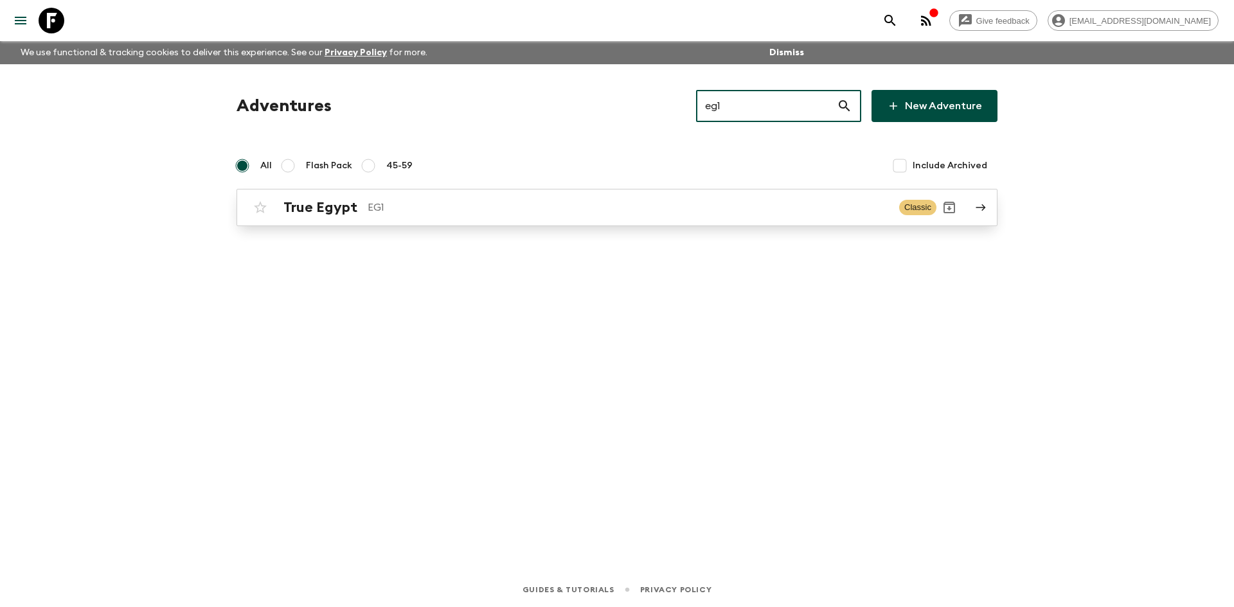
click at [407, 212] on p "EG1" at bounding box center [627, 207] width 521 height 15
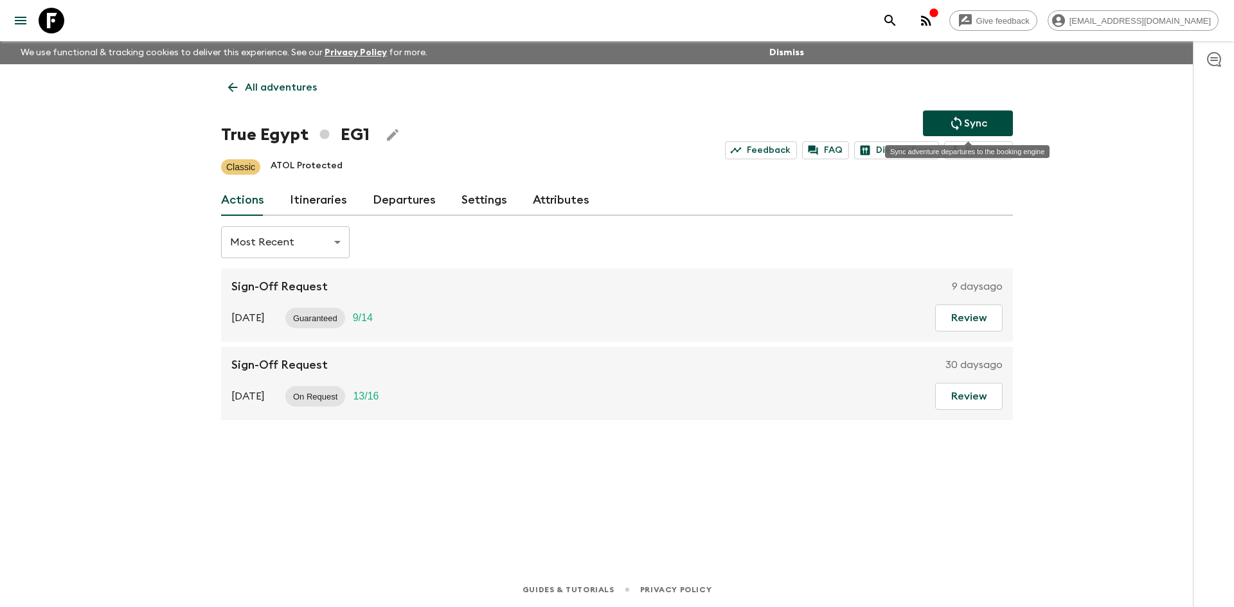
click at [930, 123] on button "Sync" at bounding box center [968, 124] width 90 height 26
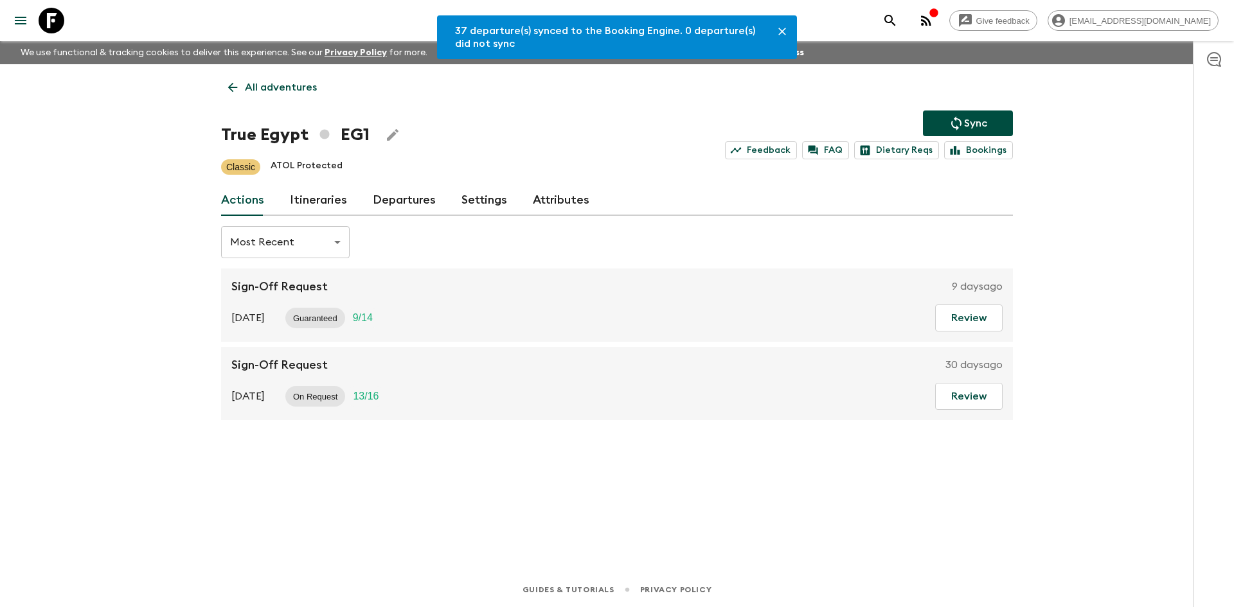
click at [417, 201] on link "Departures" at bounding box center [404, 200] width 63 height 31
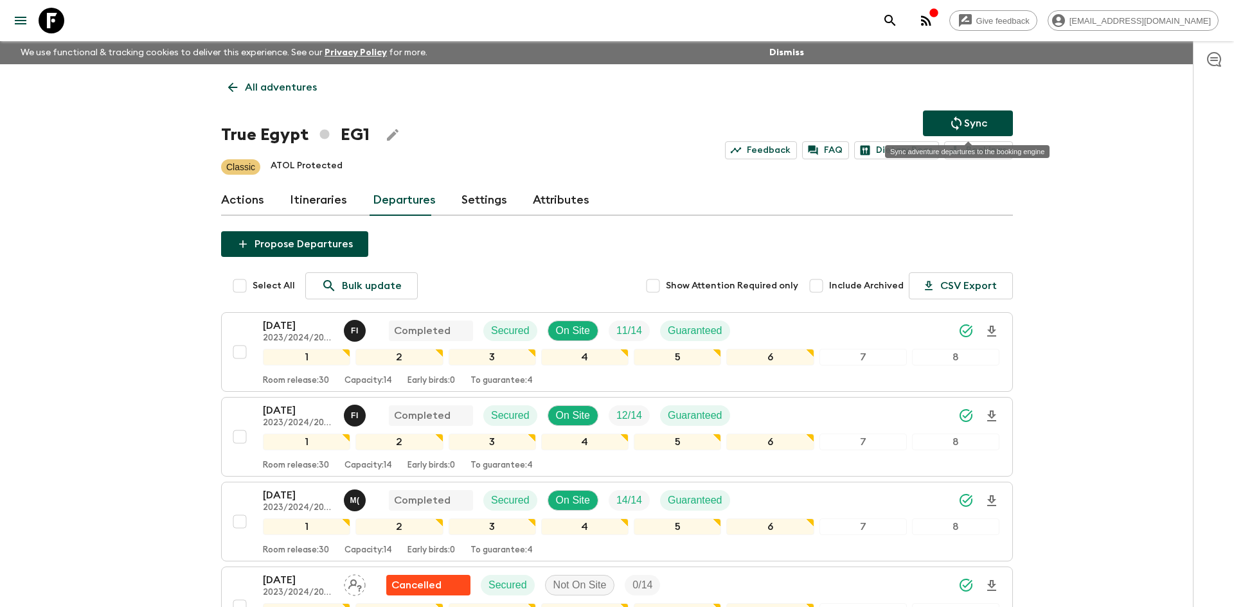
click at [937, 134] on button "Sync" at bounding box center [968, 124] width 90 height 26
click at [286, 84] on p "All adventures" at bounding box center [281, 87] width 72 height 15
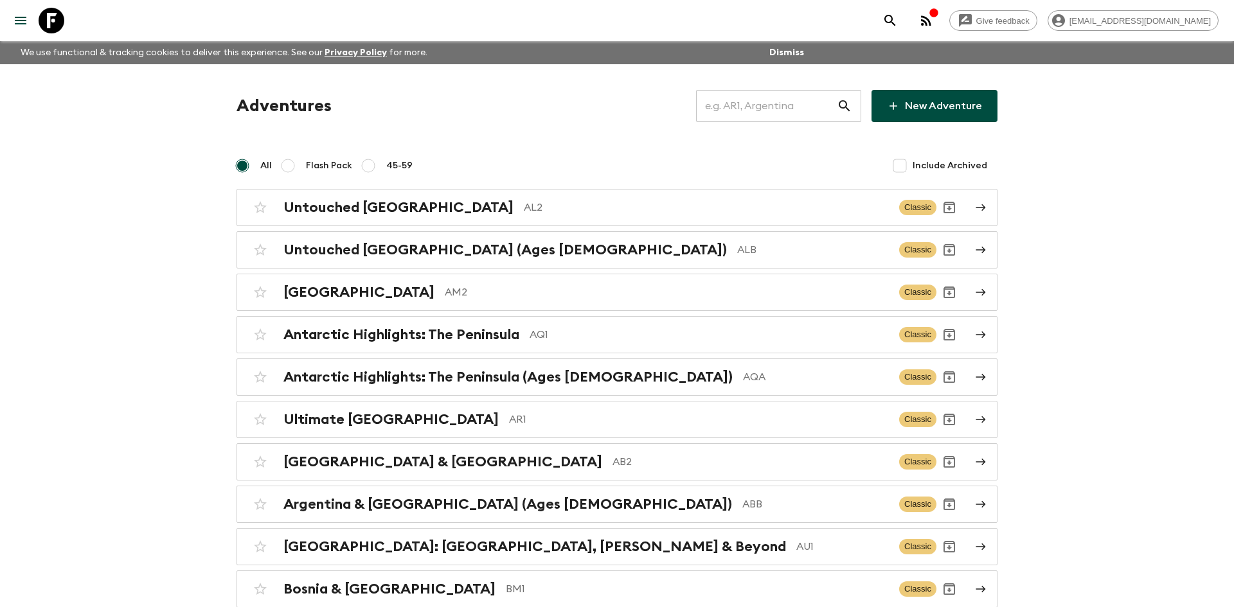
click at [720, 101] on input "text" at bounding box center [766, 106] width 141 height 36
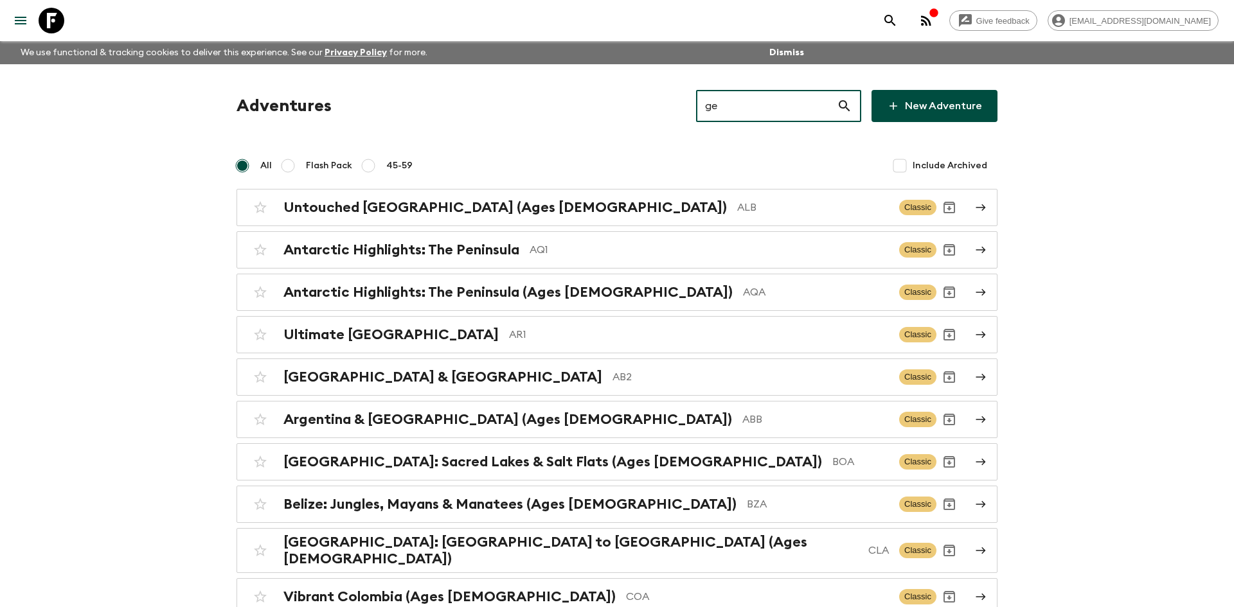
type input "gea"
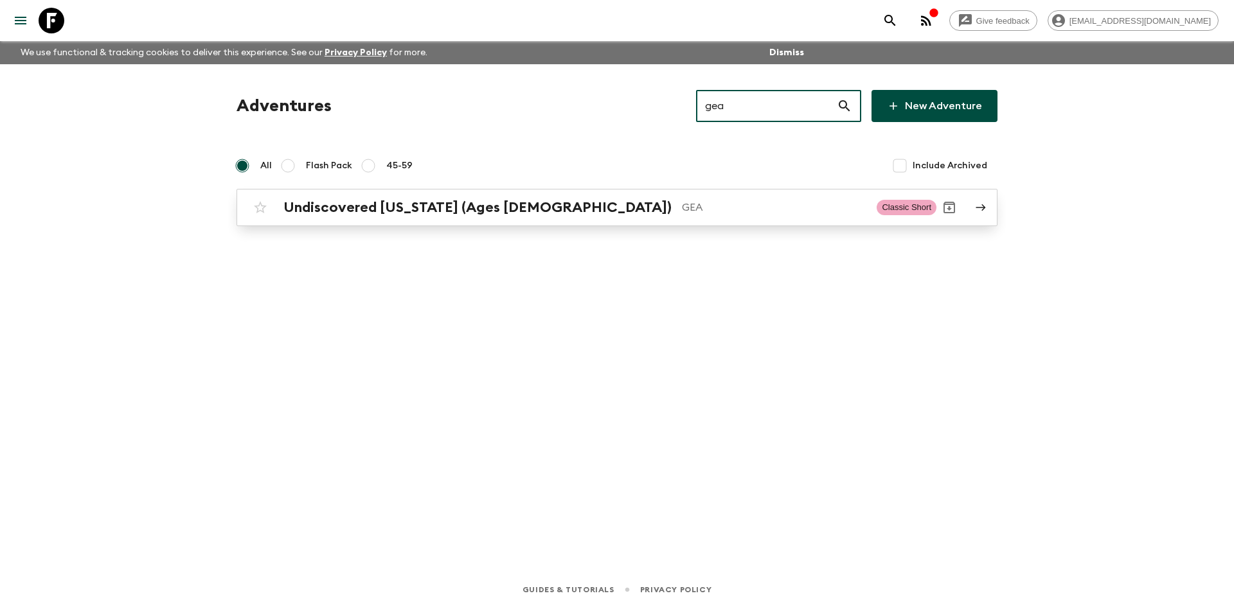
click at [493, 204] on h2 "Undiscovered [US_STATE] (Ages [DEMOGRAPHIC_DATA])" at bounding box center [477, 207] width 388 height 17
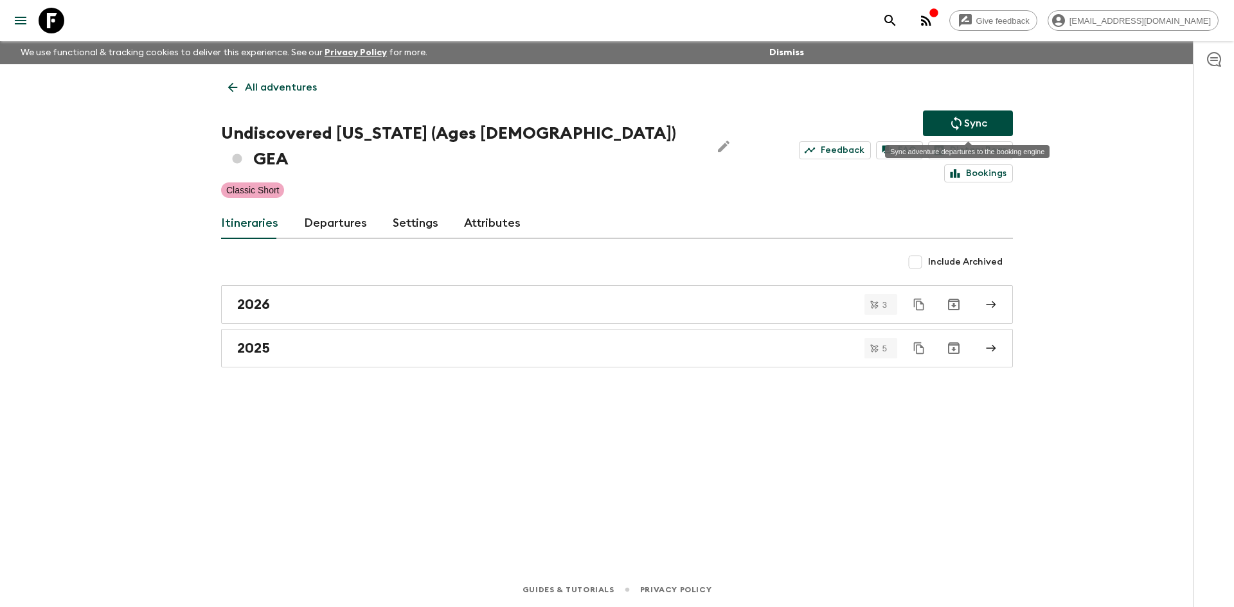
click at [968, 125] on p "Sync" at bounding box center [975, 123] width 23 height 15
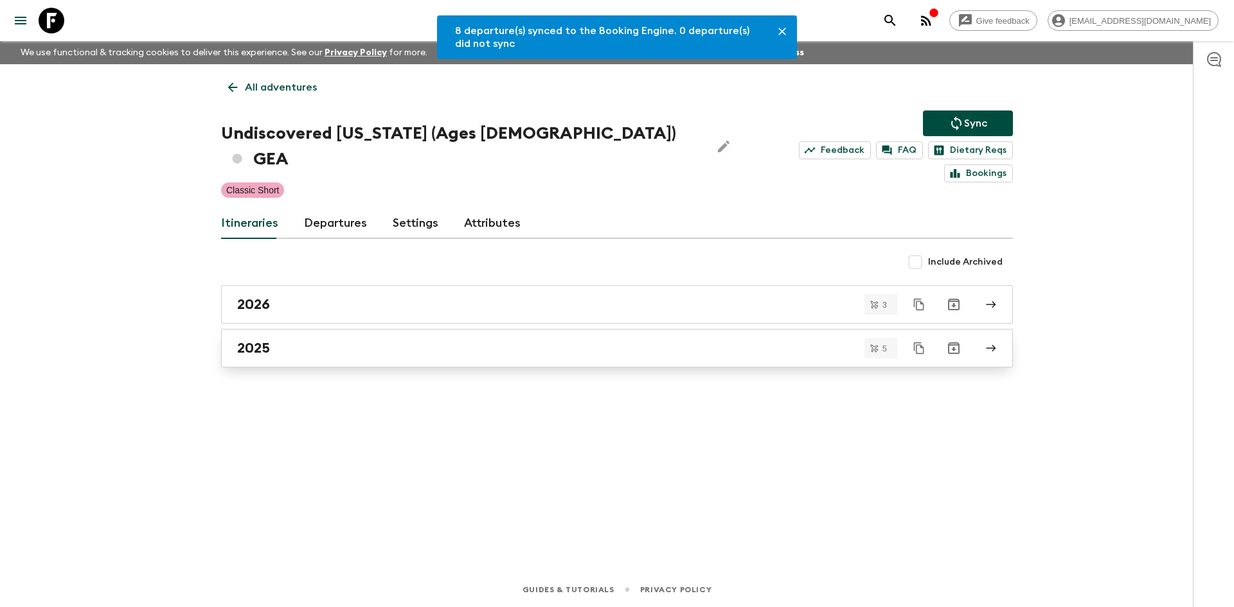
click at [277, 340] on div "2025" at bounding box center [604, 348] width 735 height 17
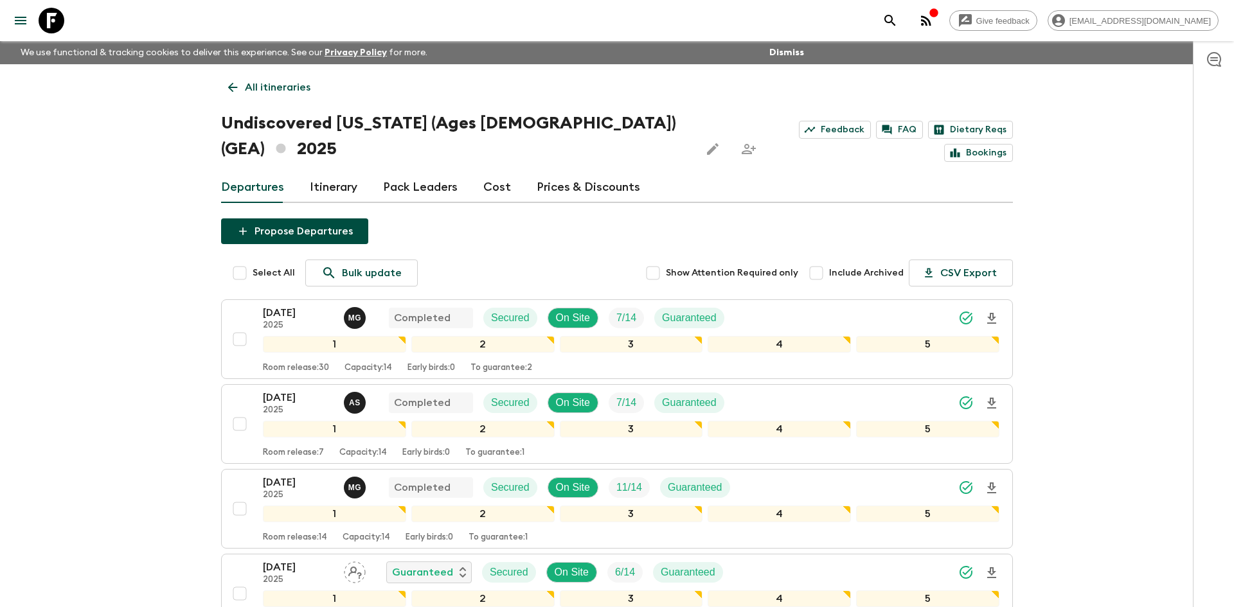
click at [261, 80] on p "All itineraries" at bounding box center [278, 87] width 66 height 15
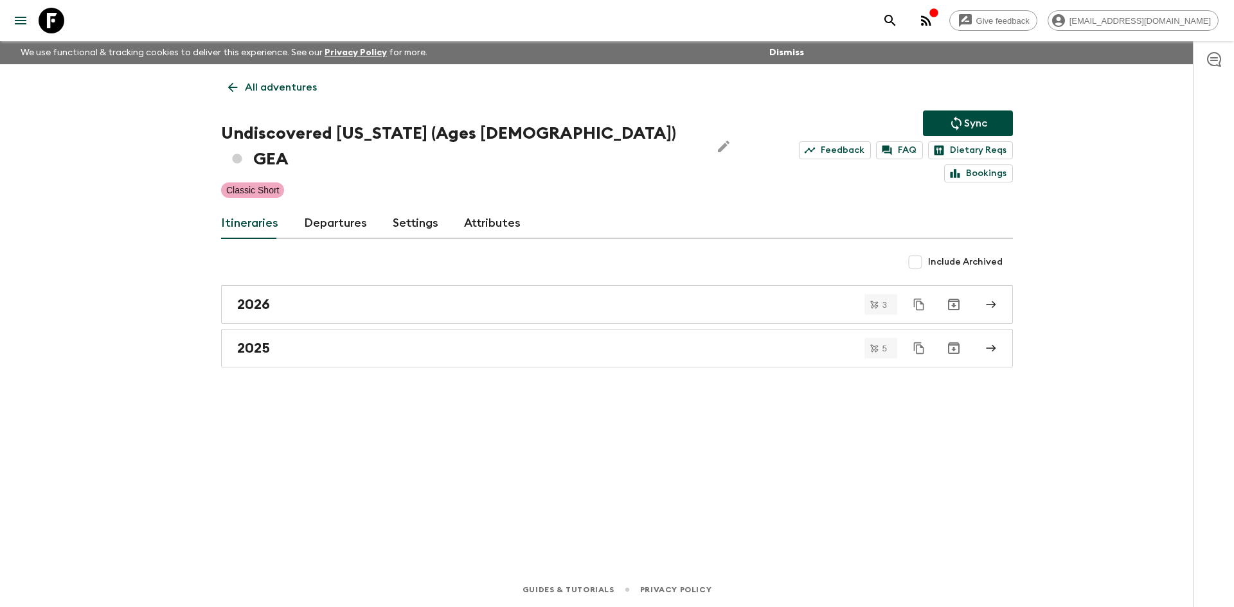
click at [277, 80] on p "All adventures" at bounding box center [281, 87] width 72 height 15
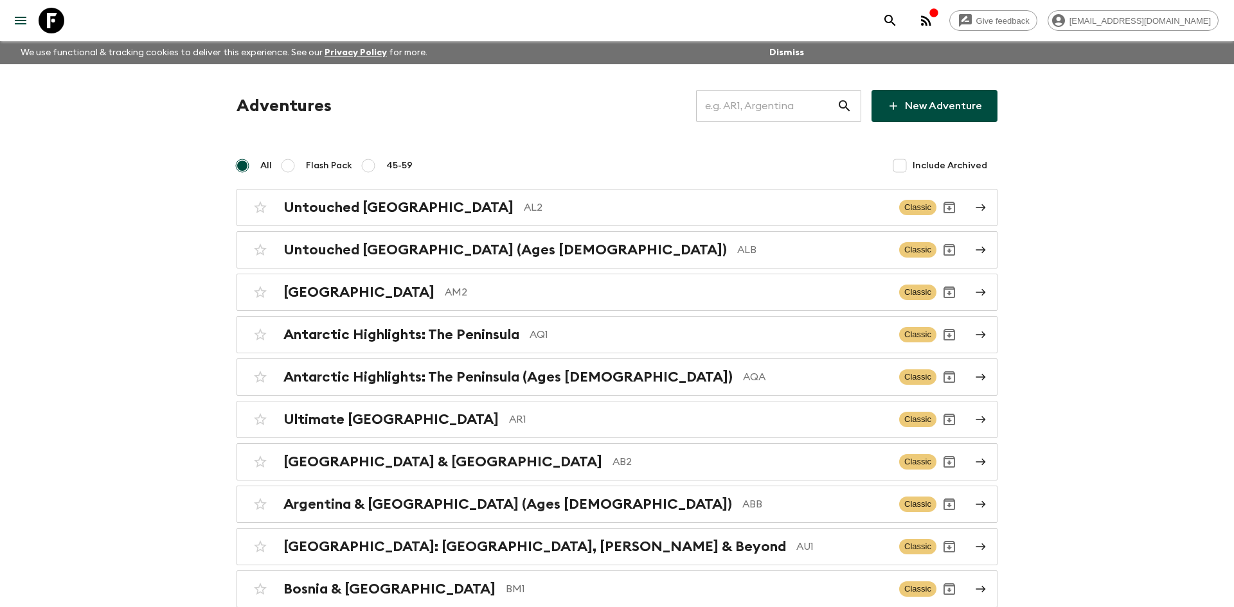
click at [748, 103] on input "text" at bounding box center [766, 106] width 141 height 36
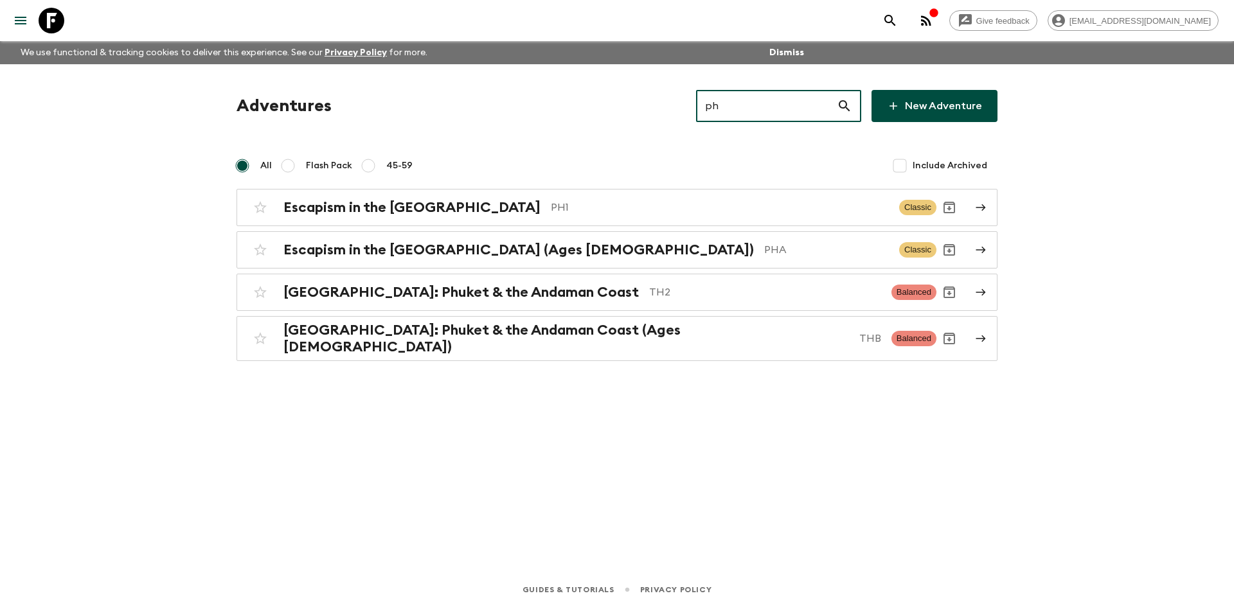
type input "ph1"
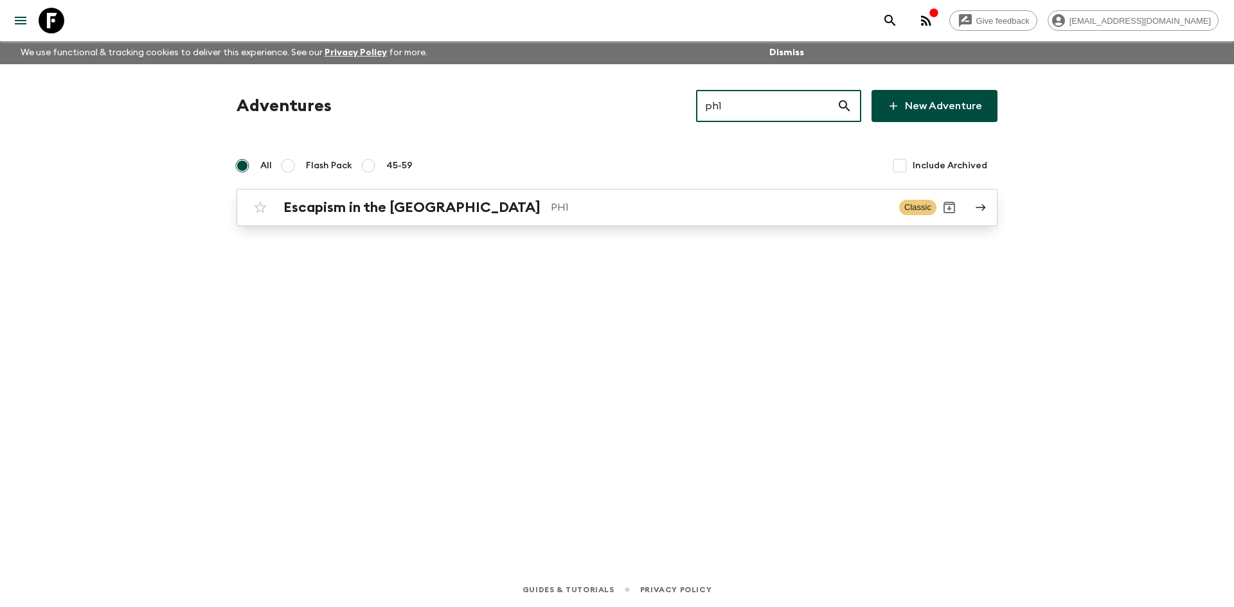
click at [407, 218] on div "Escapism in the [GEOGRAPHIC_DATA] PH1 Classic" at bounding box center [591, 208] width 689 height 26
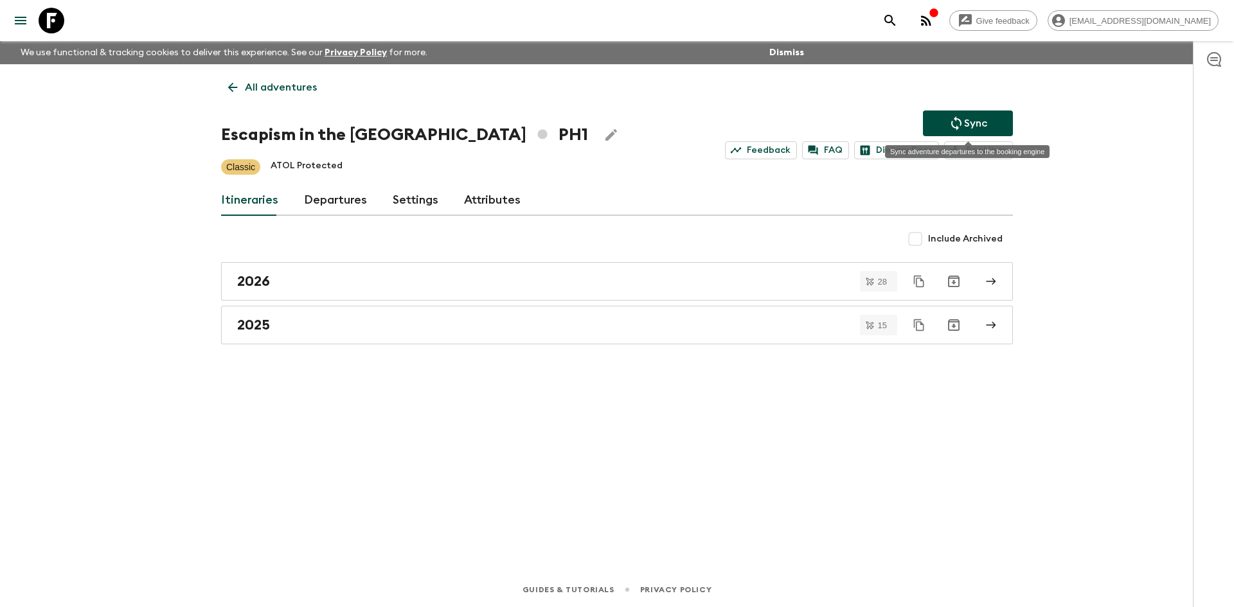
click at [934, 124] on button "Sync" at bounding box center [968, 124] width 90 height 26
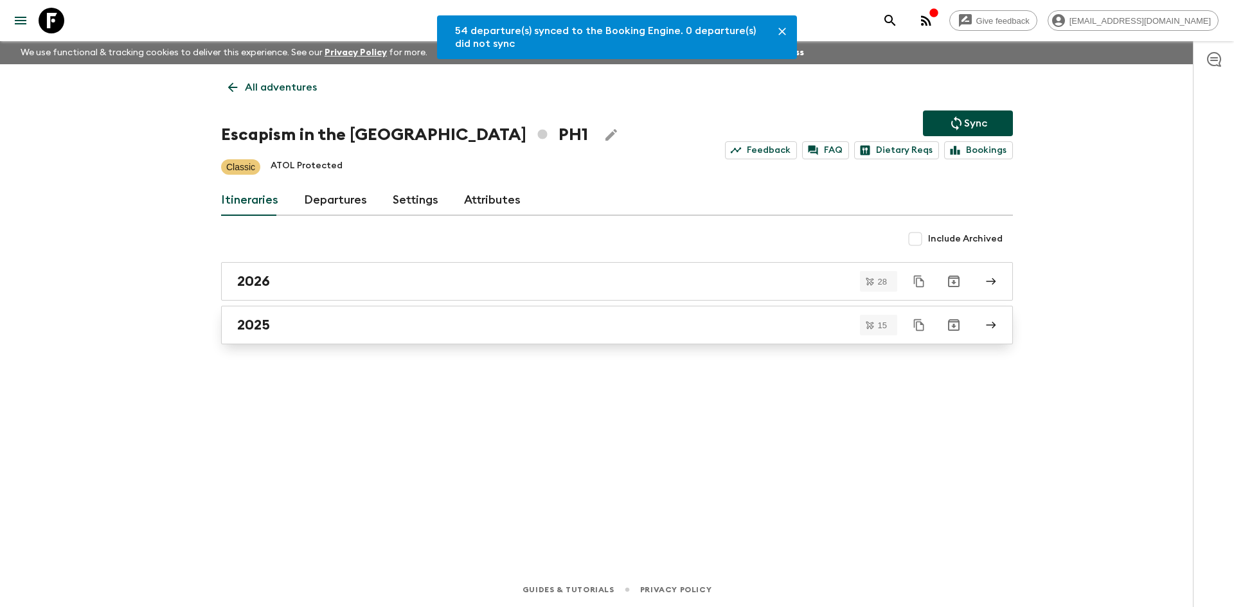
click at [310, 326] on div "2025" at bounding box center [604, 325] width 735 height 17
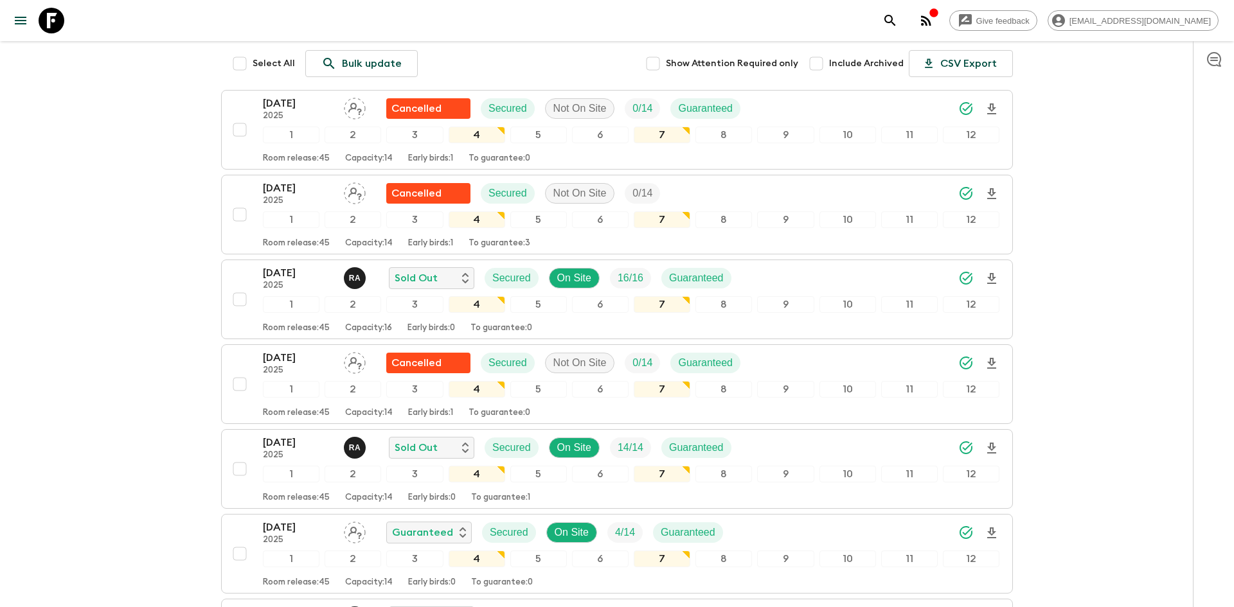
scroll to position [183, 0]
click at [987, 276] on icon "Download Onboarding" at bounding box center [991, 279] width 15 height 15
